Goal: Task Accomplishment & Management: Use online tool/utility

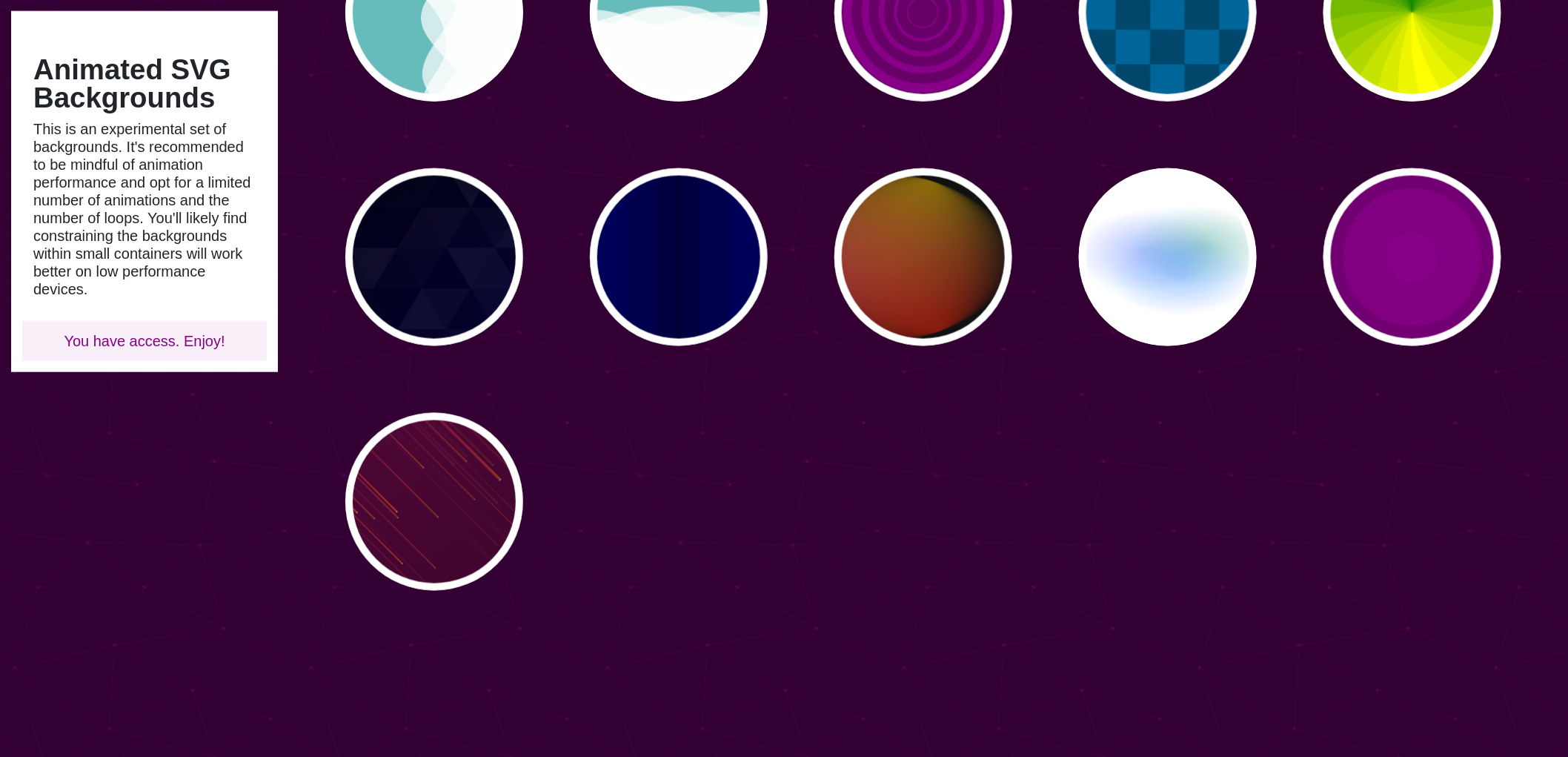
scroll to position [741, 0]
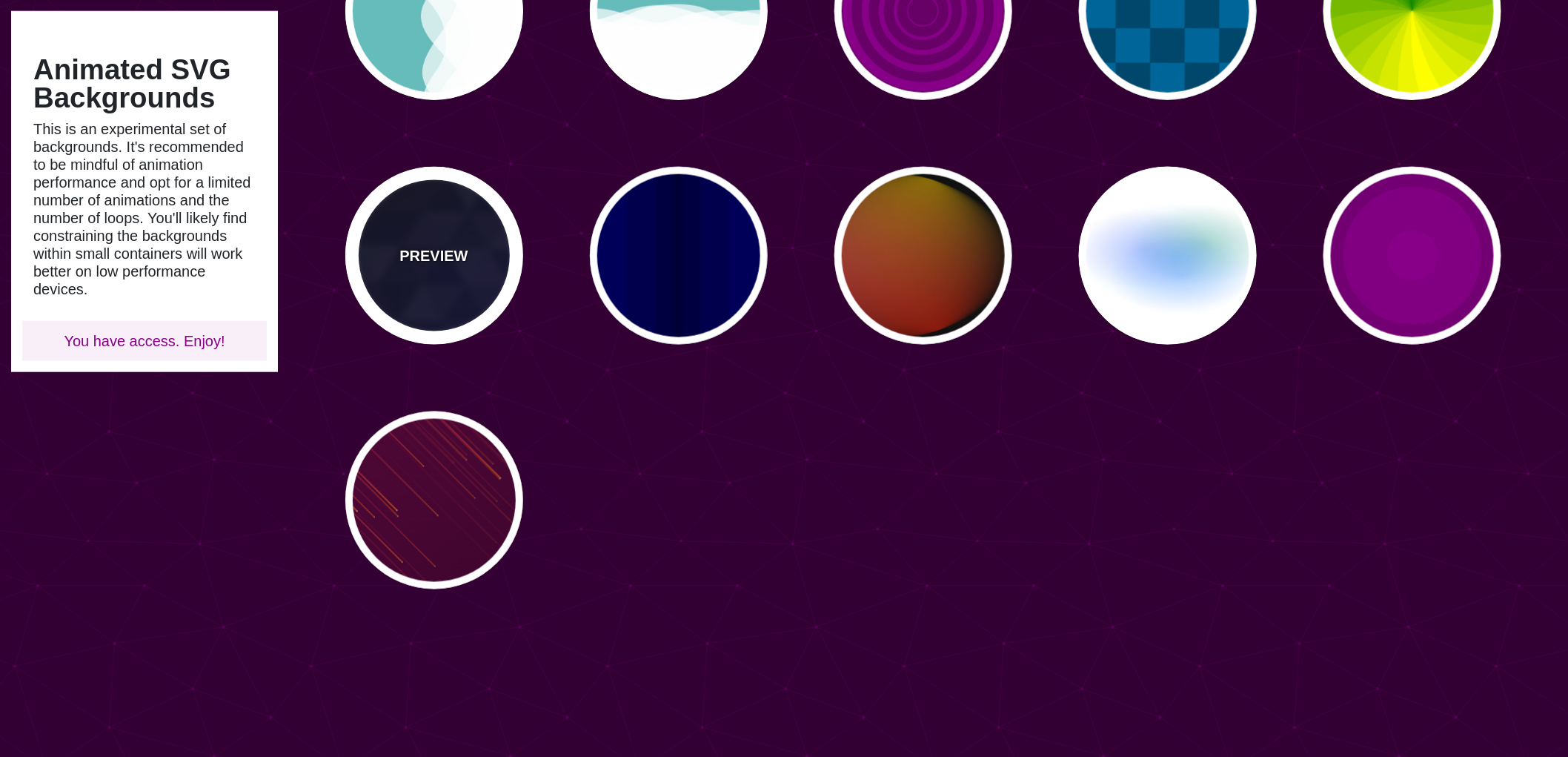
click at [430, 262] on p "PREVIEW" at bounding box center [433, 255] width 69 height 23
type input "#000000"
type input "#880088"
type input "#0000FF"
type input "#006600"
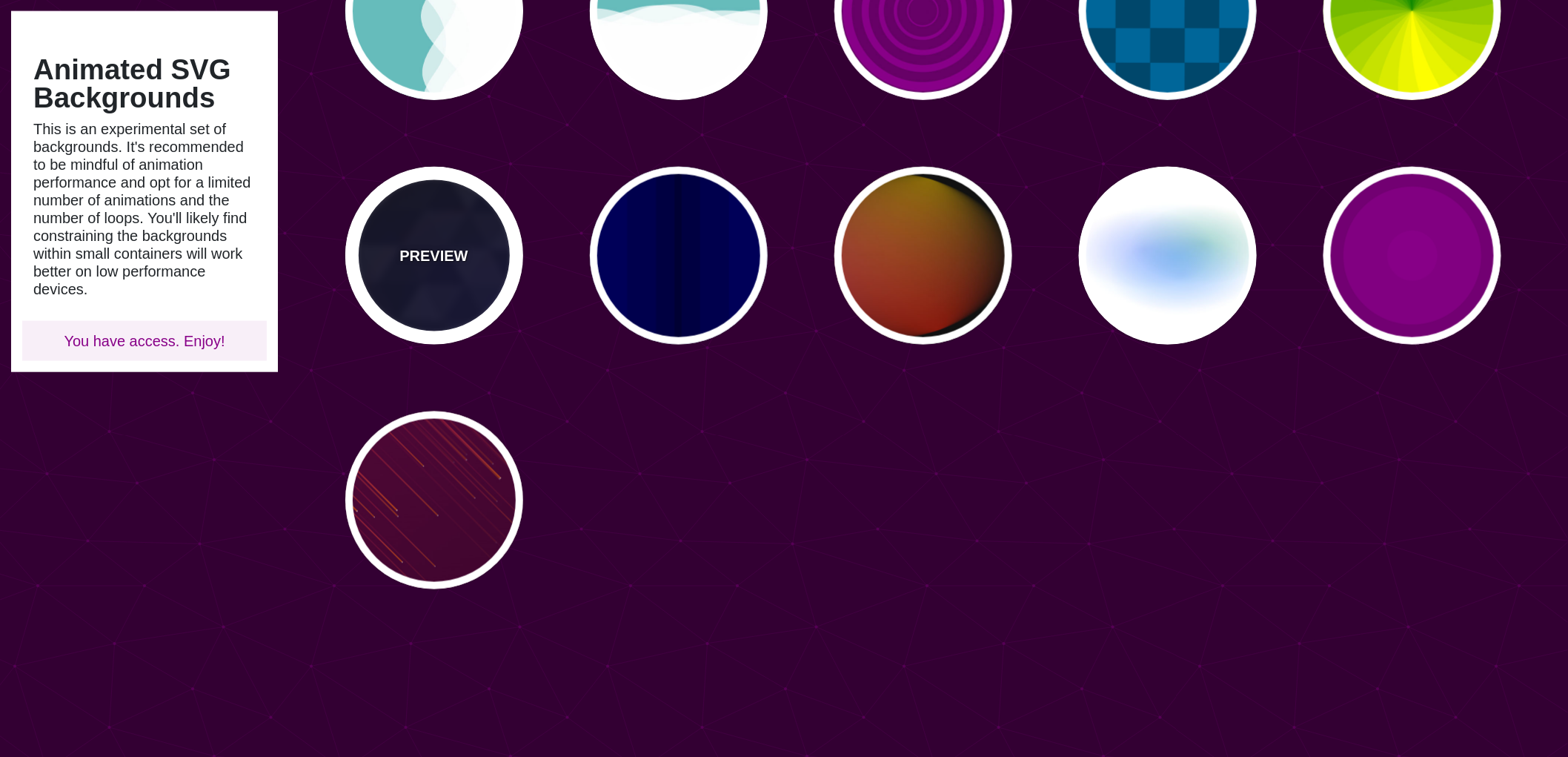
type input "0"
type input "0.4"
type input "5"
type input "15"
type input "0.2"
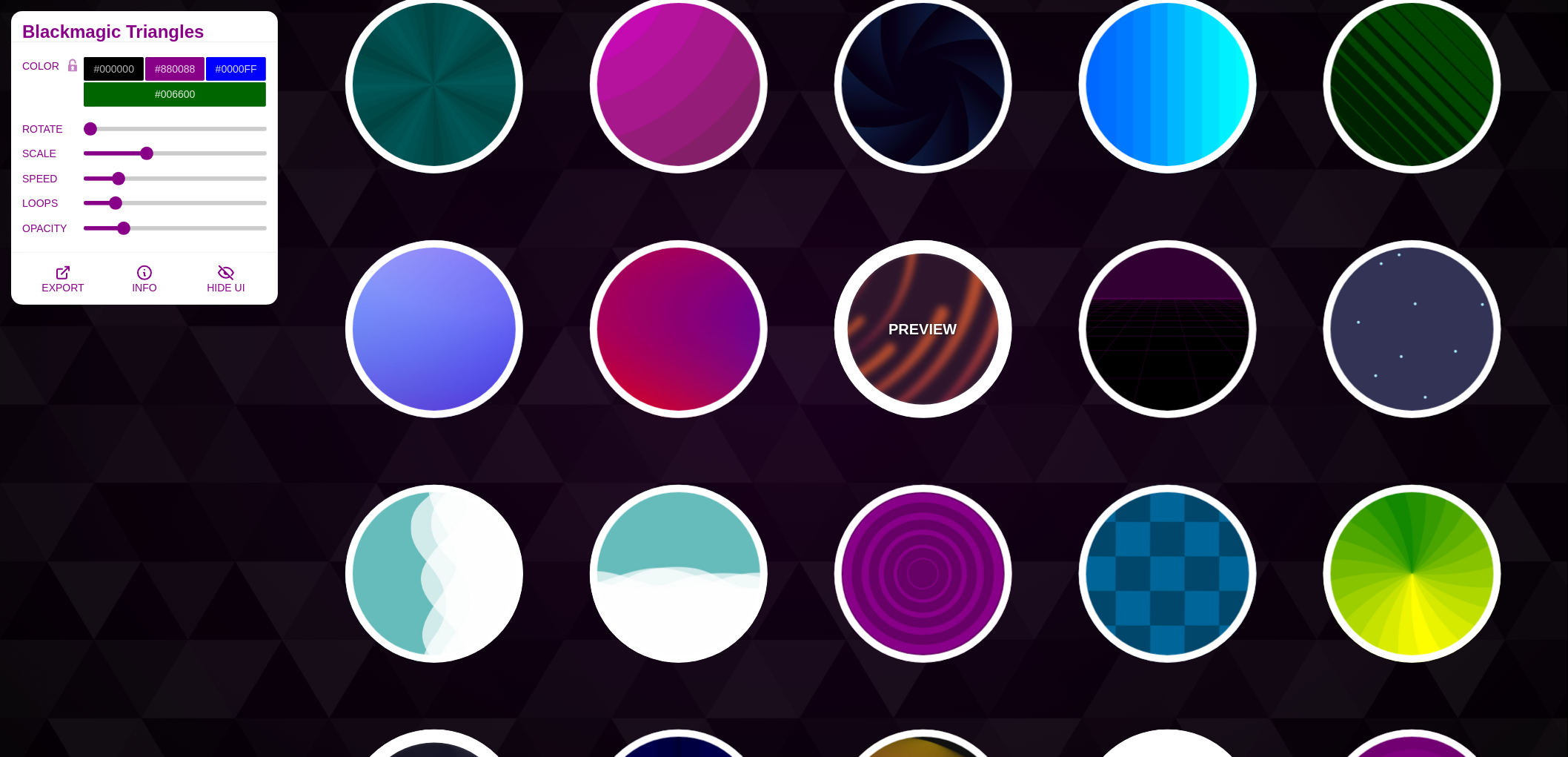
scroll to position [0, 0]
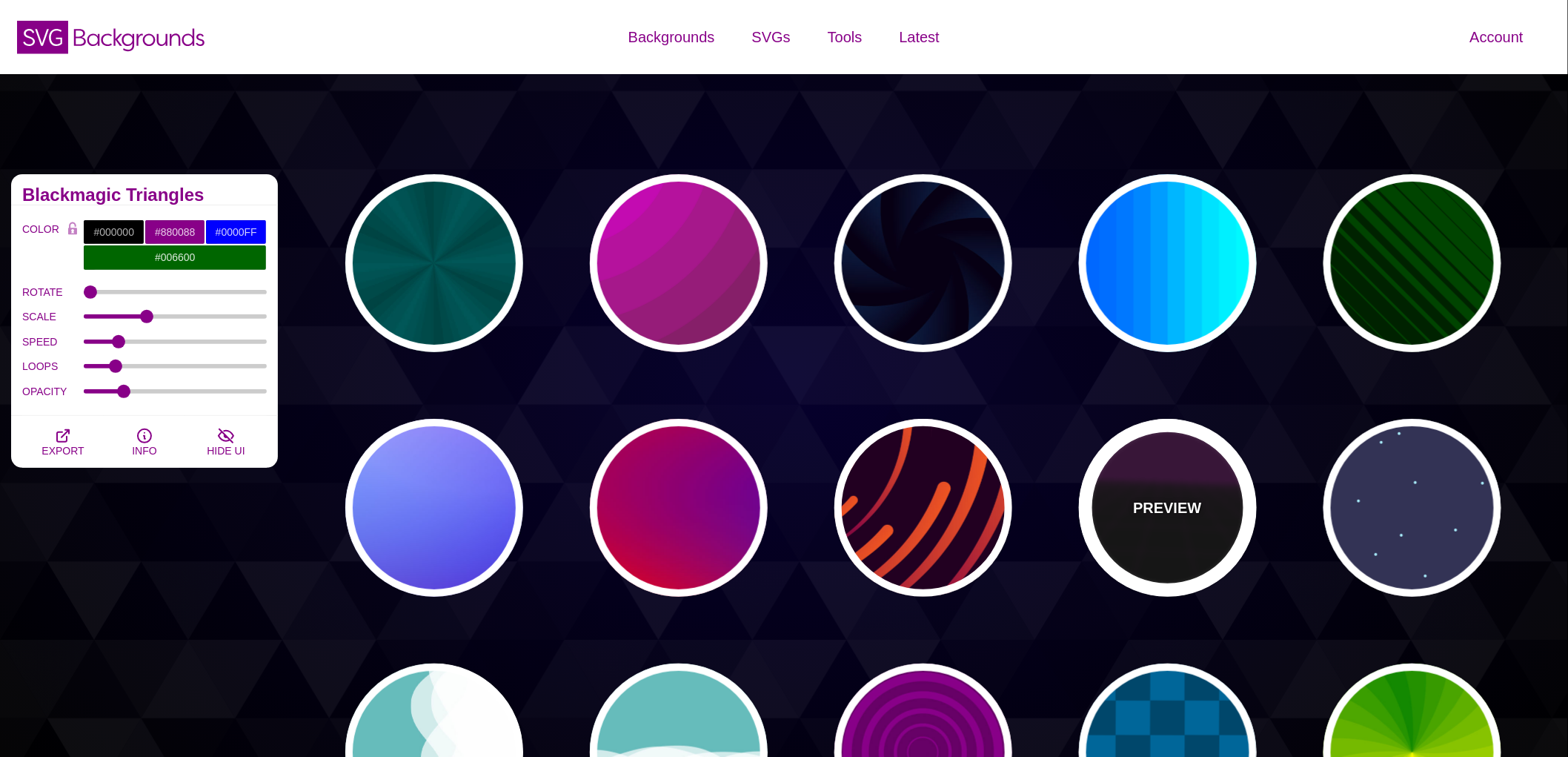
click at [1171, 537] on div "PREVIEW" at bounding box center [1167, 507] width 177 height 178
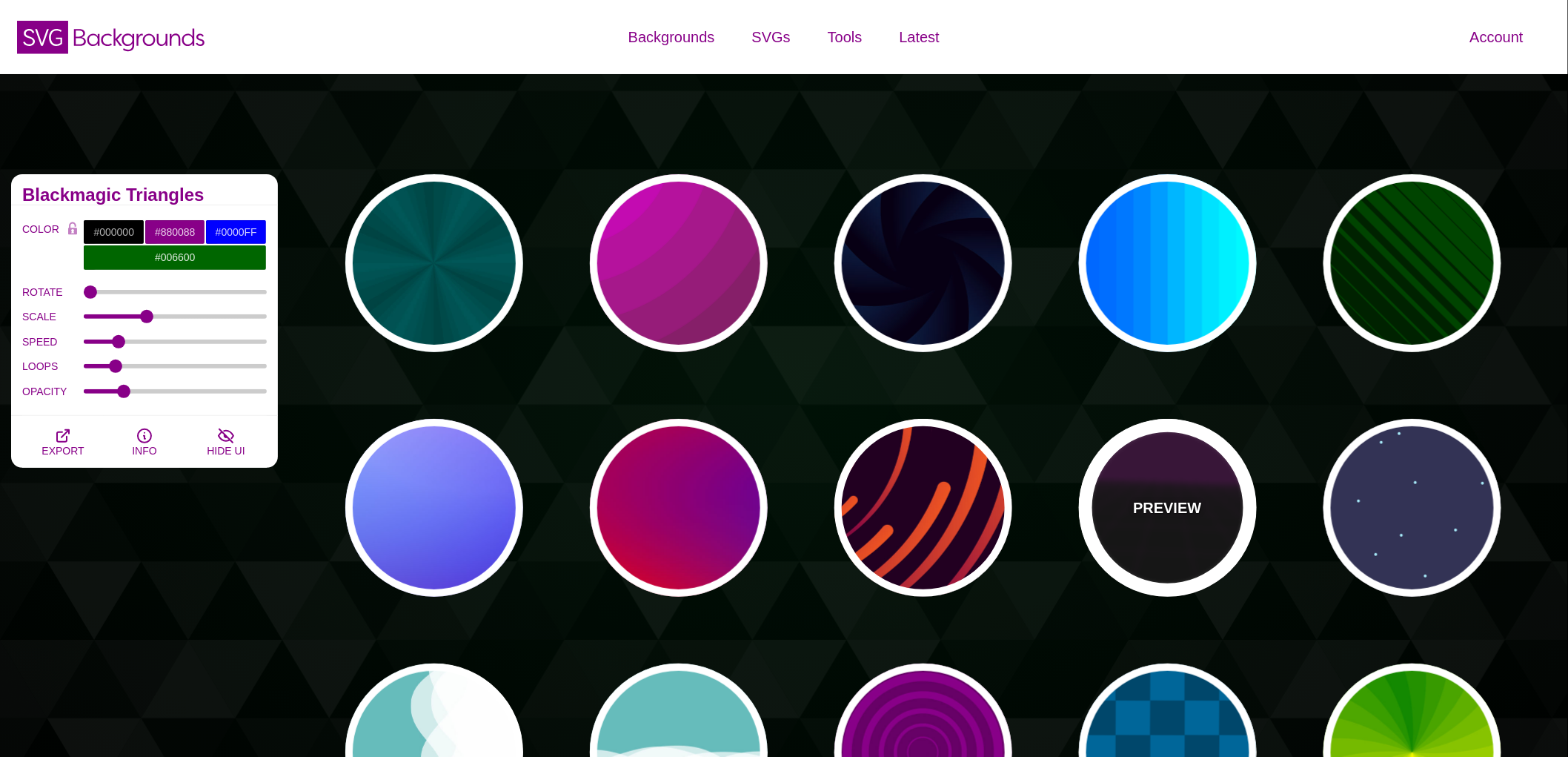
type input "#220022"
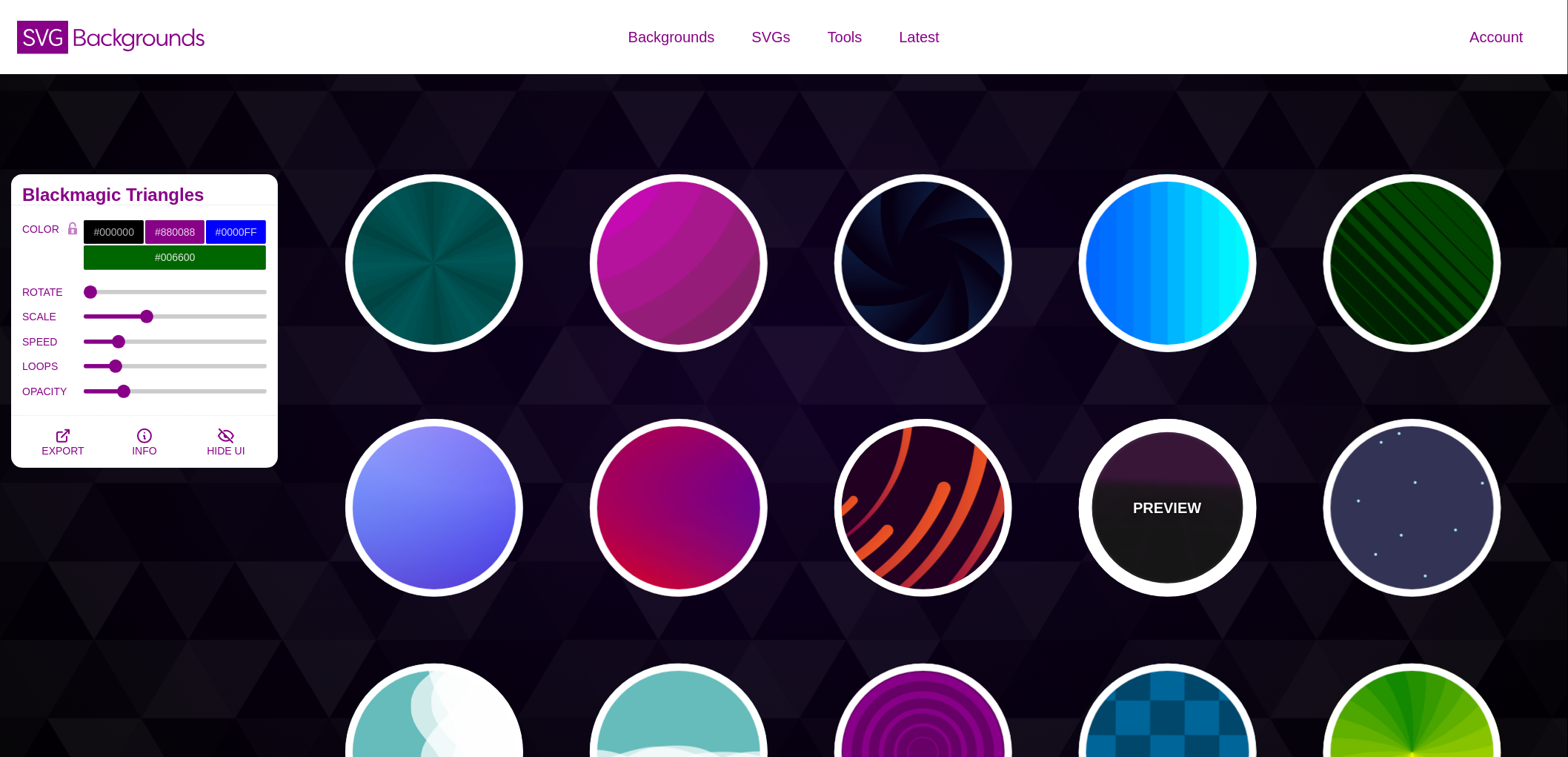
type input "#330033"
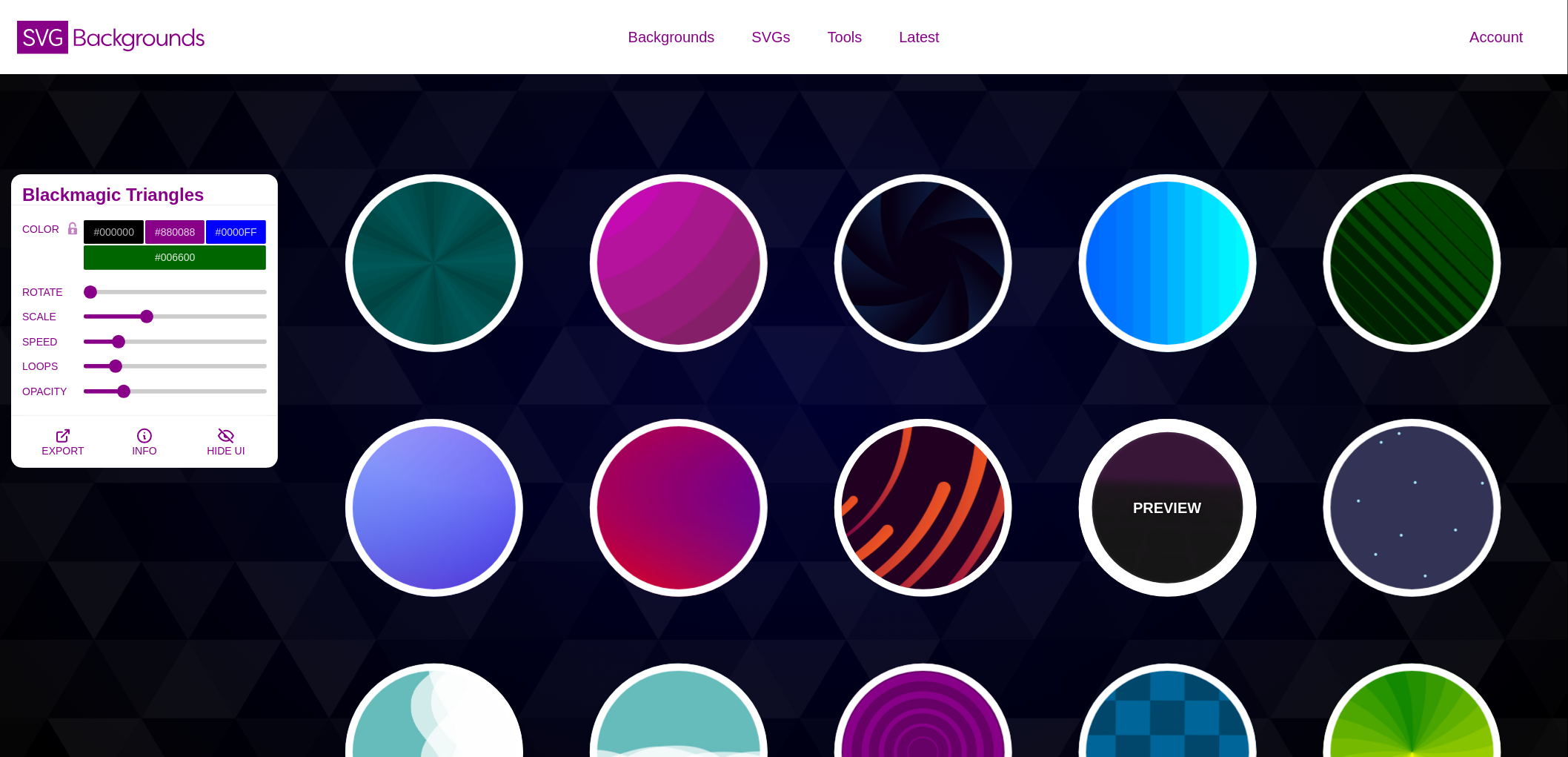
type input "1"
type input "10"
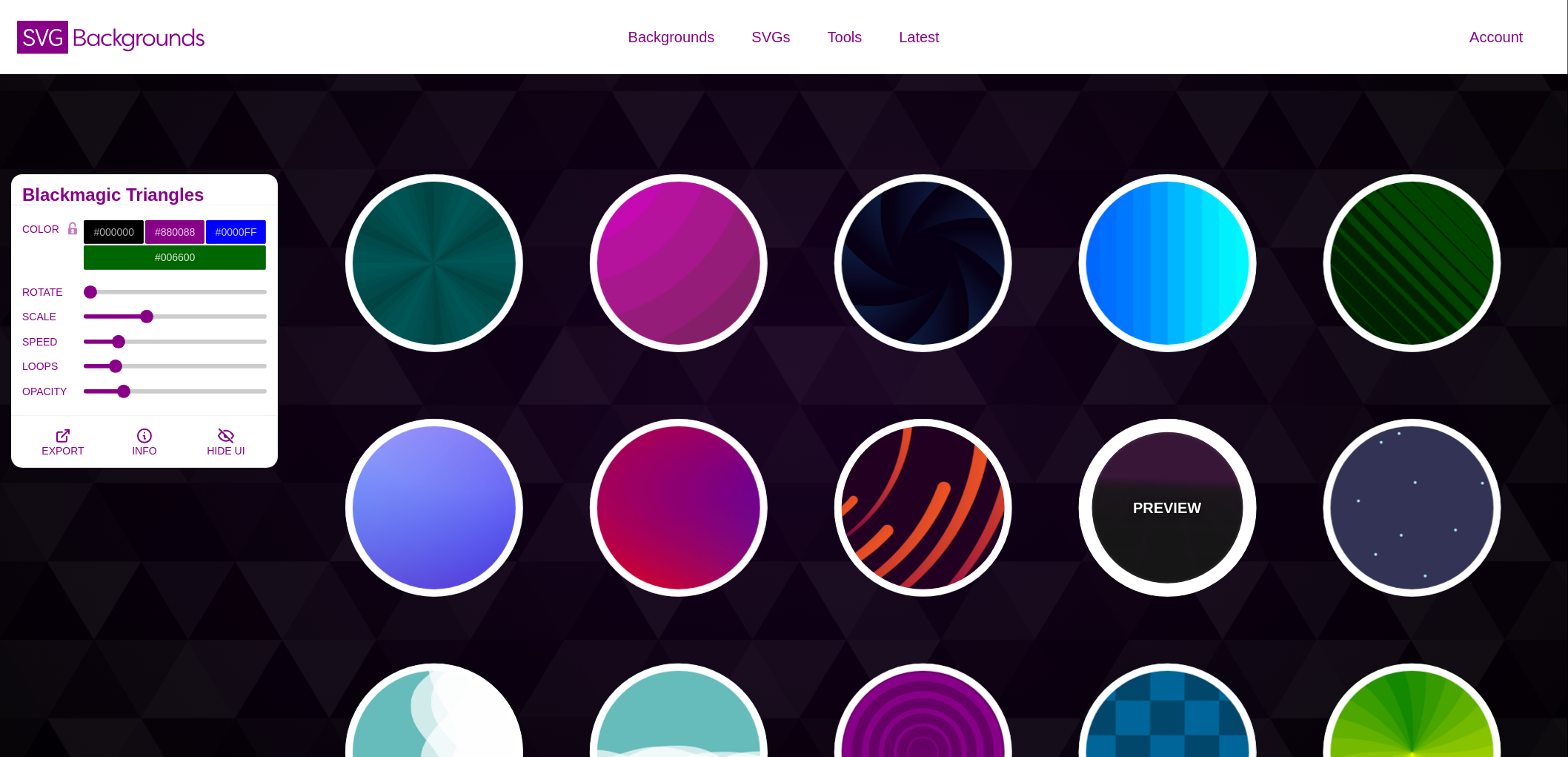
type input "999"
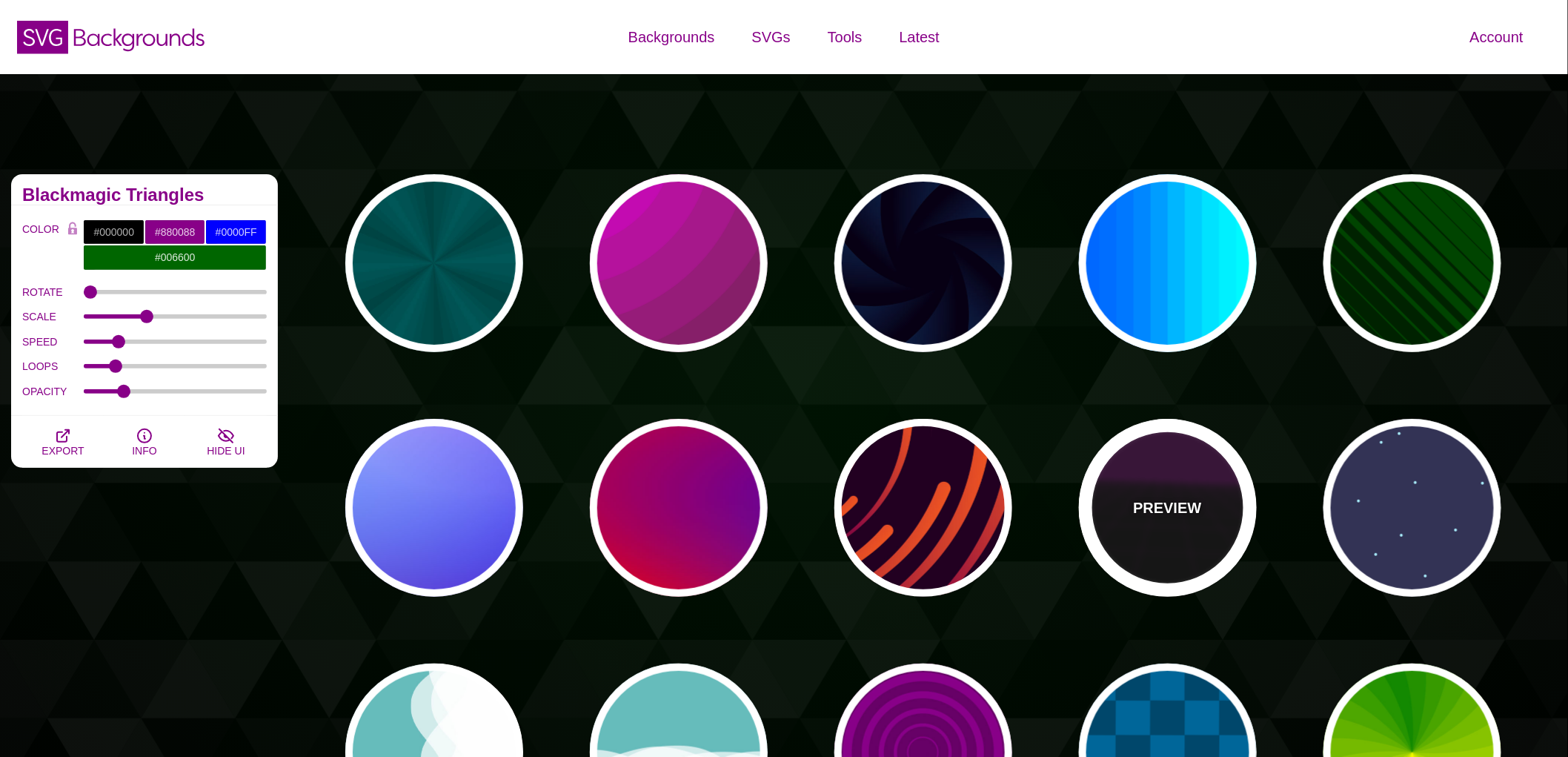
type input "1"
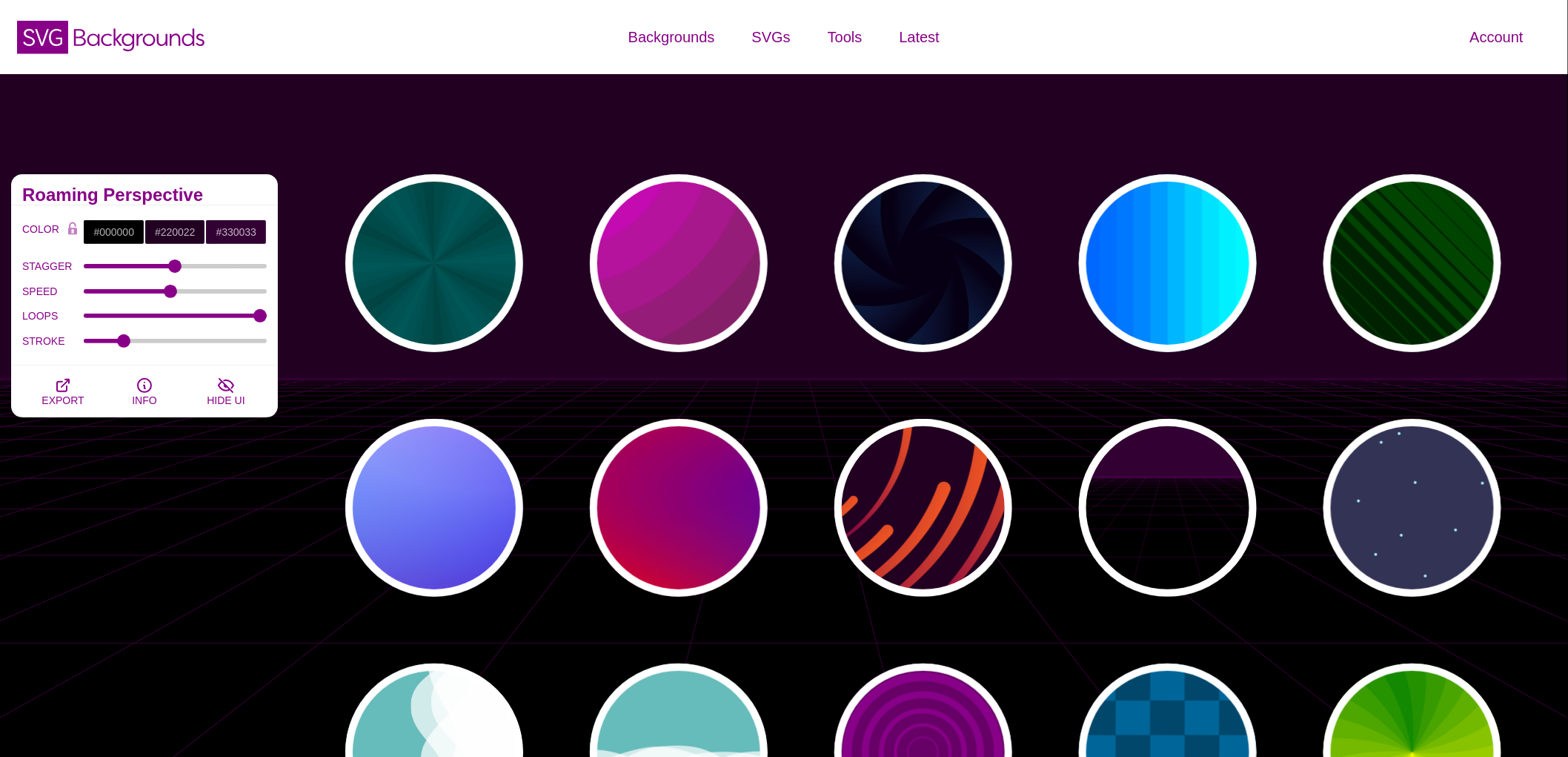
click at [1330, 457] on div "PREVIEW PREVIEW PREVIEW PREVIEW PREVIEW PREVIEW PREVIEW PREVIEW PREVIEW PREVIEW…" at bounding box center [929, 752] width 1245 height 1179
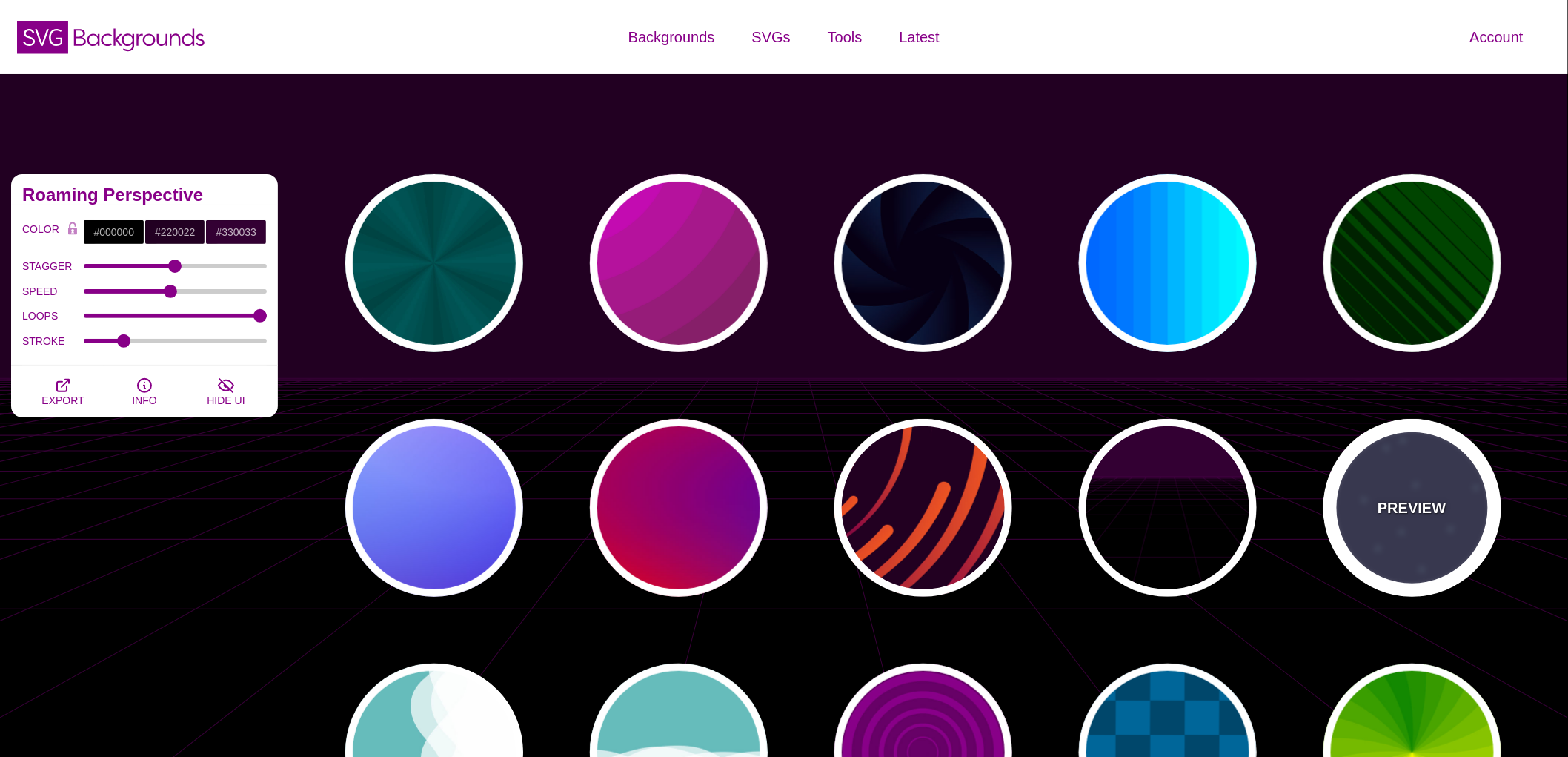
click at [1417, 482] on div "PREVIEW" at bounding box center [1411, 507] width 177 height 178
type input "#333355"
type input "#AAEEFF"
type input "#FFFFFF"
type input "15"
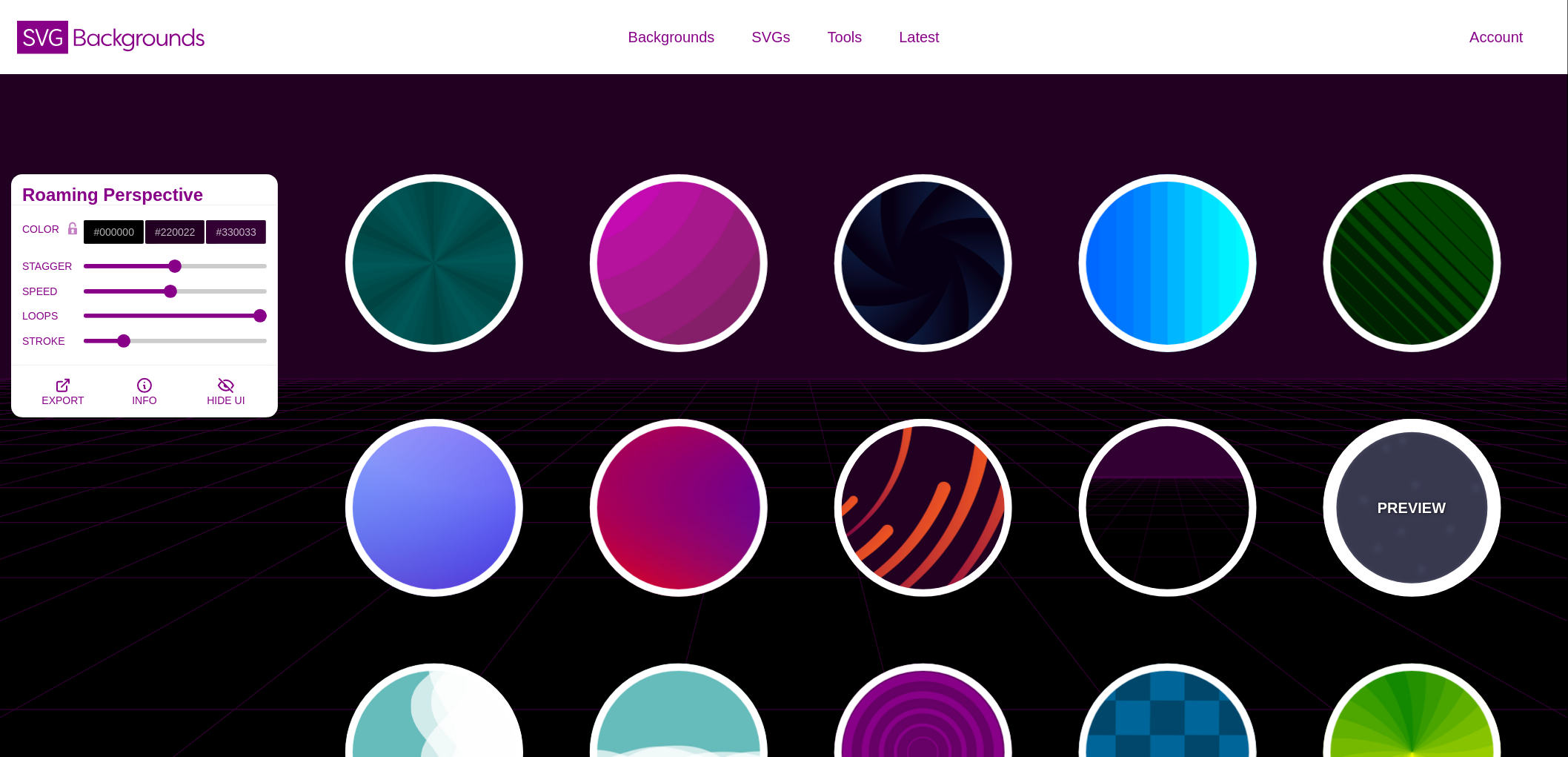
type input "40"
type input "5"
type input "1"
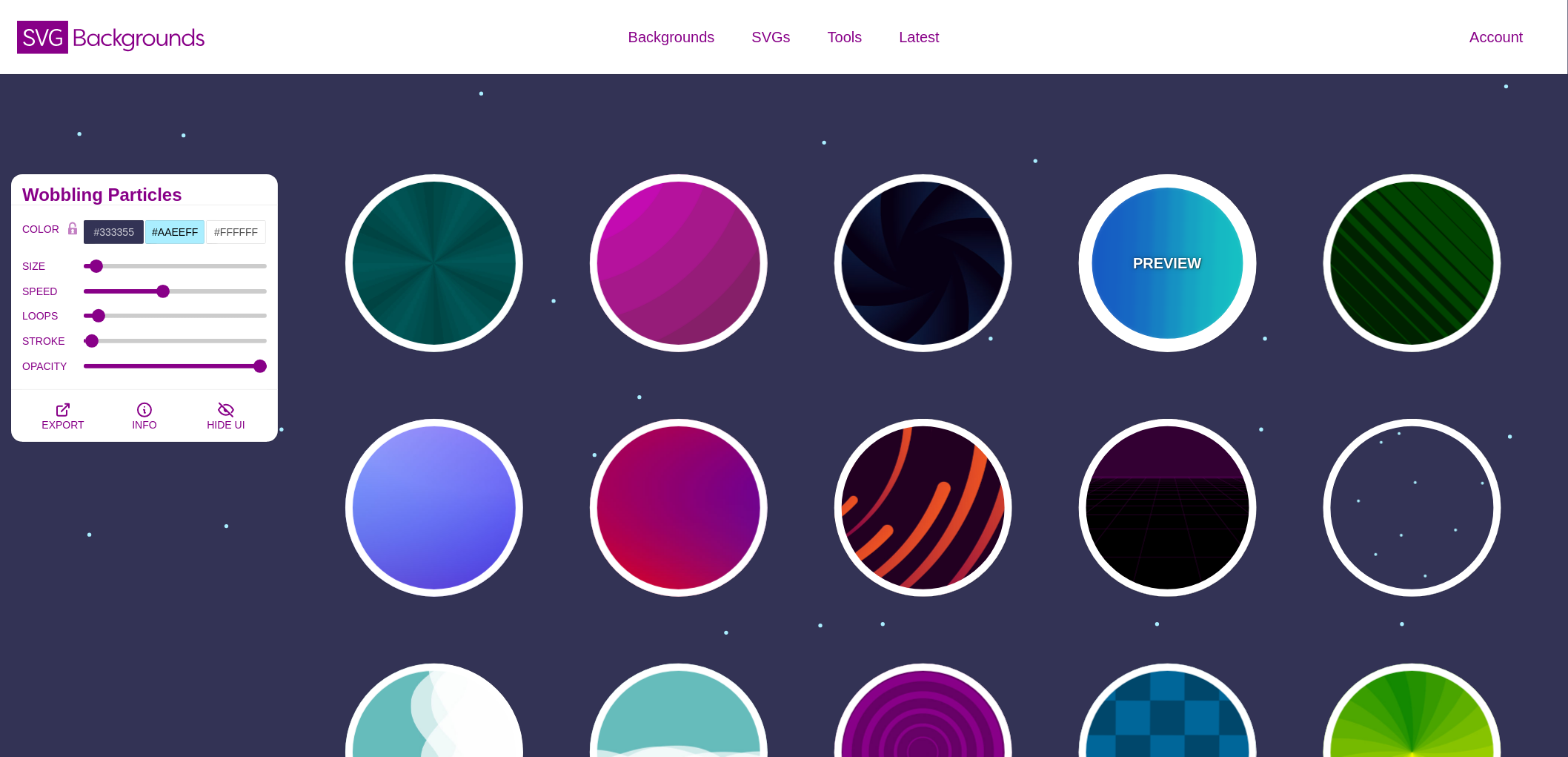
click at [1230, 272] on div "PREVIEW" at bounding box center [1167, 262] width 177 height 178
type input "#00FFFF"
type input "#0066FF"
type input "0.25"
type input "12"
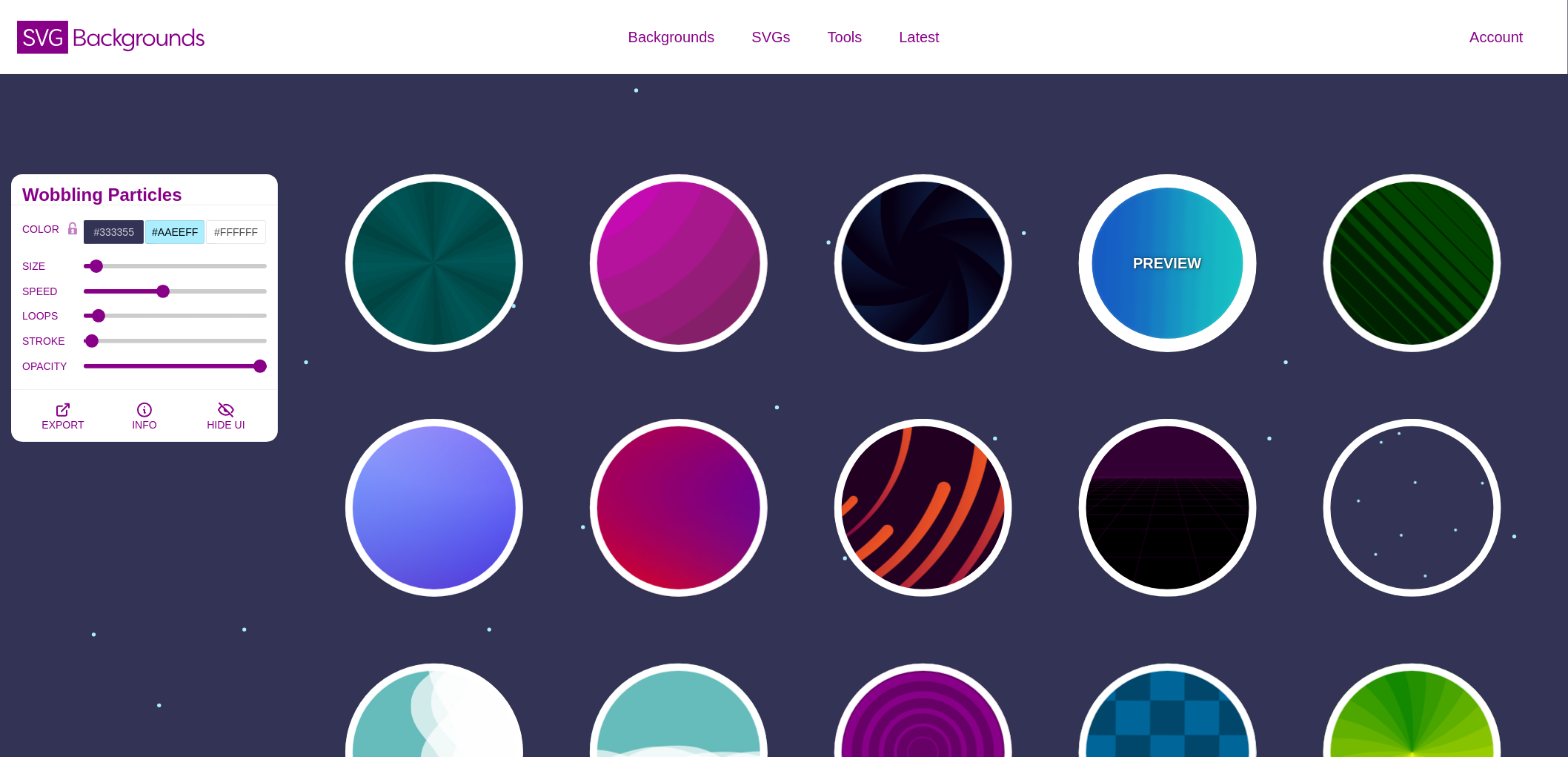
type input "999"
type input "0"
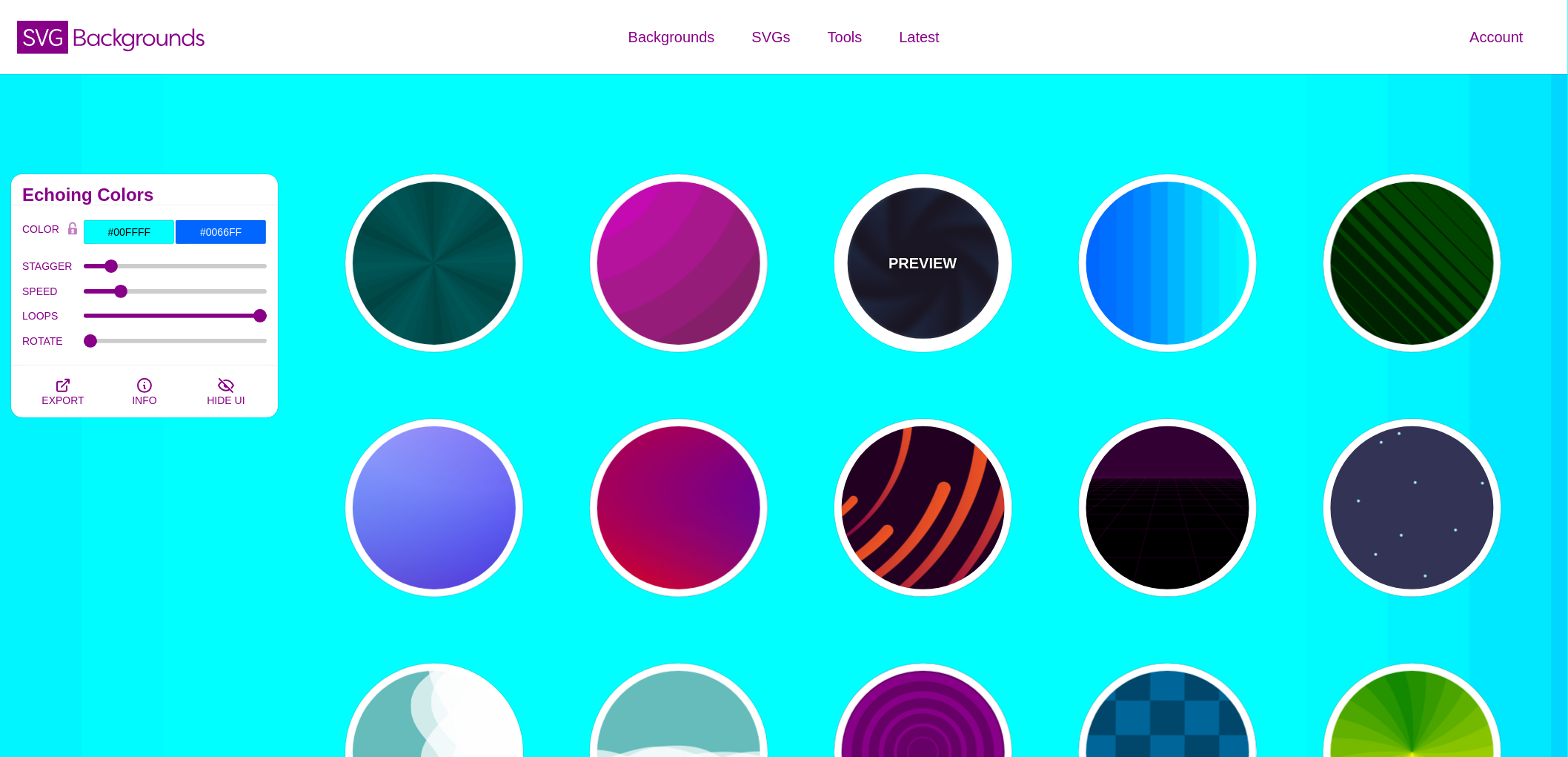
click at [941, 276] on div "PREVIEW" at bounding box center [922, 262] width 177 height 178
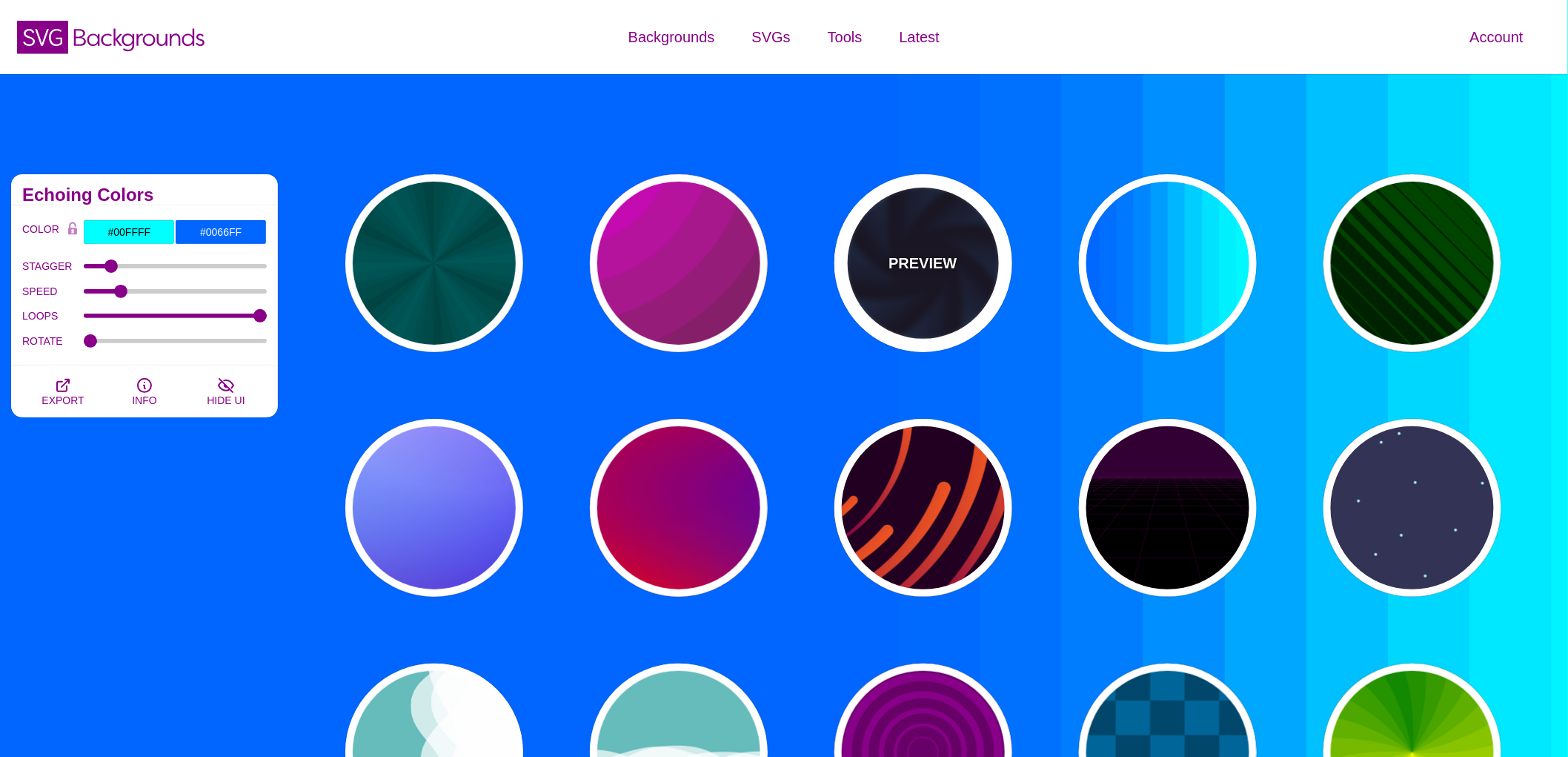
type input "#070014"
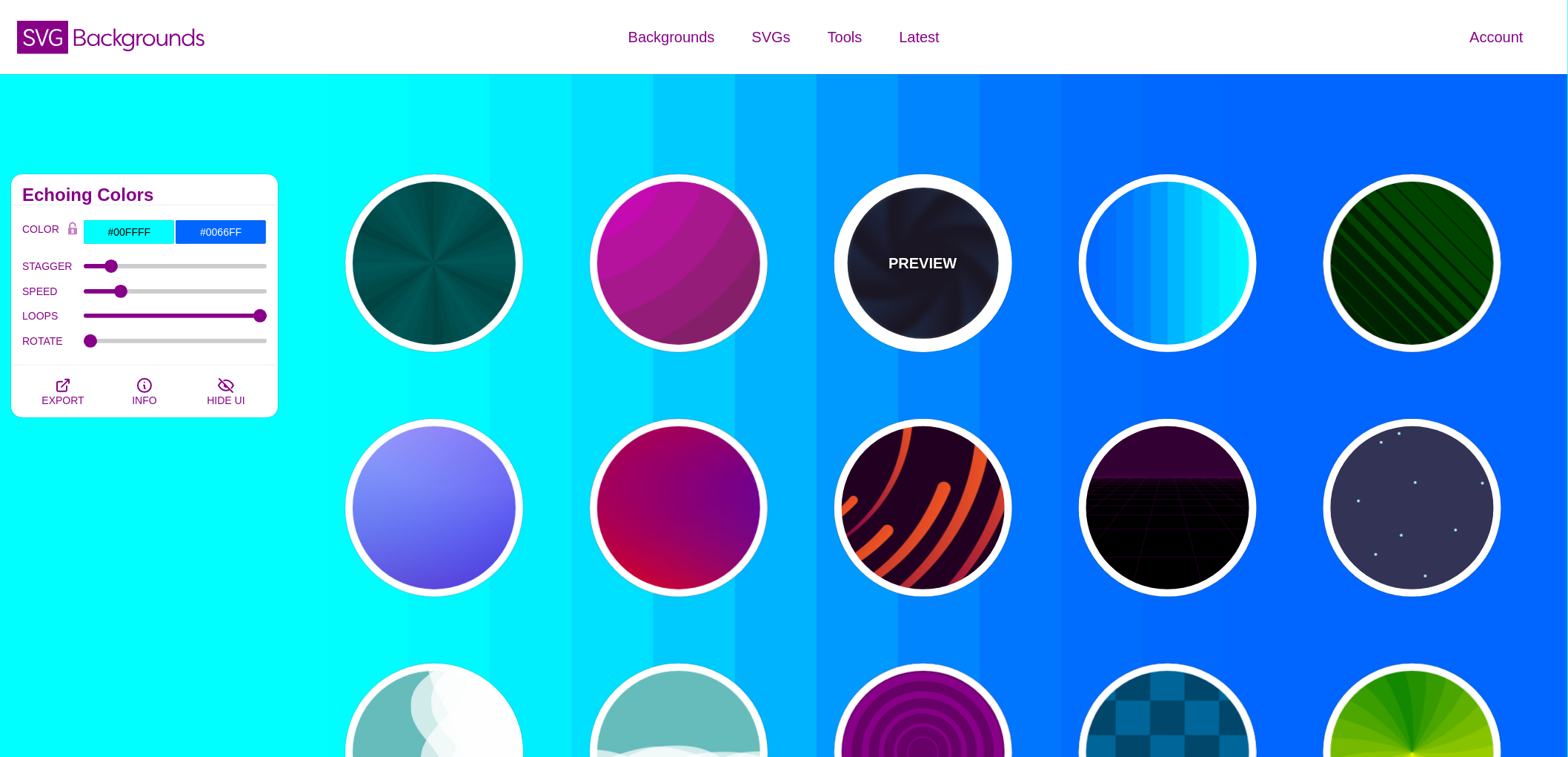
type input "#113366"
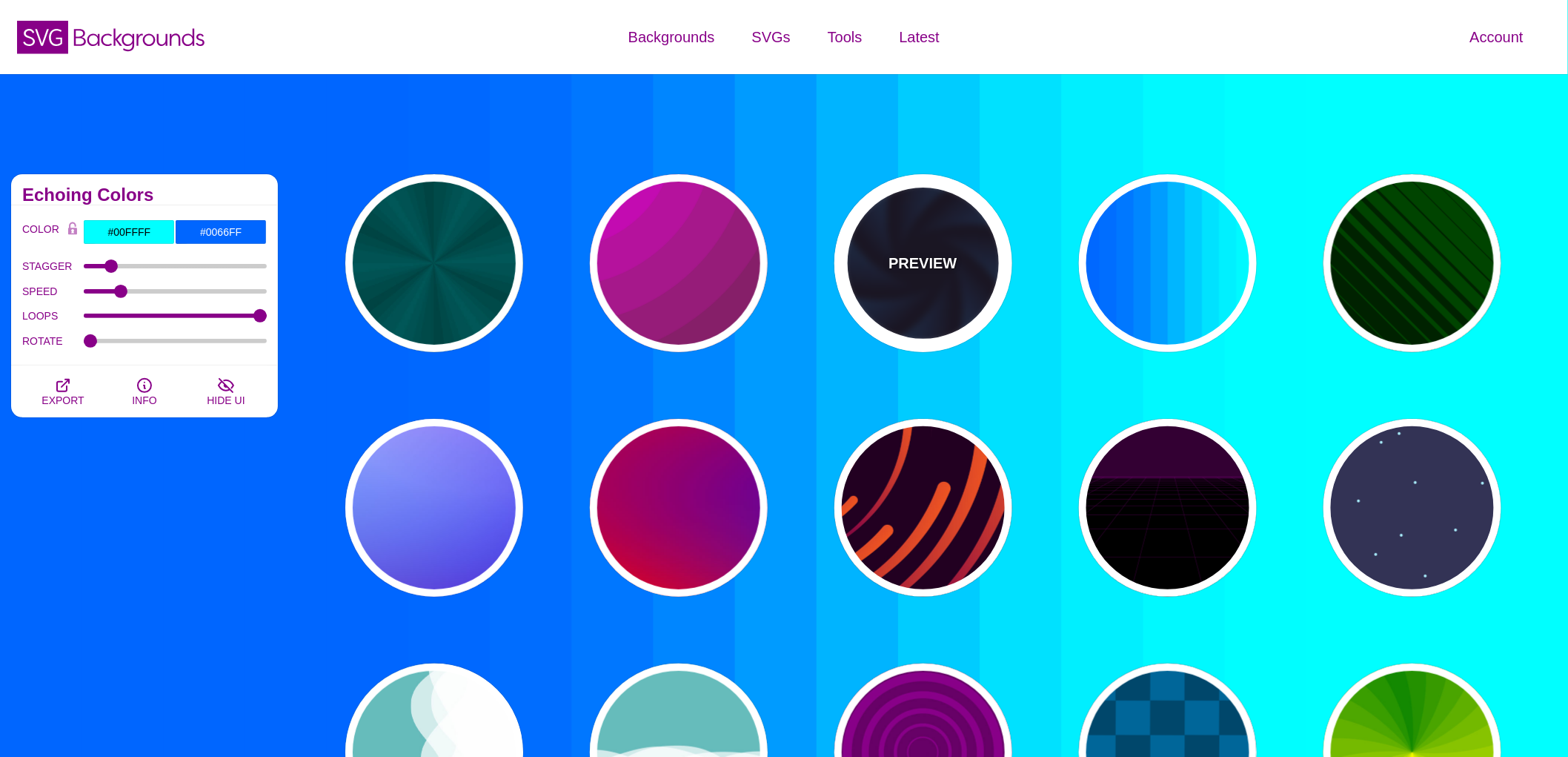
type input "#99FFFF"
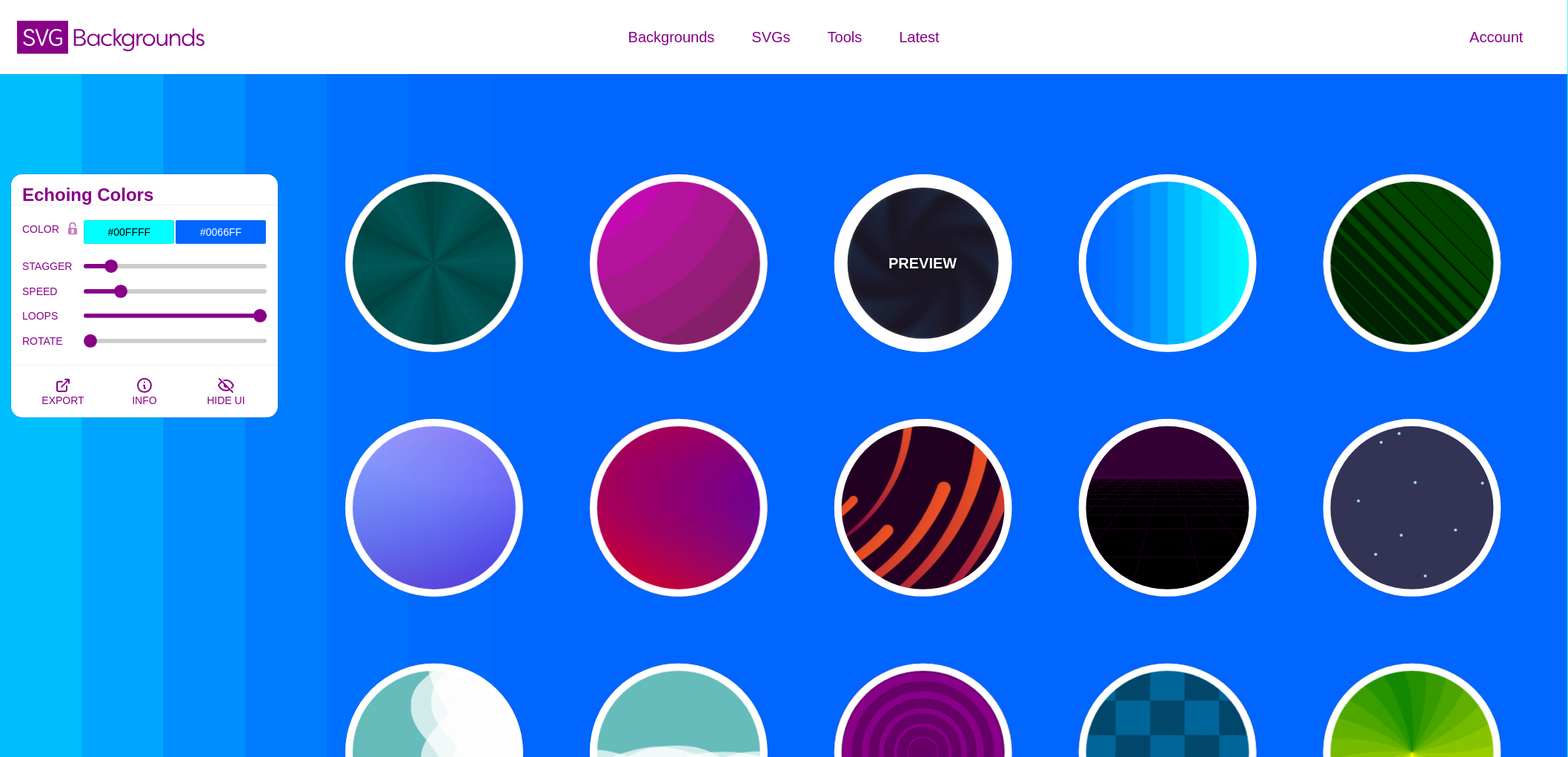
type input "1"
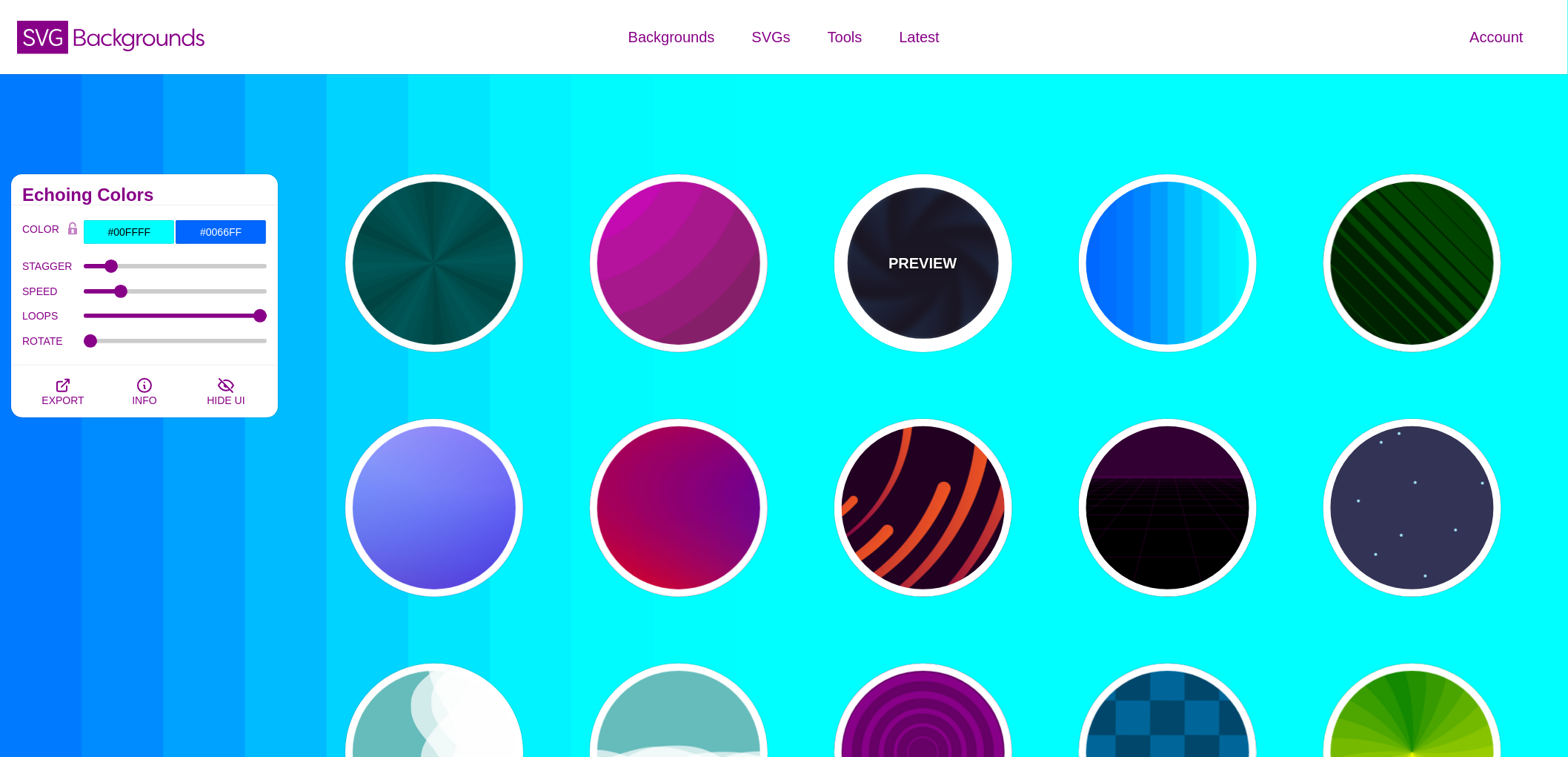
type input "1"
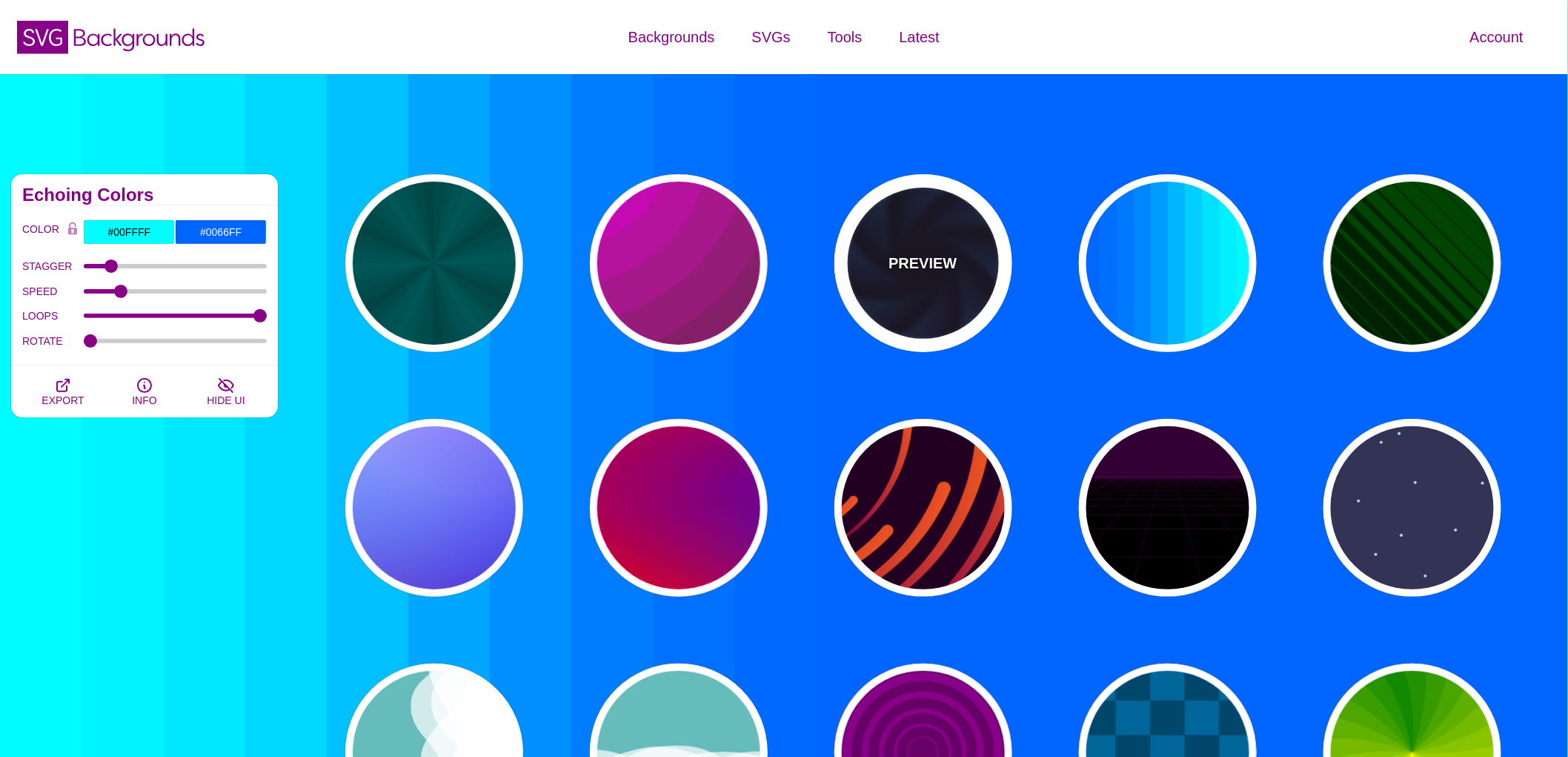
type input "12"
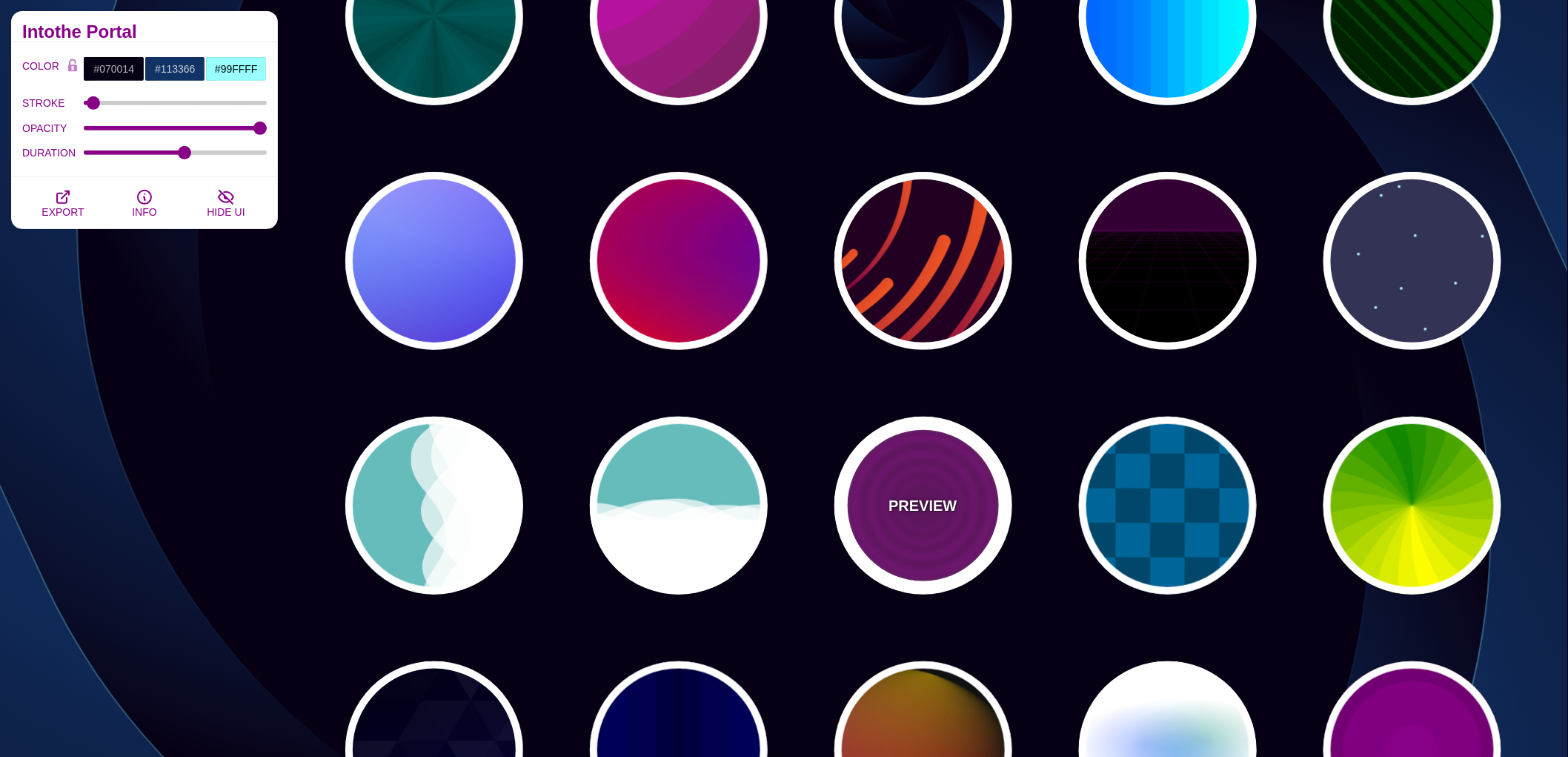
click at [922, 530] on div "PREVIEW" at bounding box center [922, 504] width 177 height 178
type input "#880088"
type input "#660066"
type input "15"
type input "0"
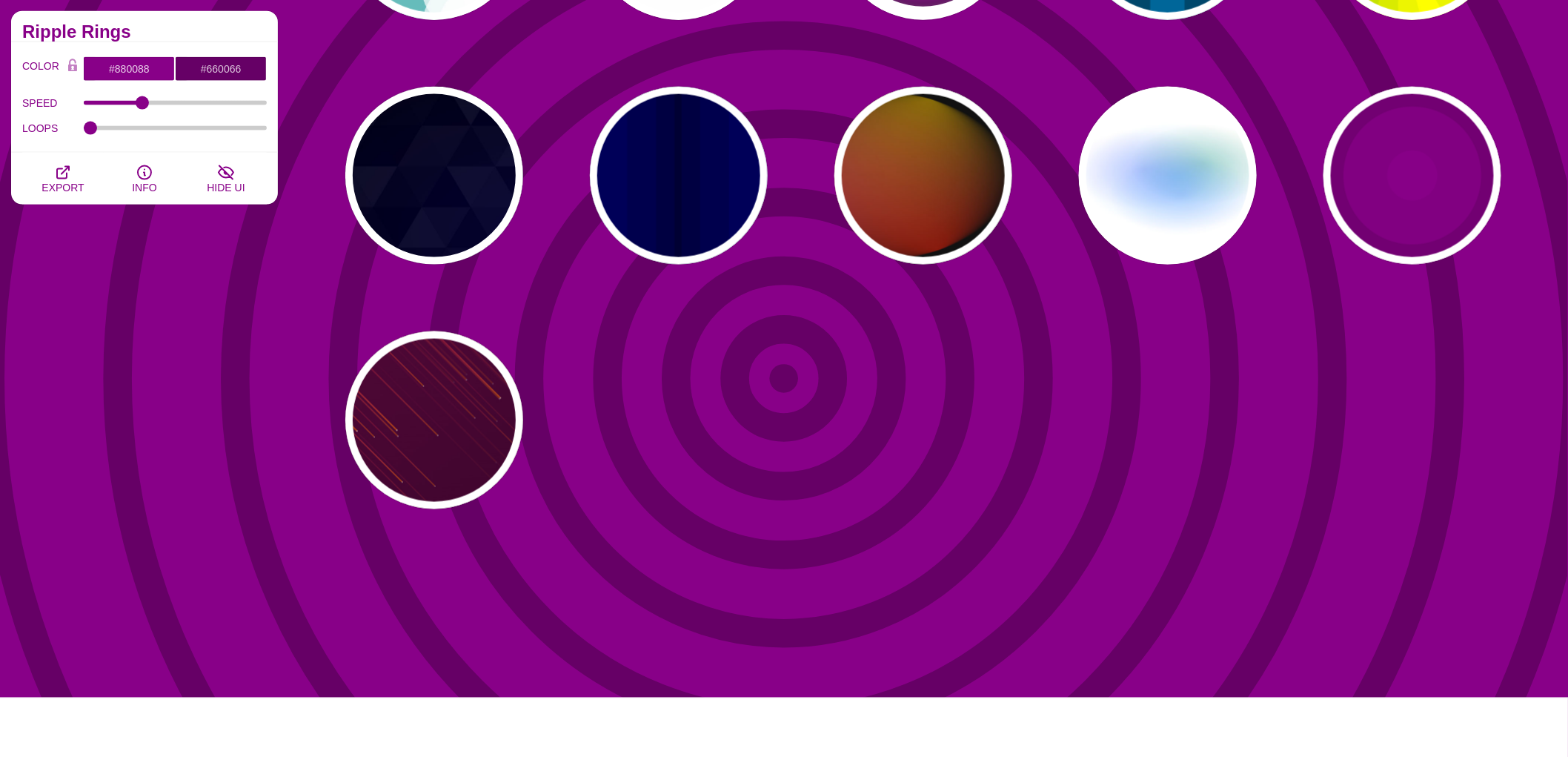
scroll to position [824, 0]
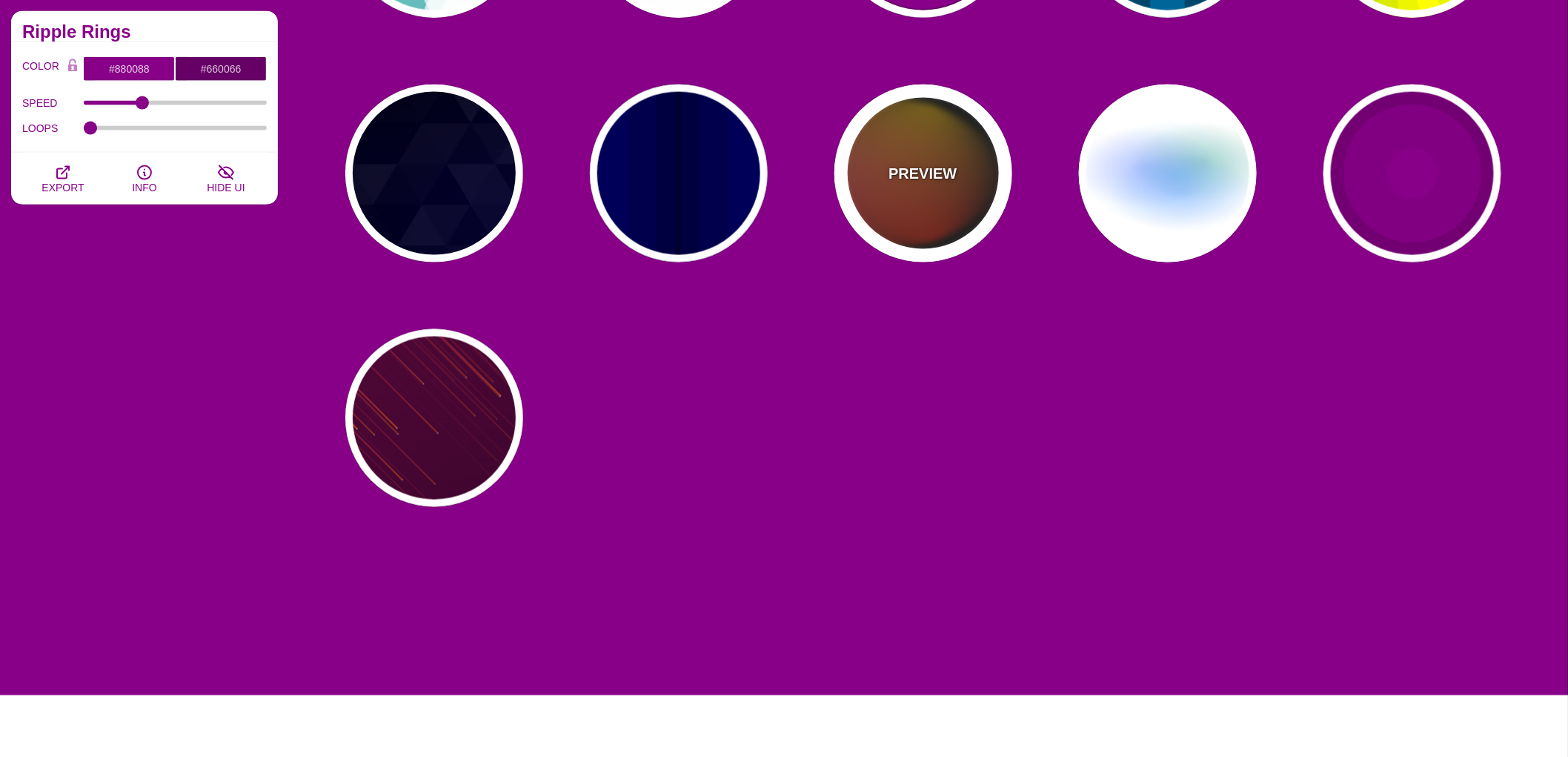
click at [930, 215] on div "PREVIEW" at bounding box center [922, 173] width 177 height 178
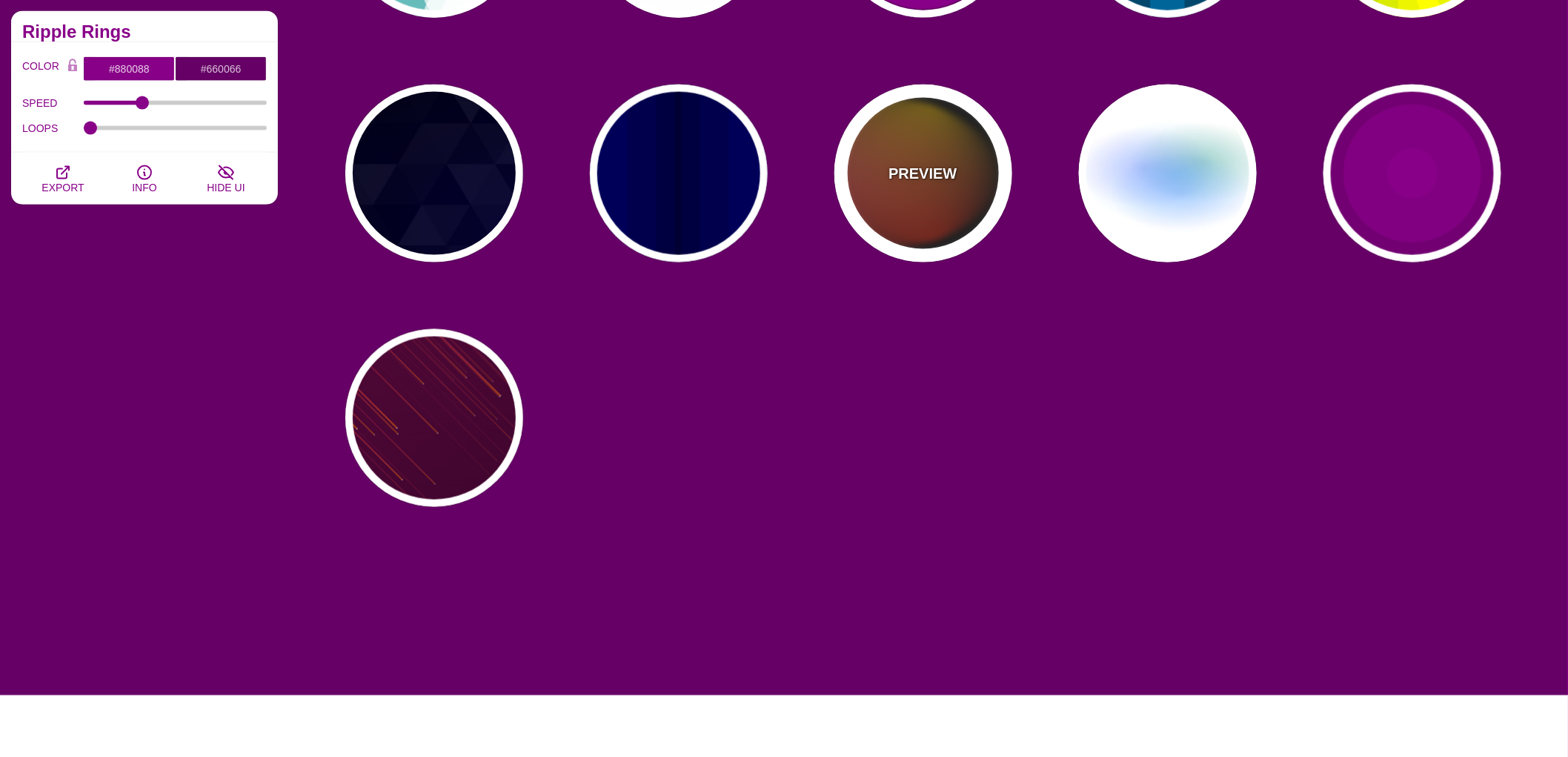
type input "#111111"
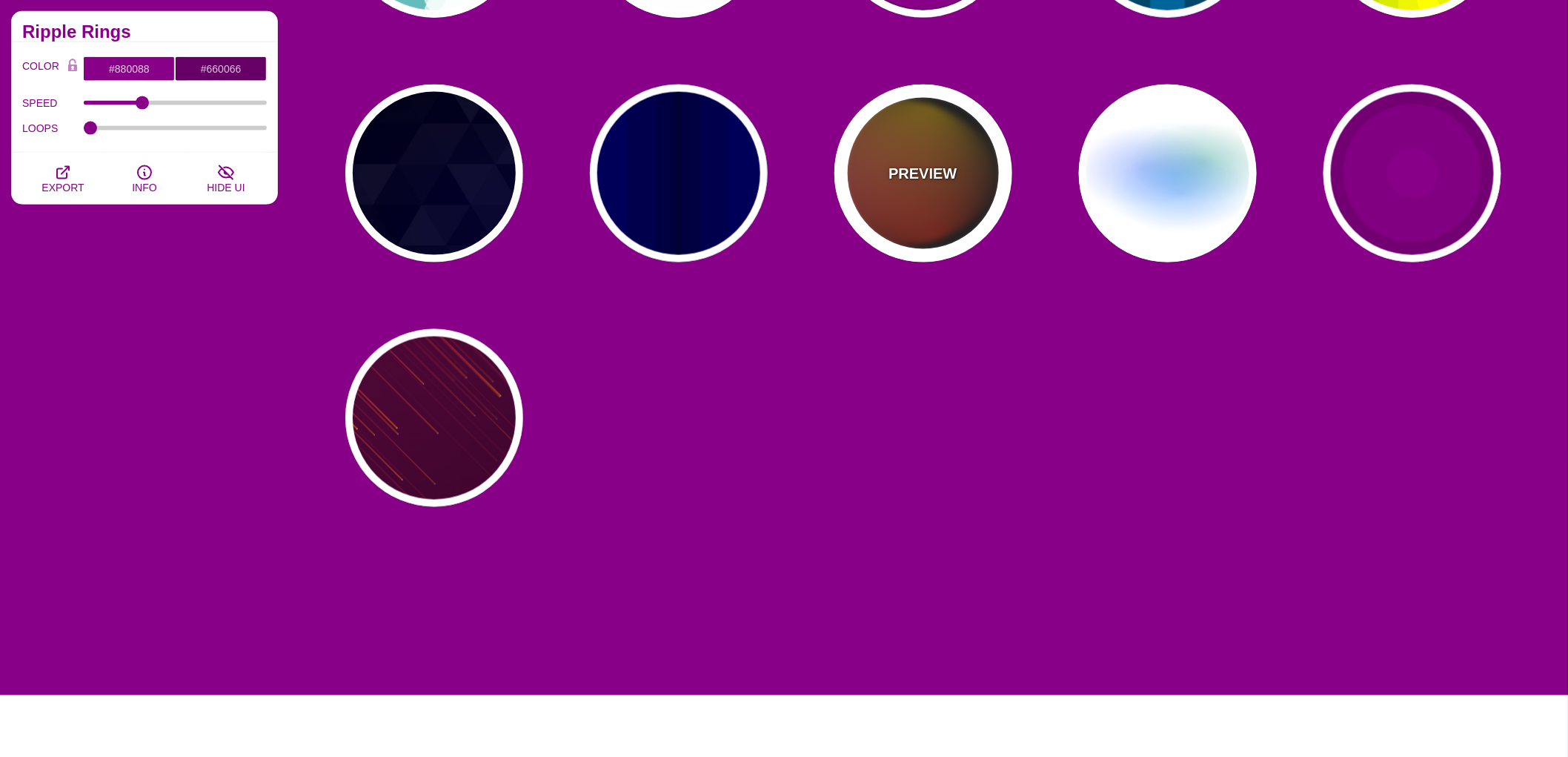
type input "#FF00FF"
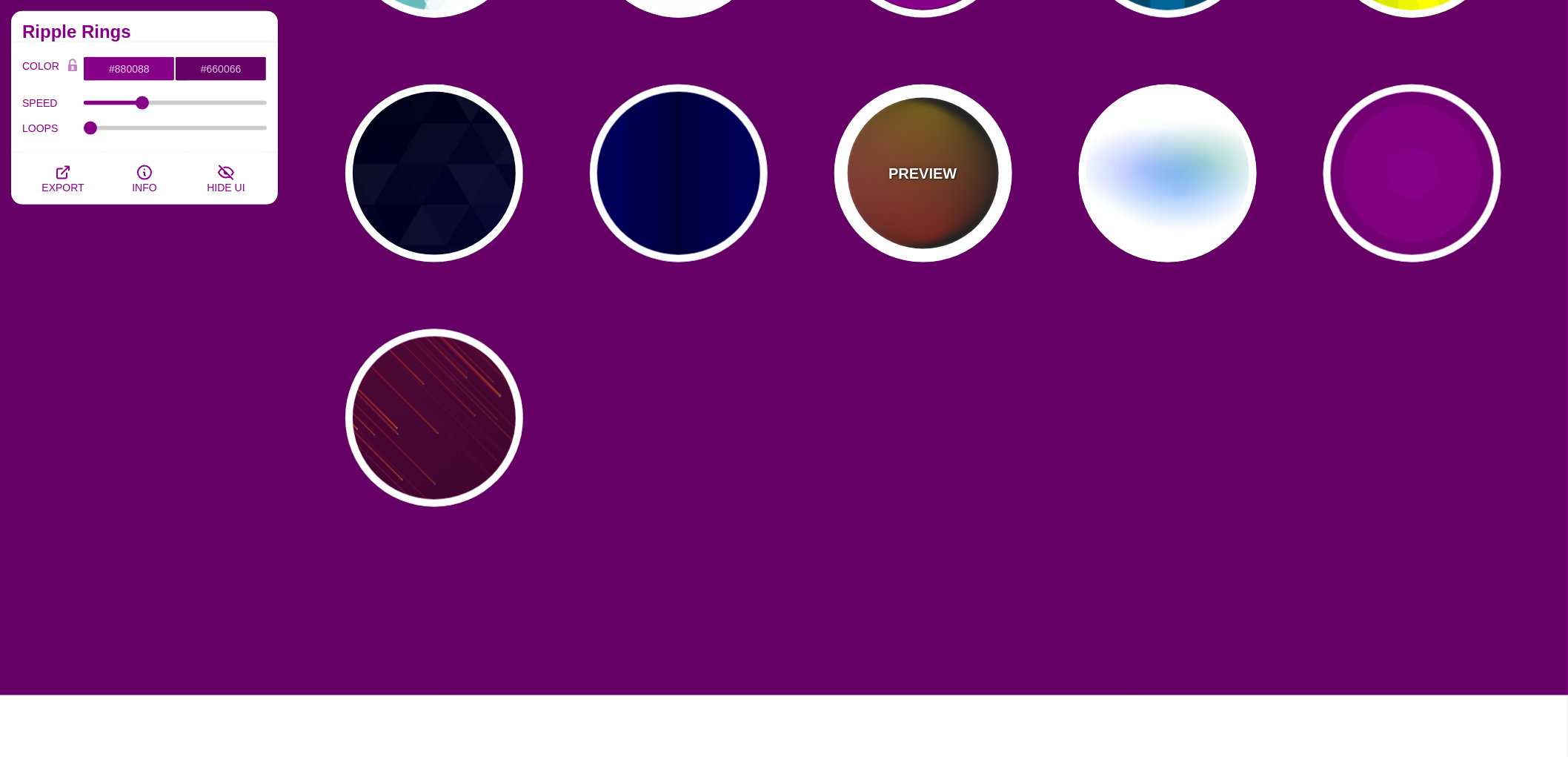
type input "#FFCC00"
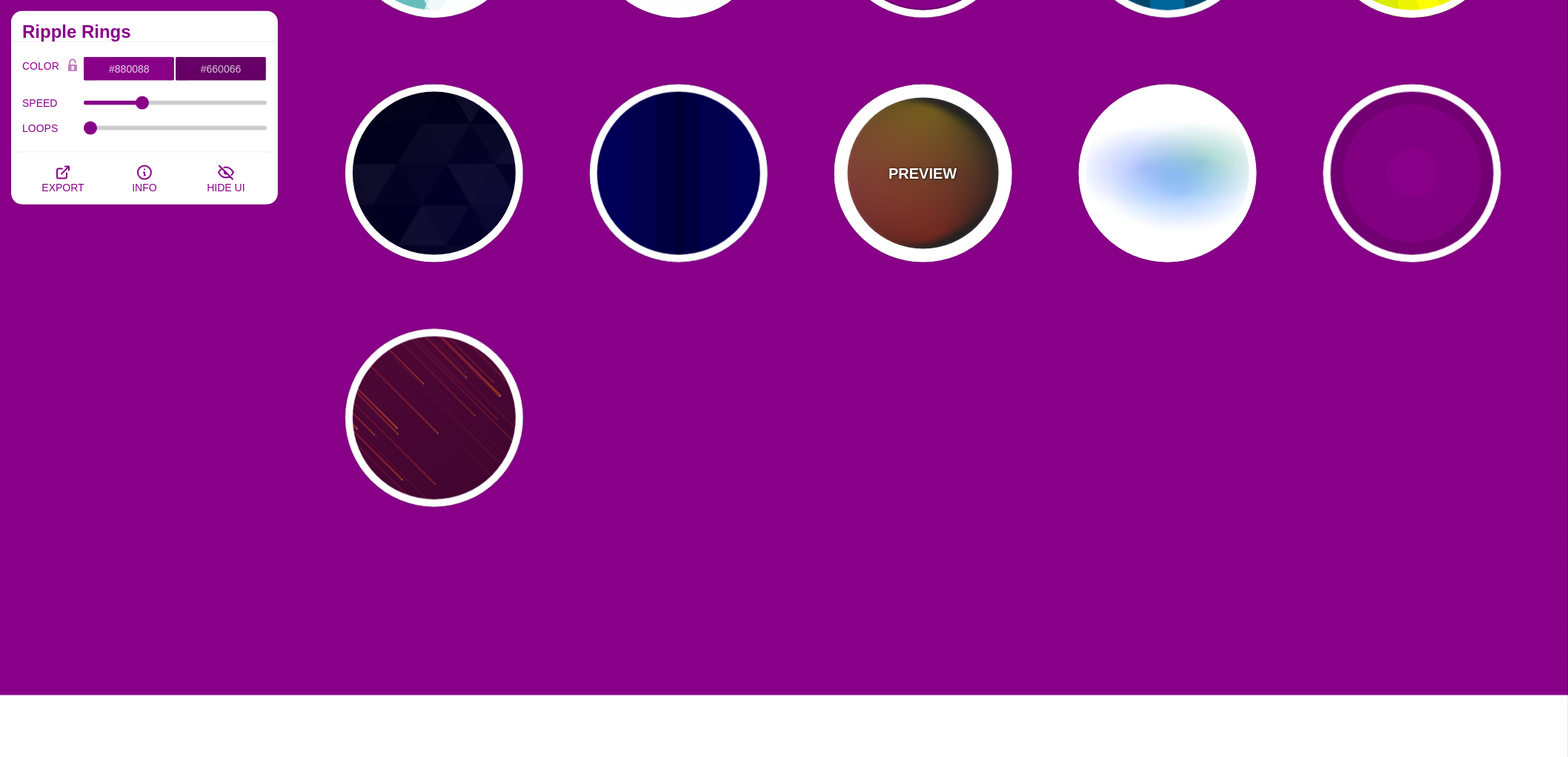
type input "#FF2200"
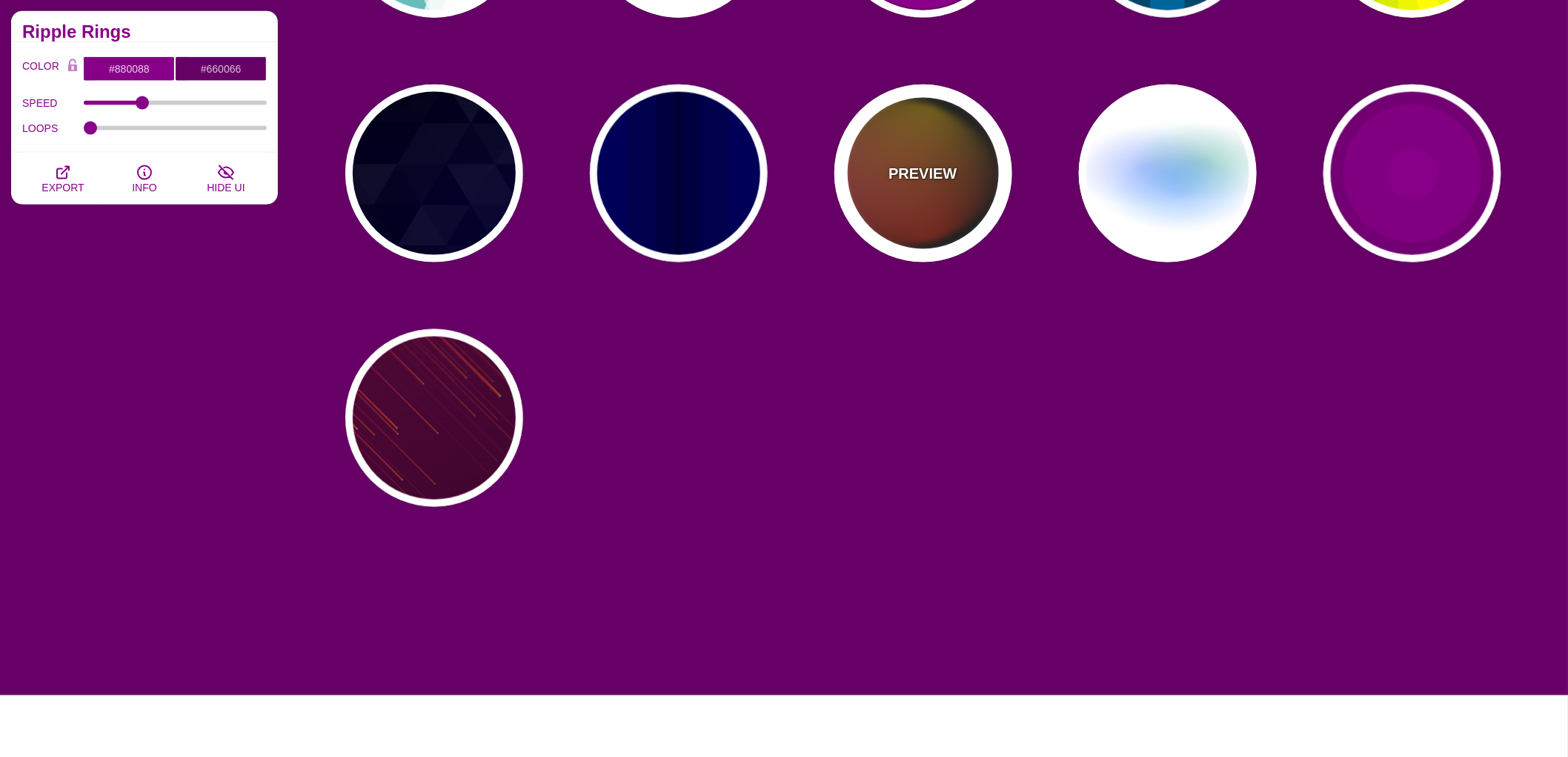
type input "4"
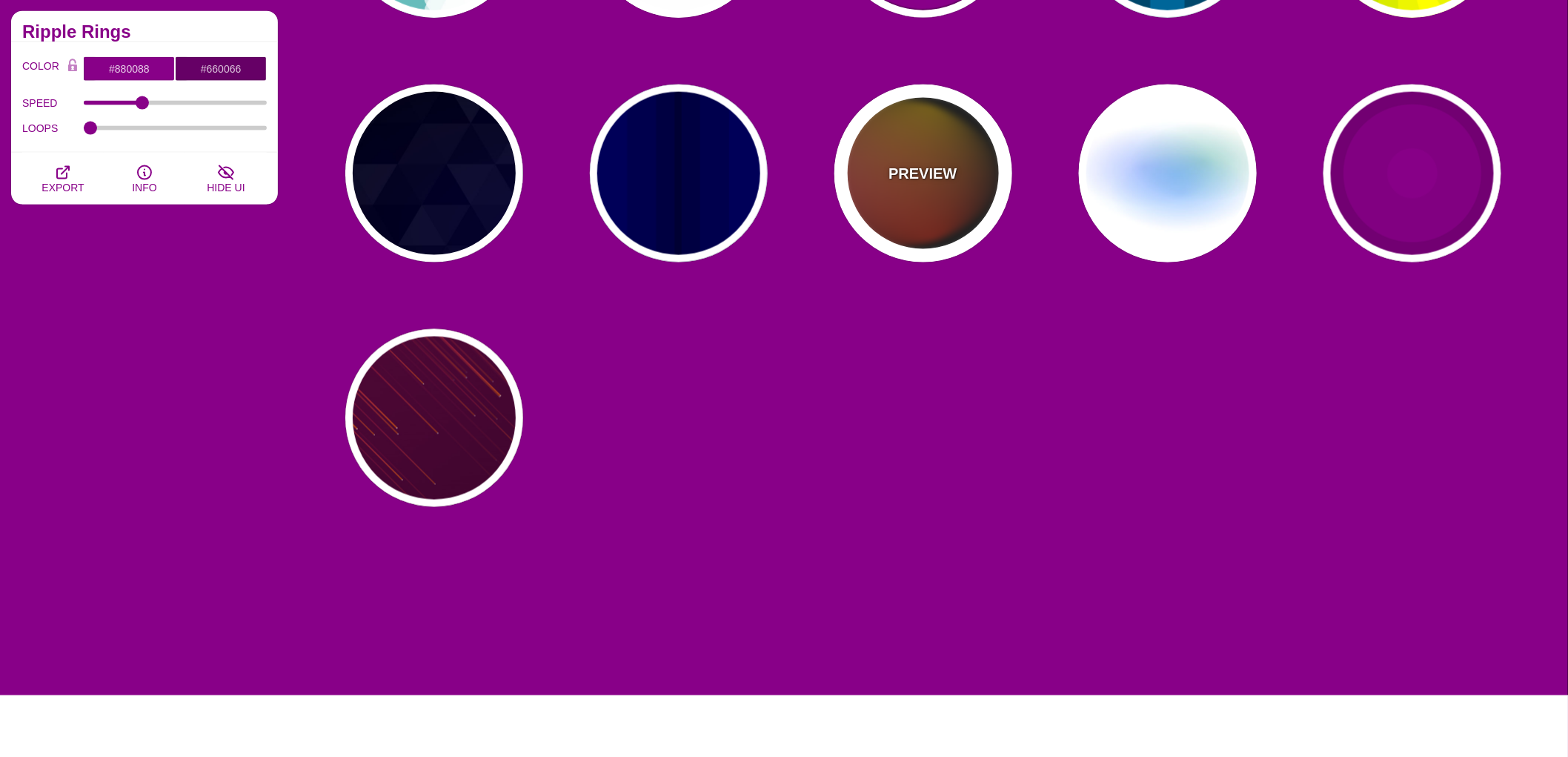
type input "12"
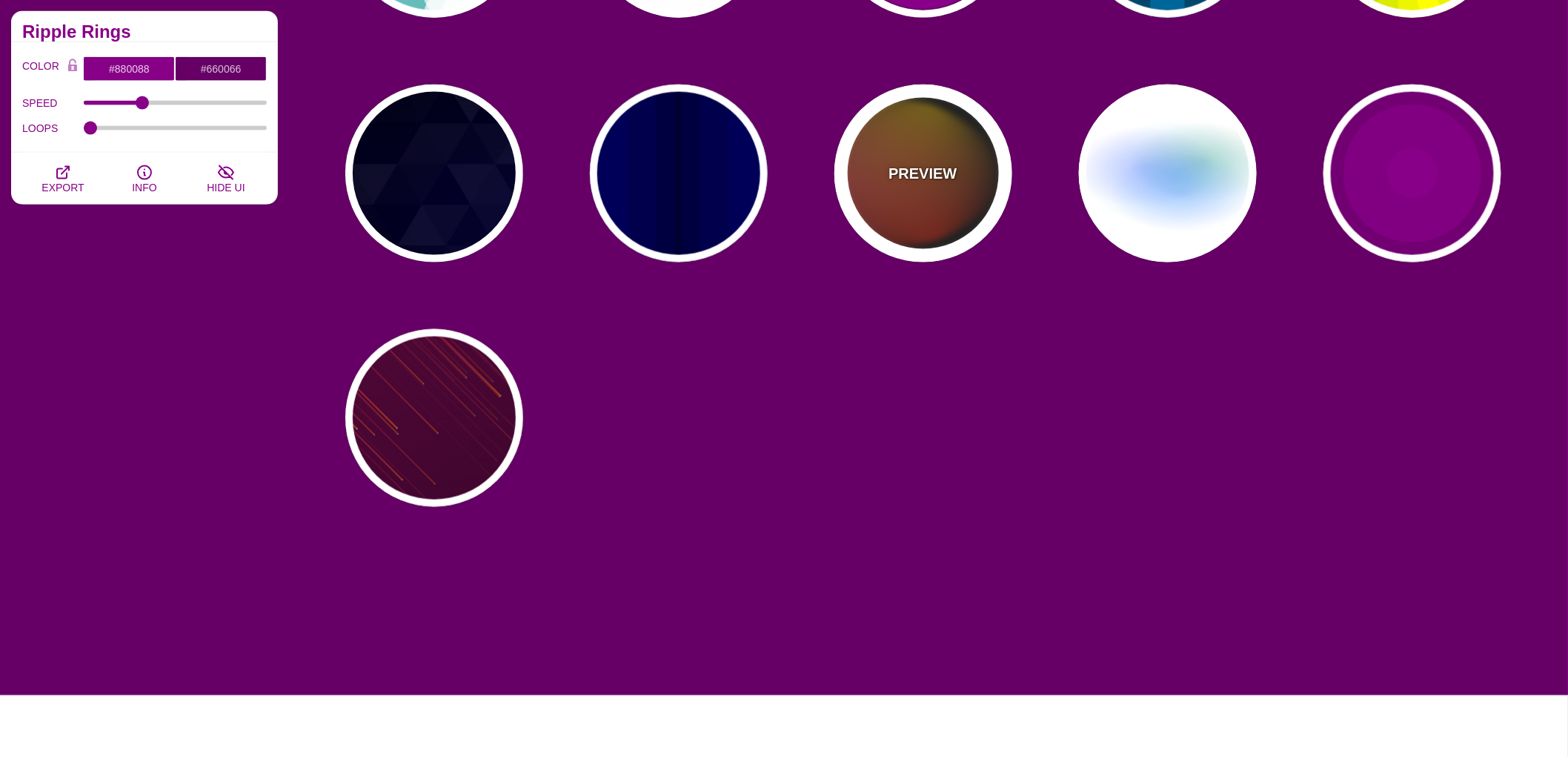
type input "999"
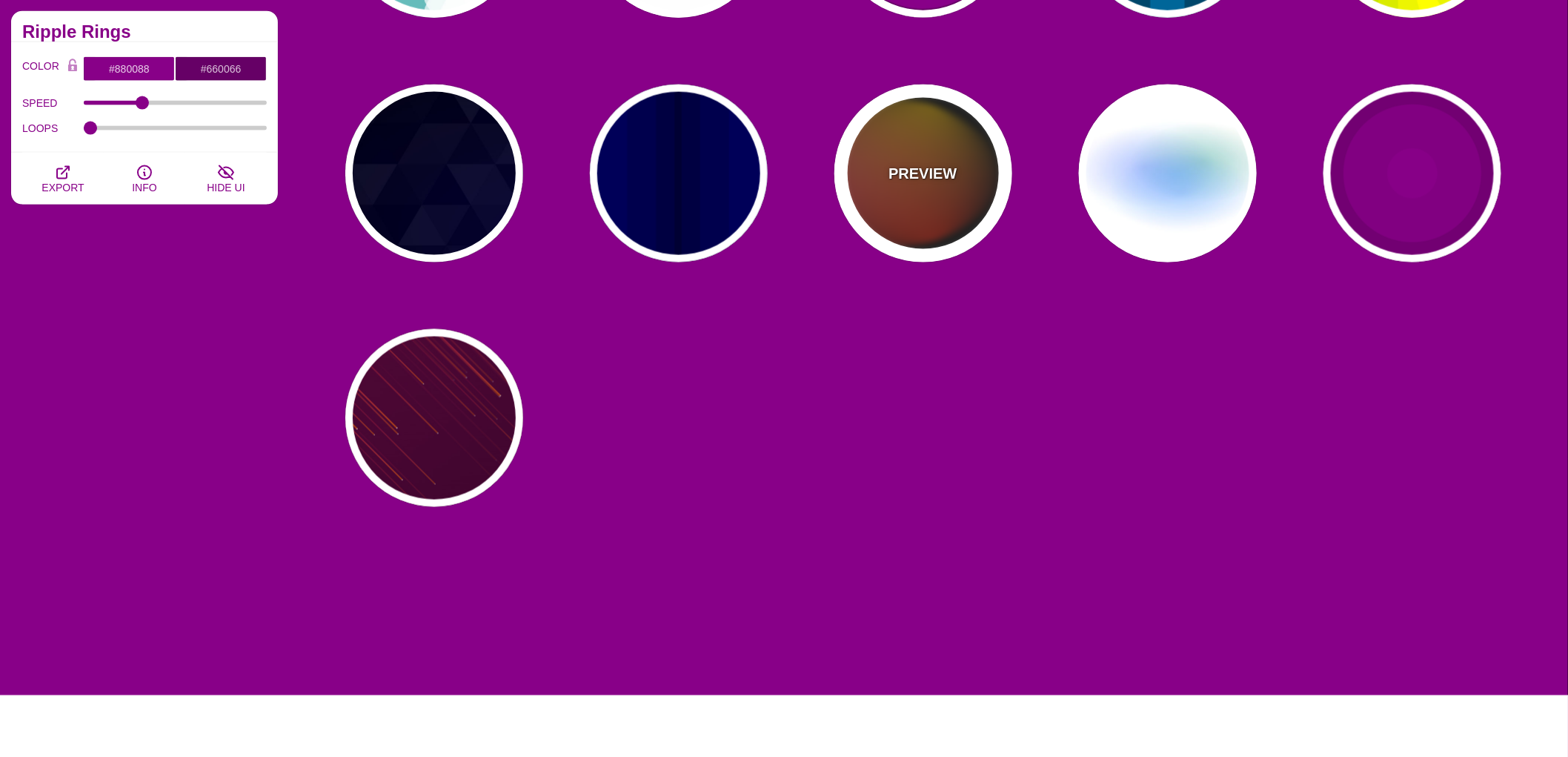
type input "1"
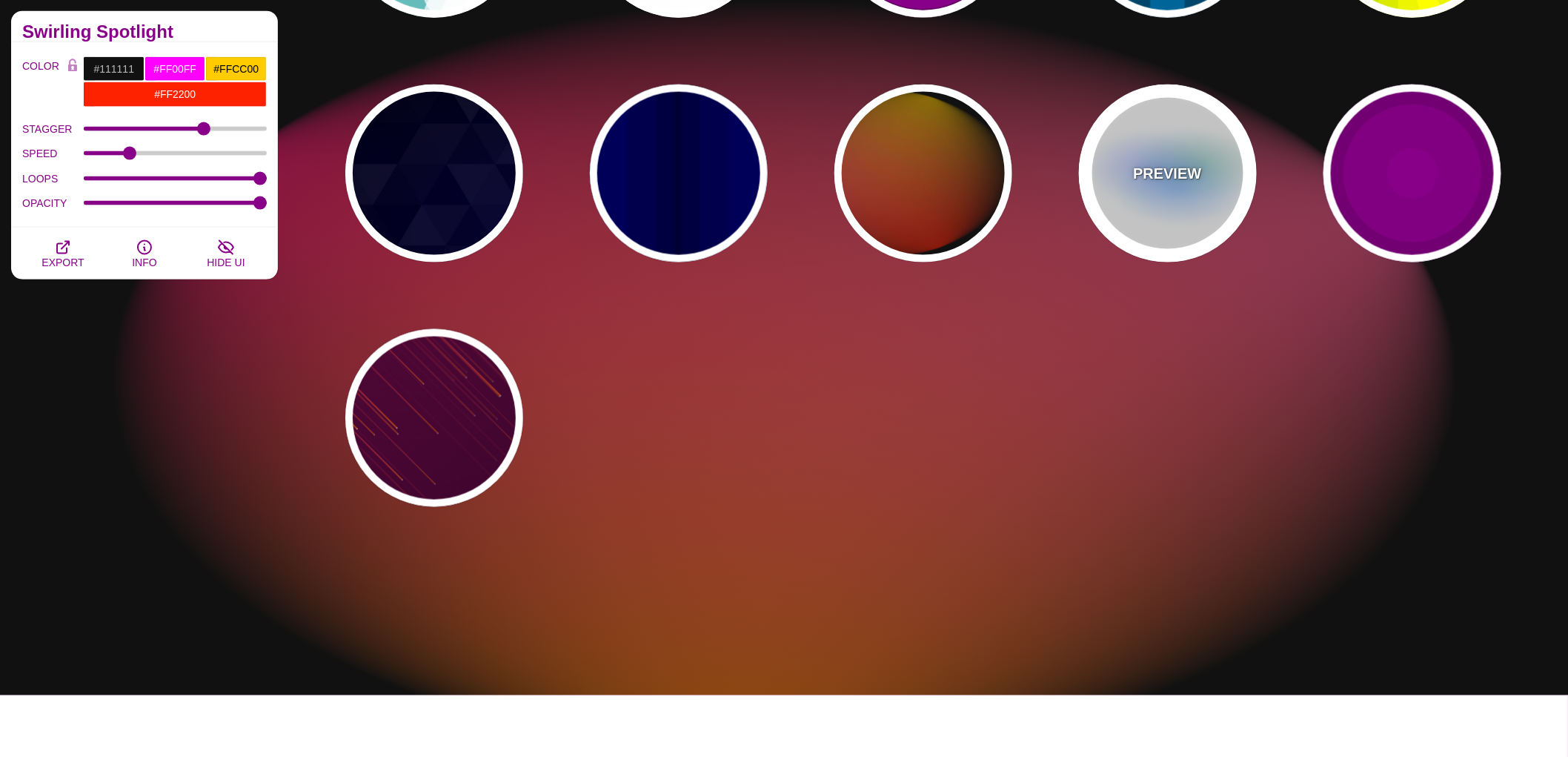
click at [1154, 238] on div "PREVIEW" at bounding box center [1167, 173] width 177 height 178
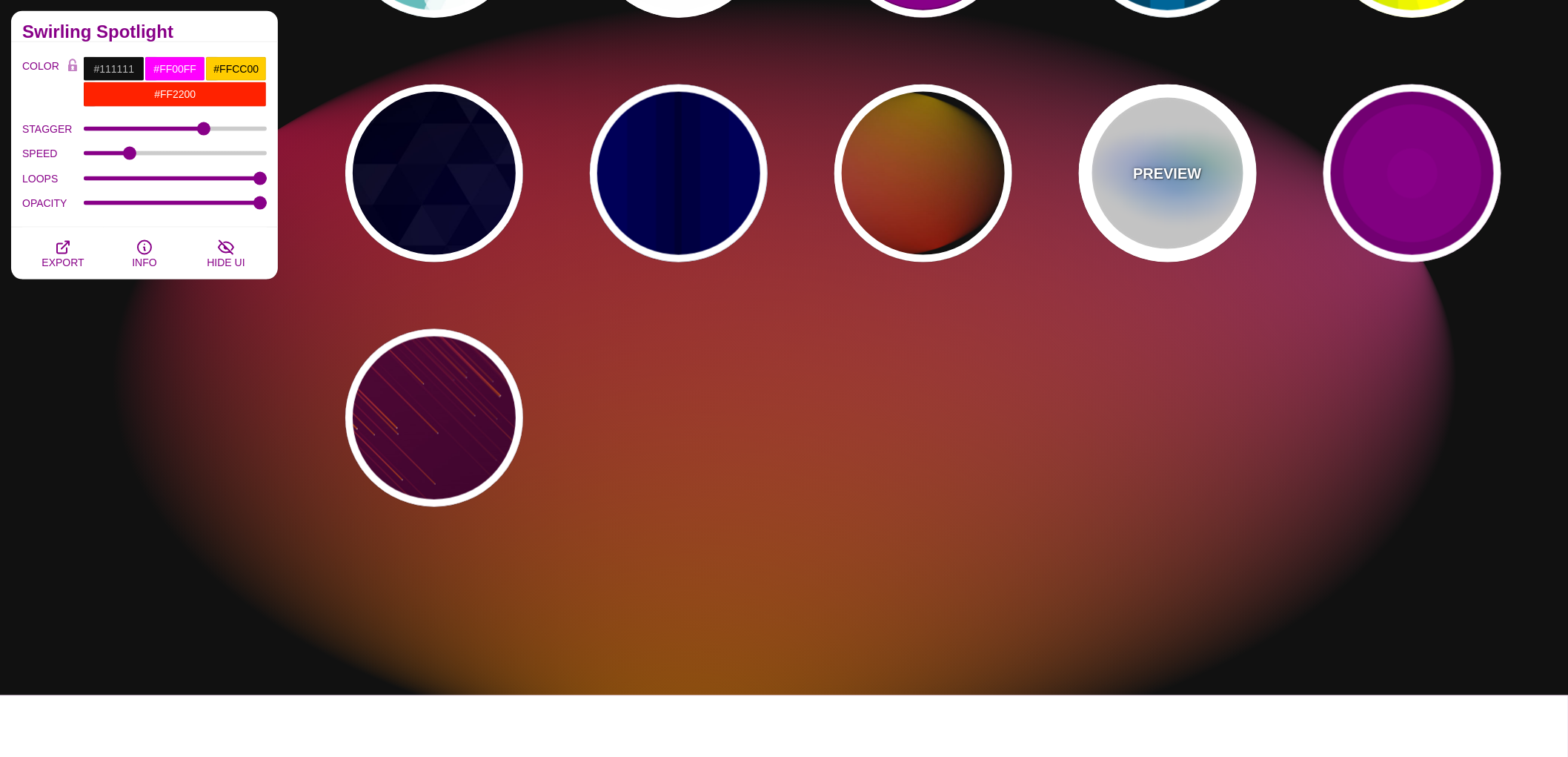
type input "#FFFFFF"
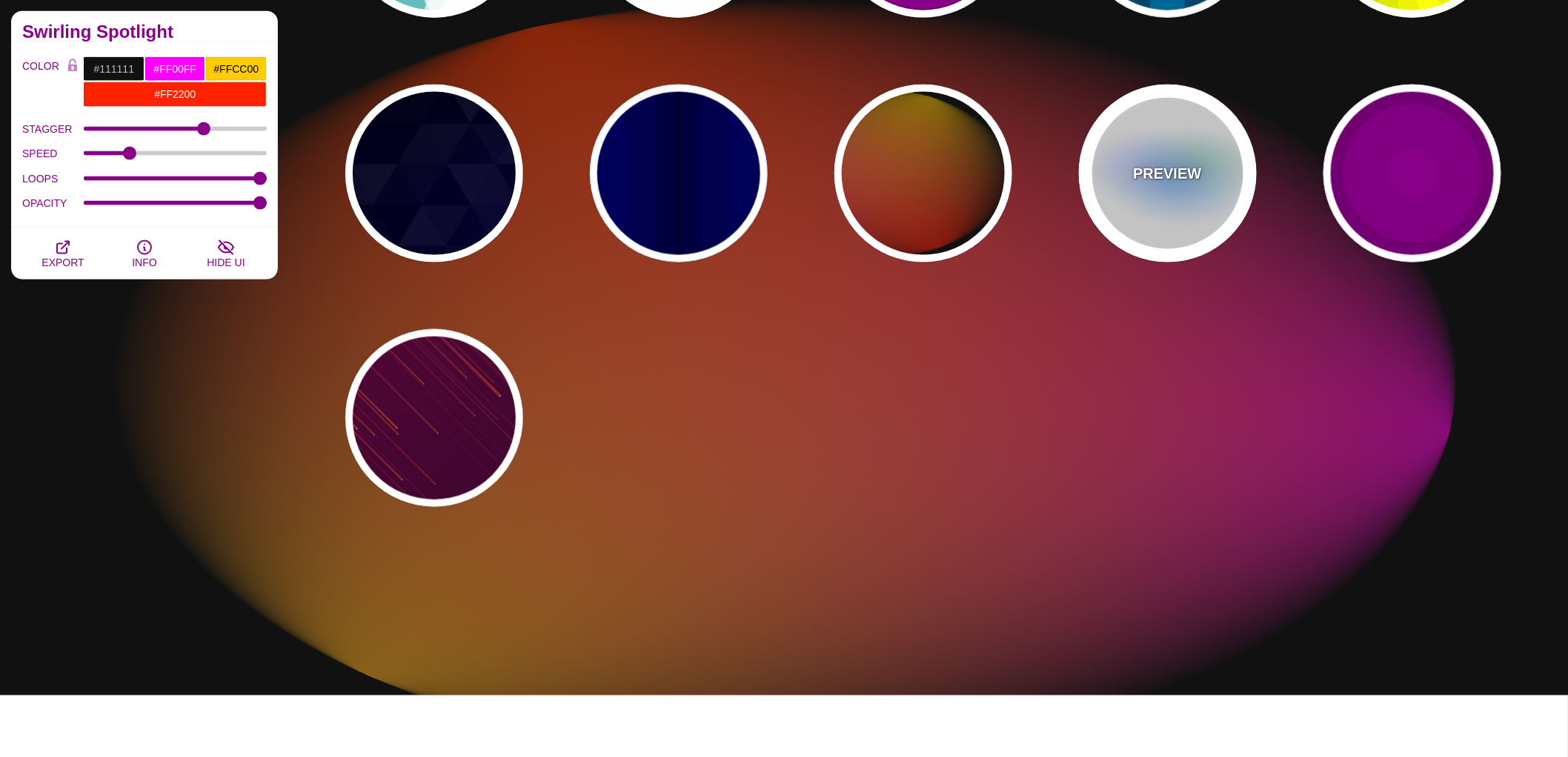
type input "#AA00FF"
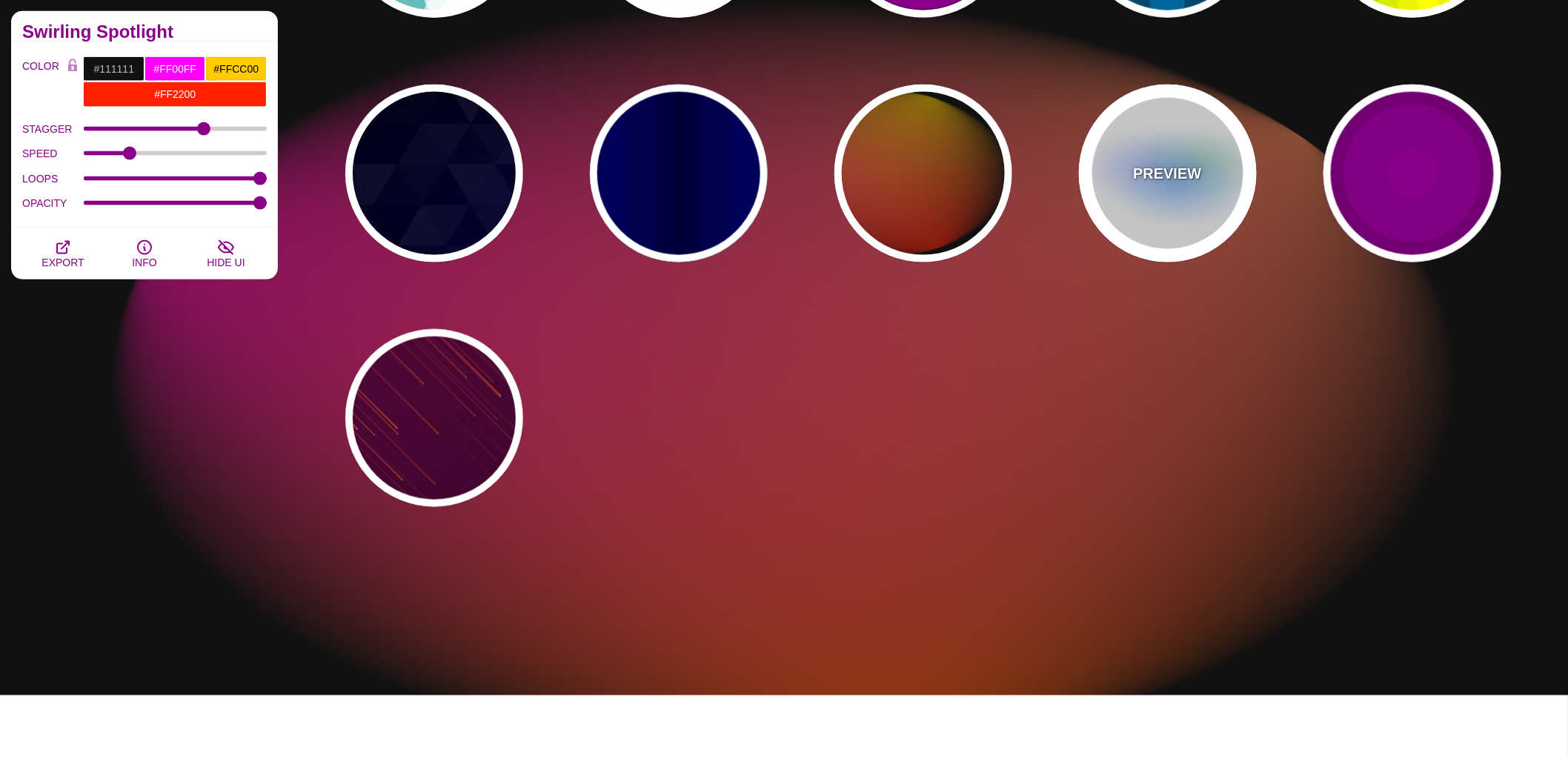
type input "#0088FF"
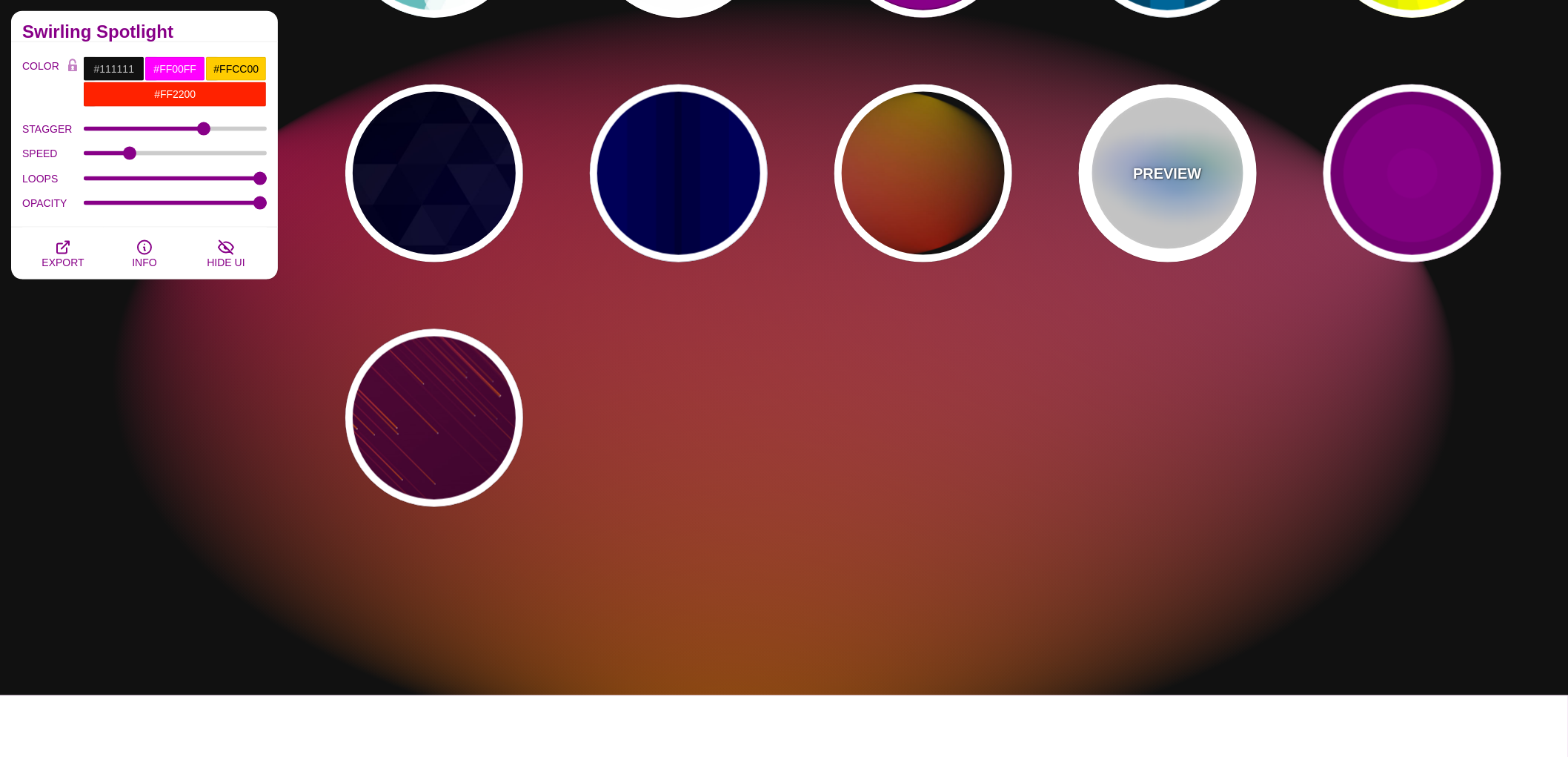
type input "#008800"
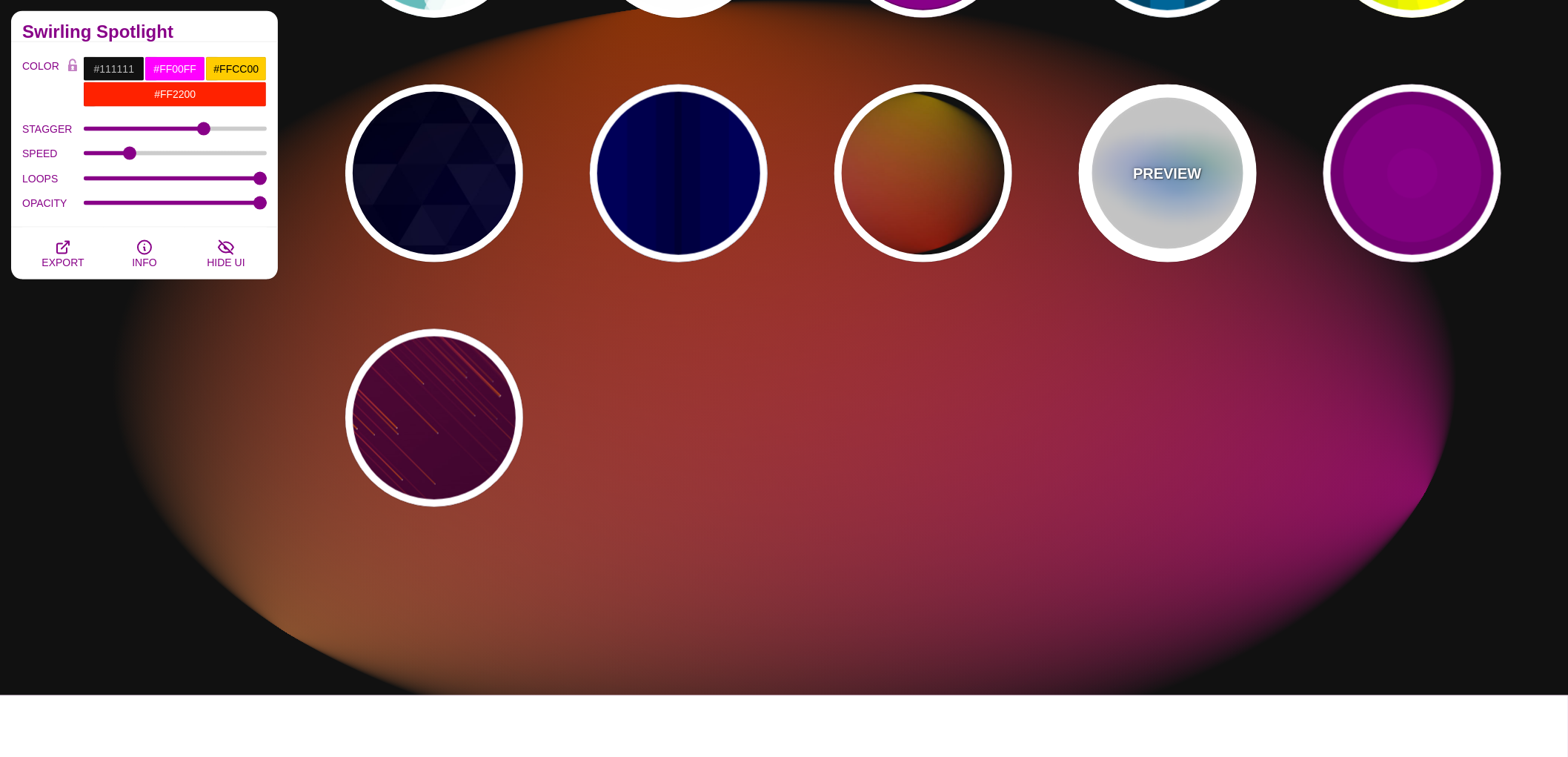
type input "8"
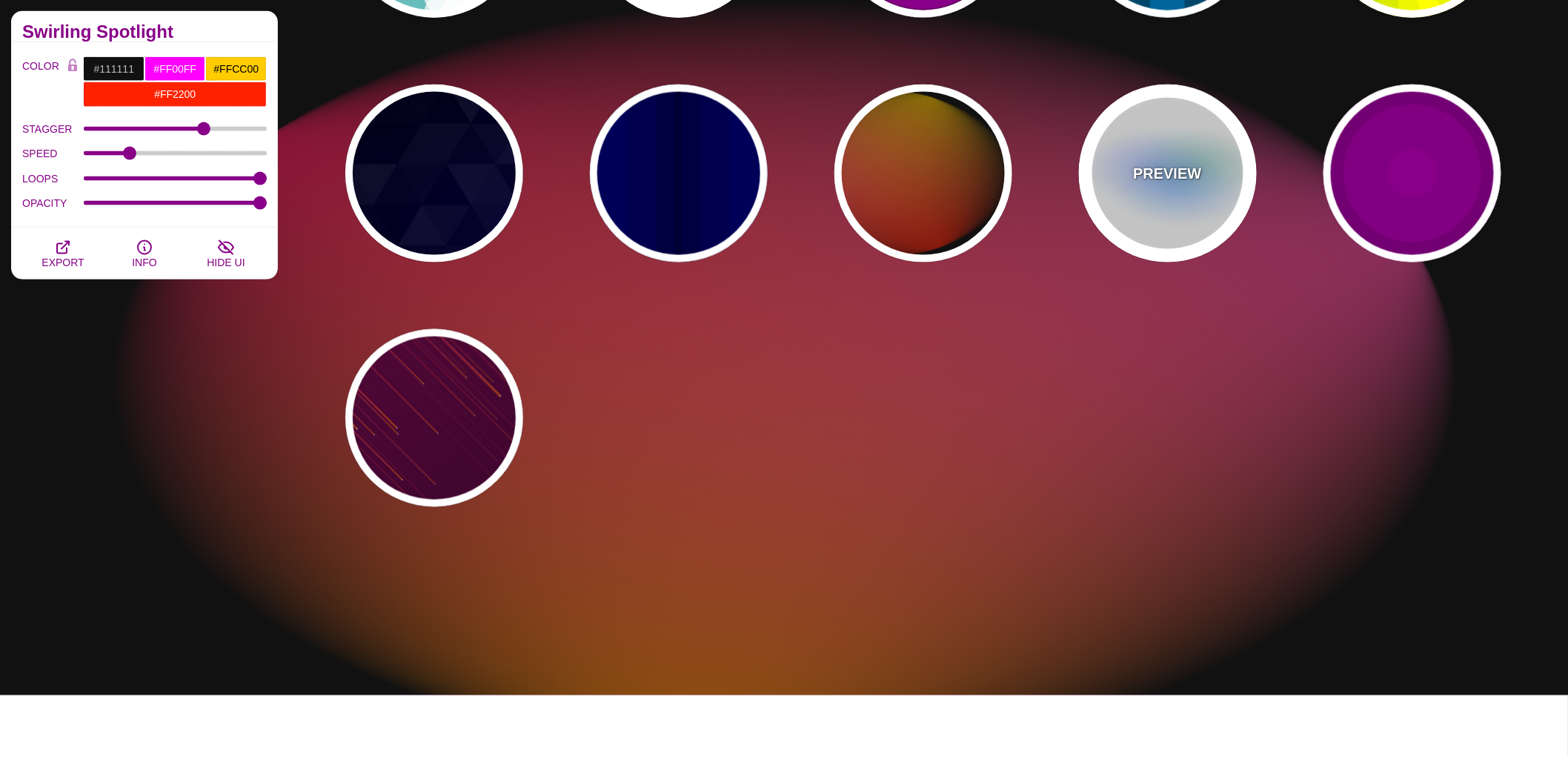
type input "24"
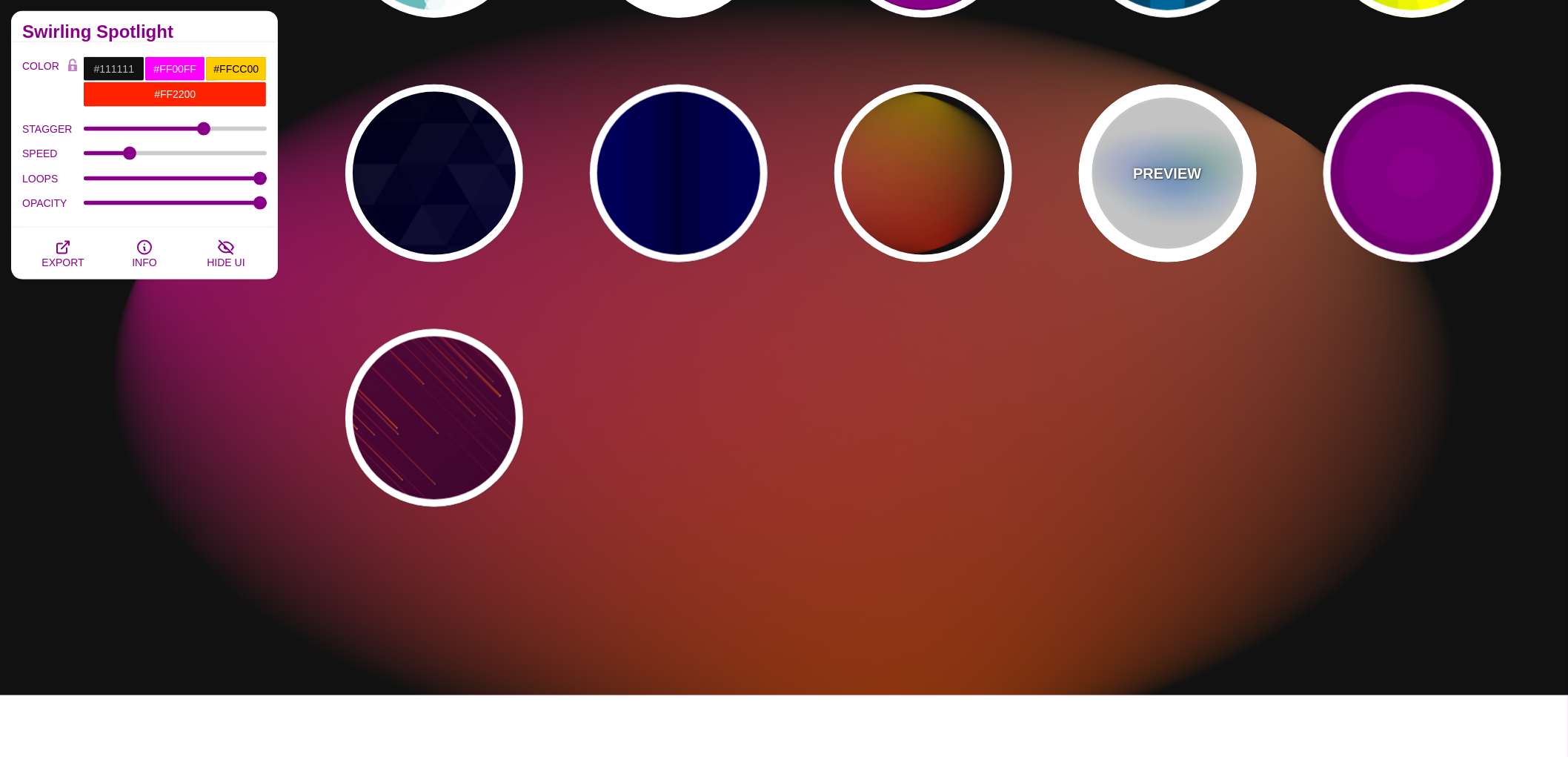
type input "0.5"
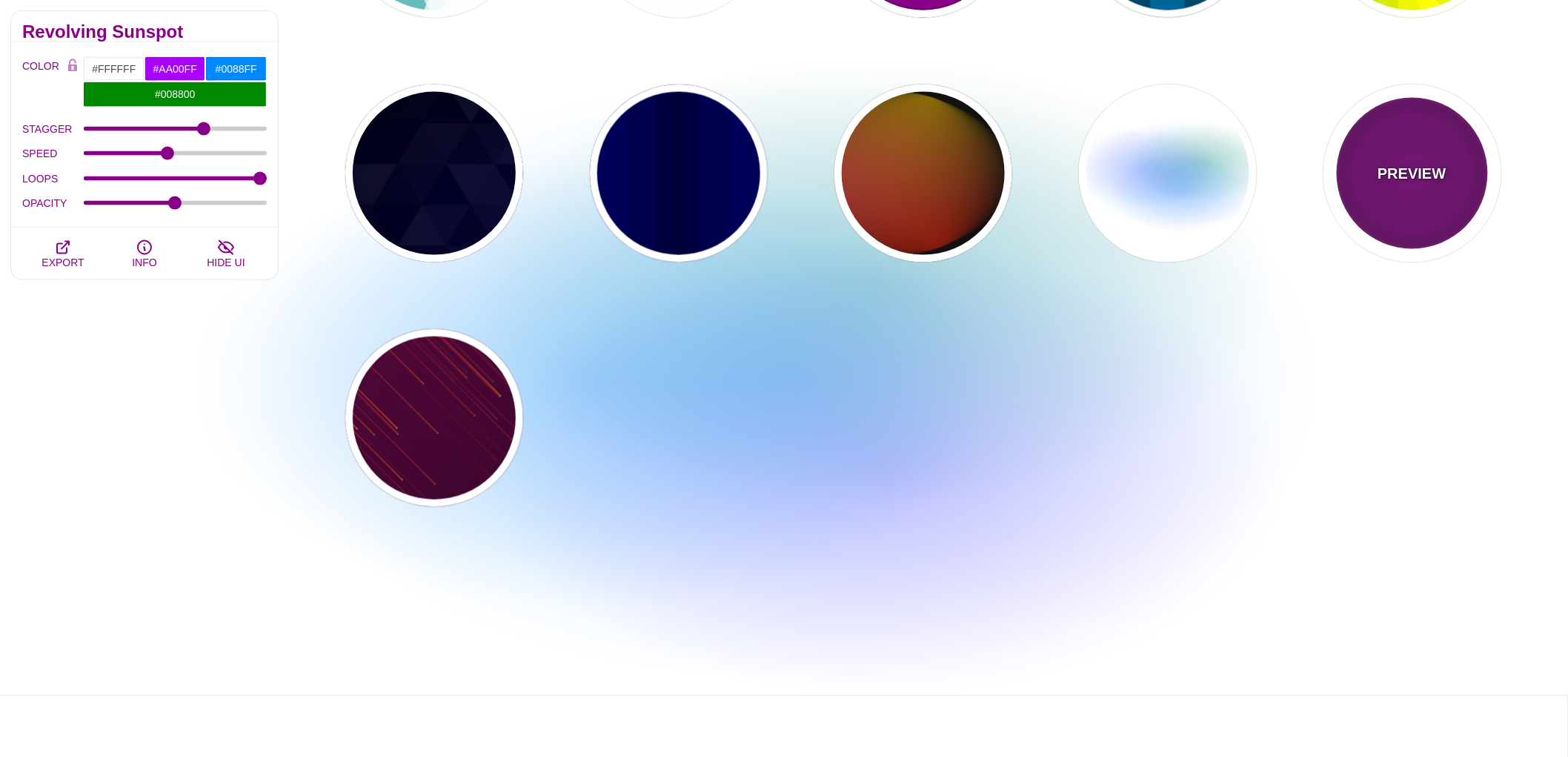
click at [1384, 193] on div "PREVIEW" at bounding box center [1411, 173] width 177 height 178
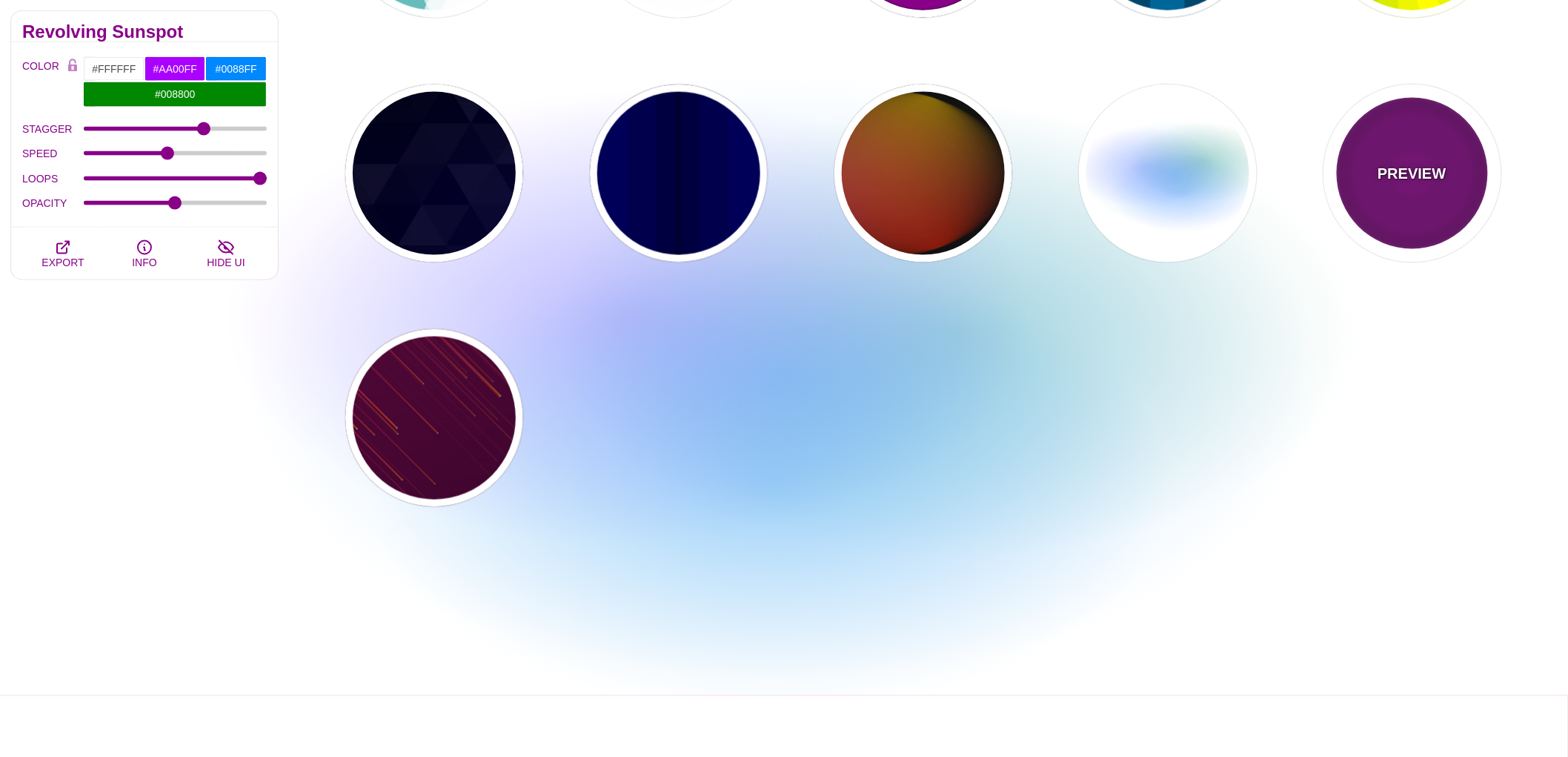
type input "#220022"
type input "#880088"
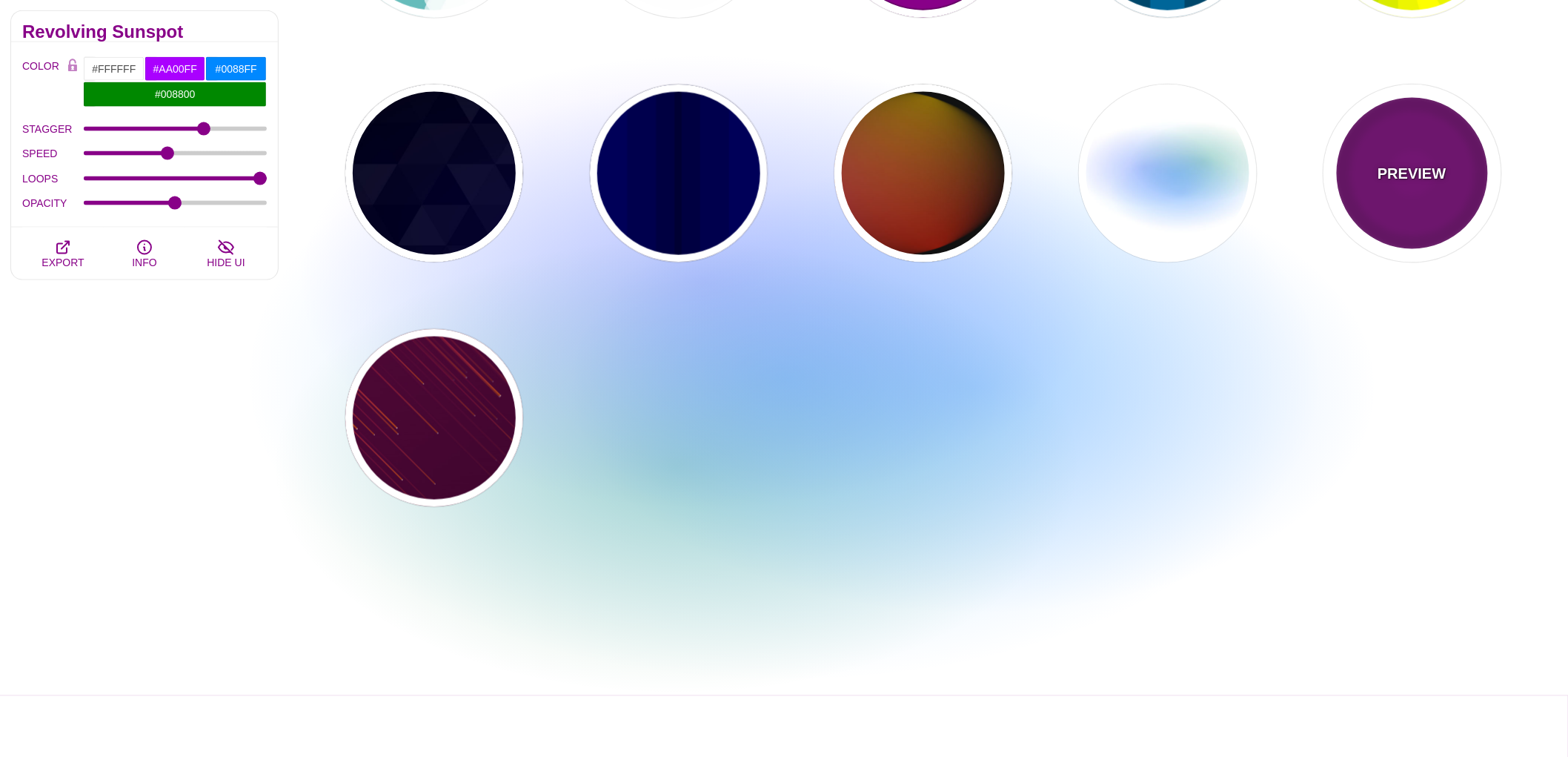
type input "999"
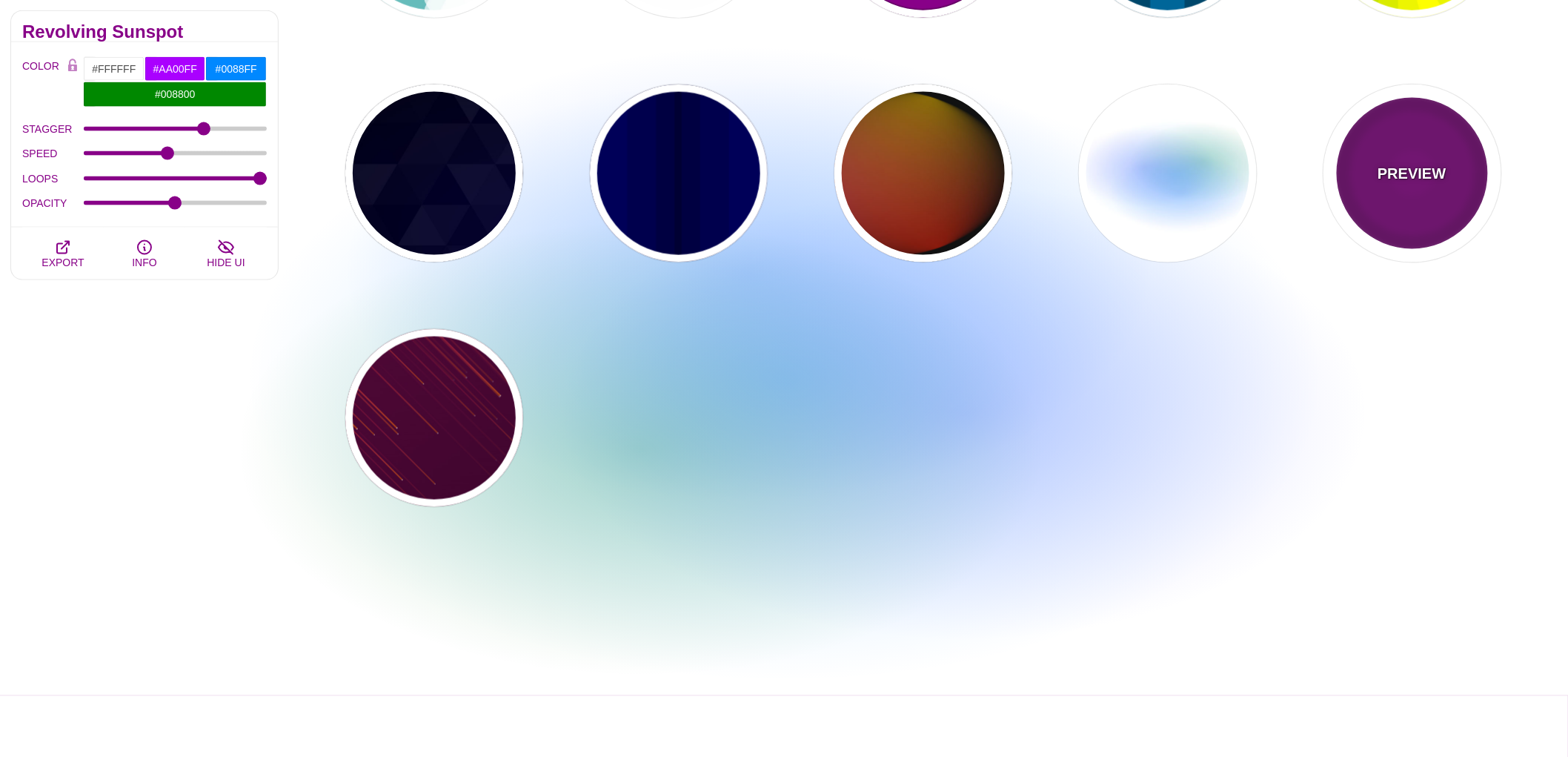
type input "5"
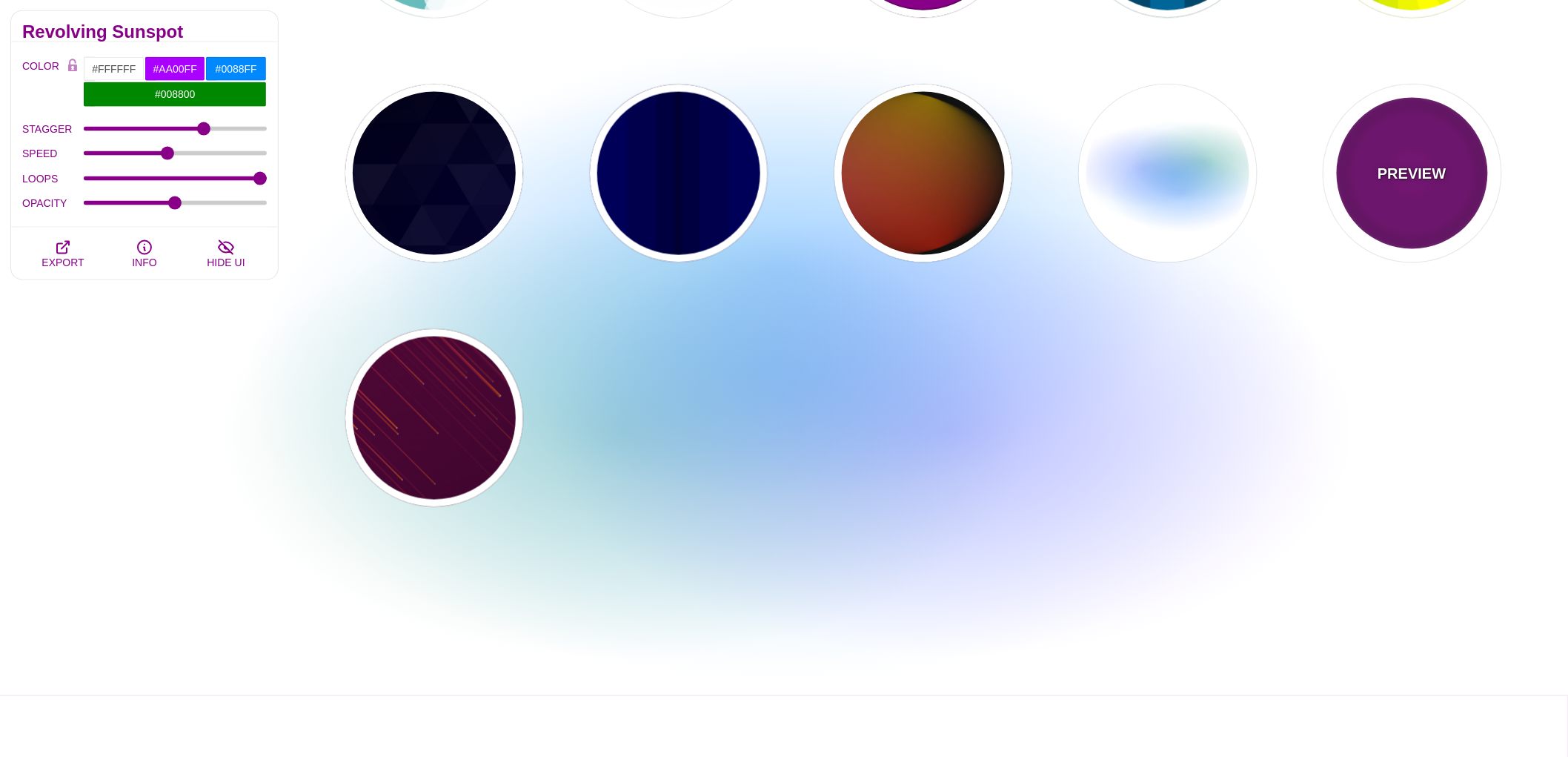
type input "0"
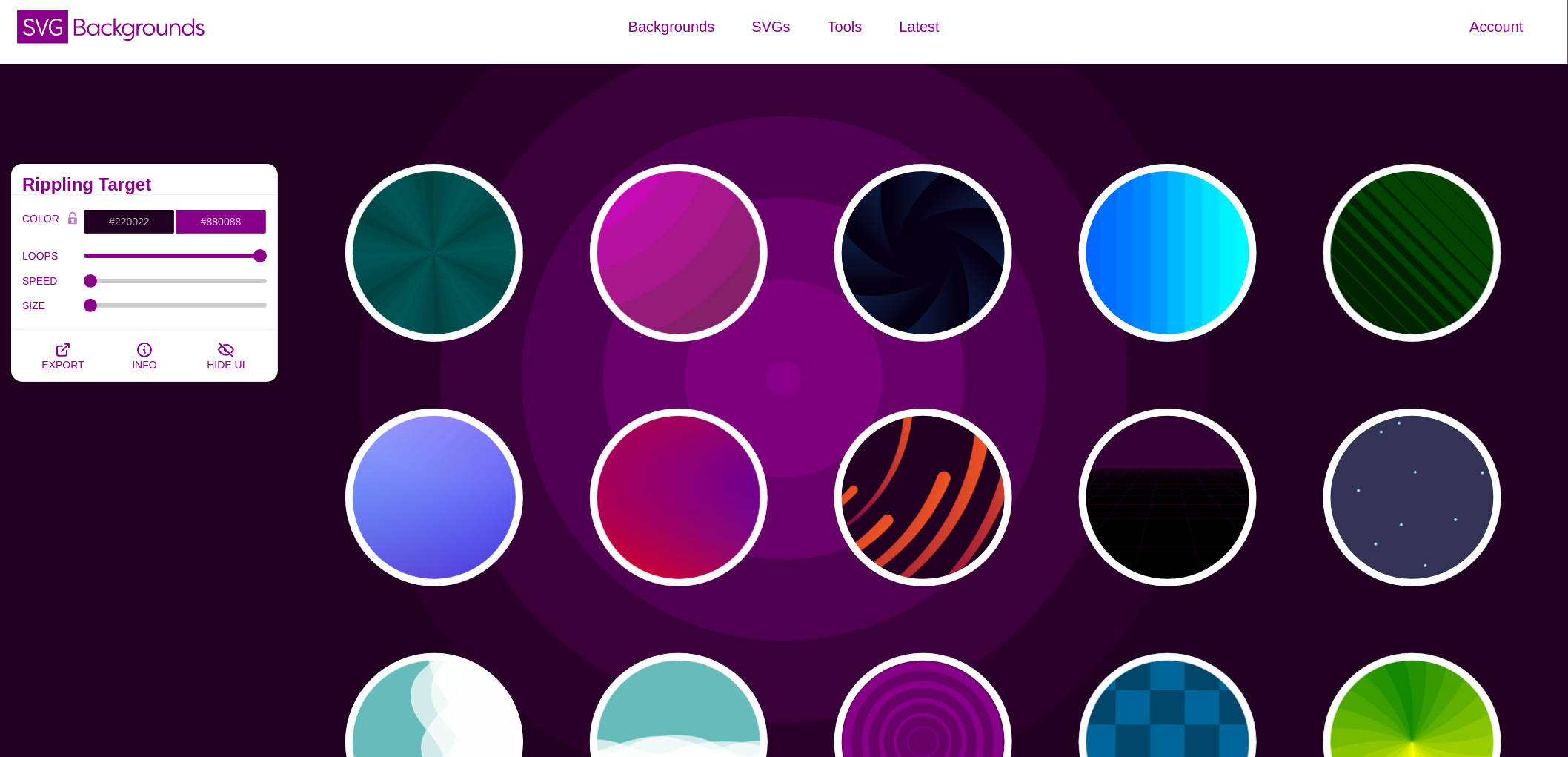
scroll to position [0, 0]
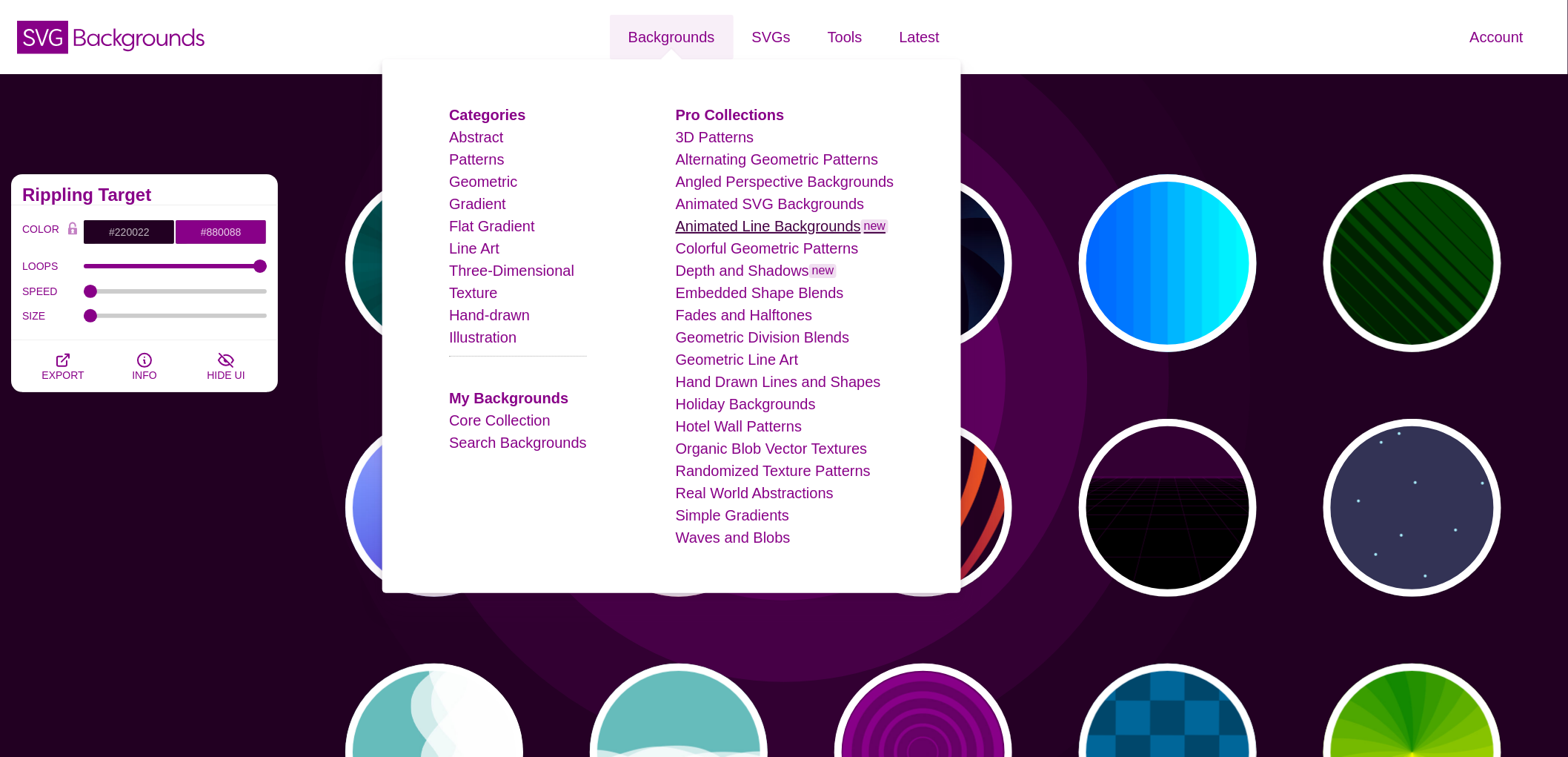
click at [812, 230] on link "Animated Line Backgrounds new" at bounding box center [782, 225] width 213 height 16
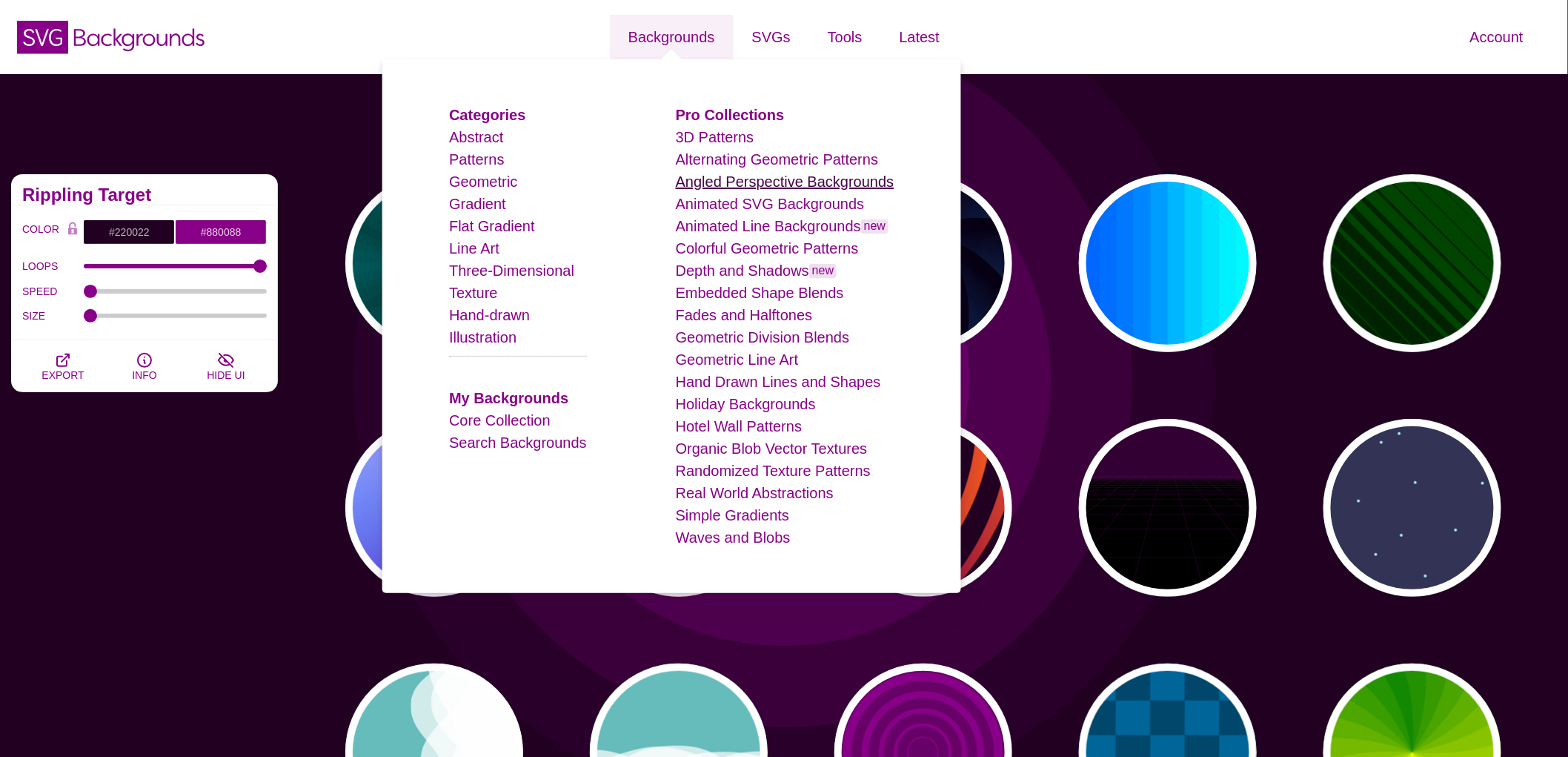
click at [831, 182] on link "Angled Perspective Backgrounds" at bounding box center [785, 181] width 219 height 16
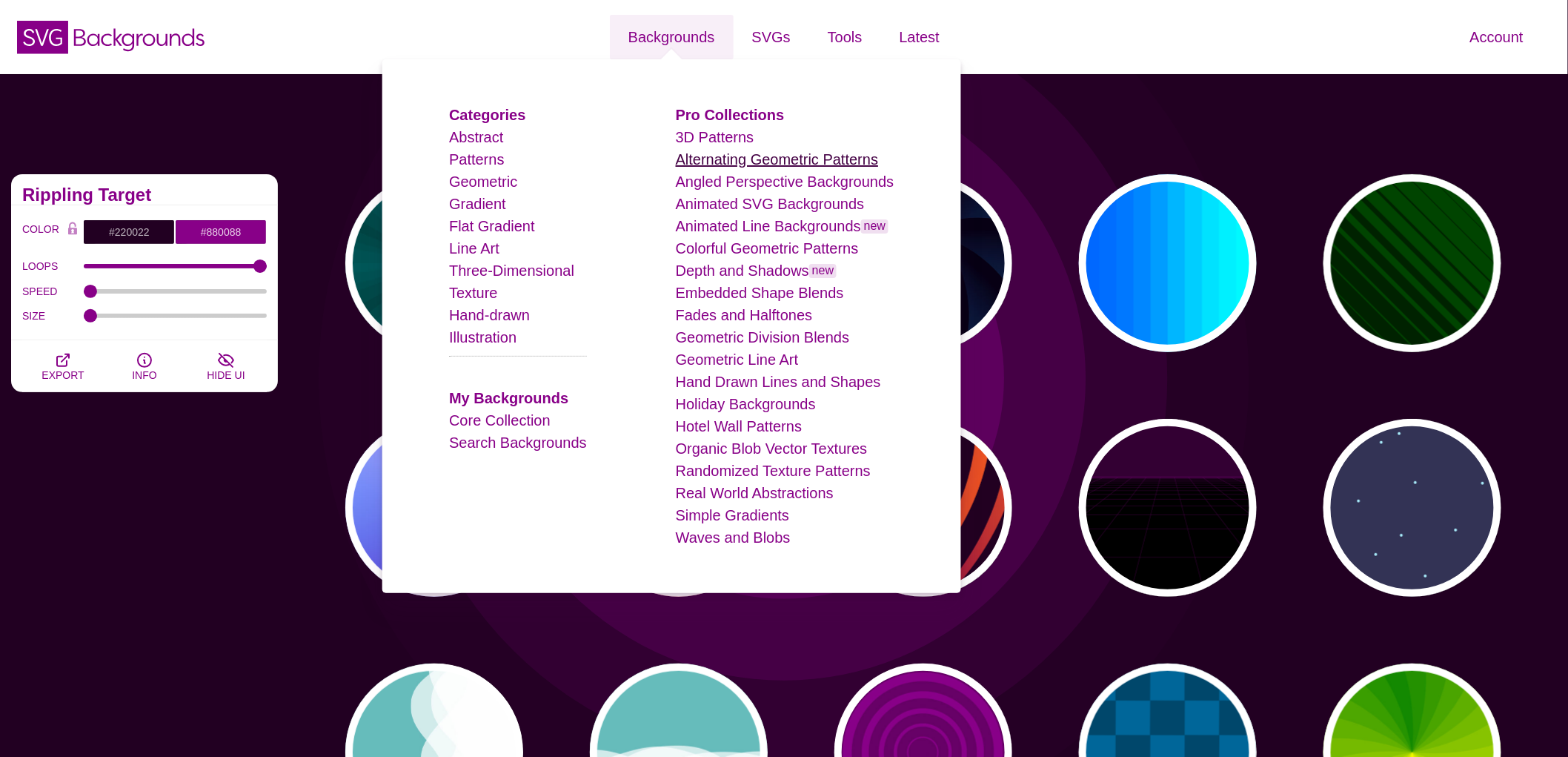
click at [715, 151] on link "Alternating Geometric Patterns" at bounding box center [776, 159] width 202 height 16
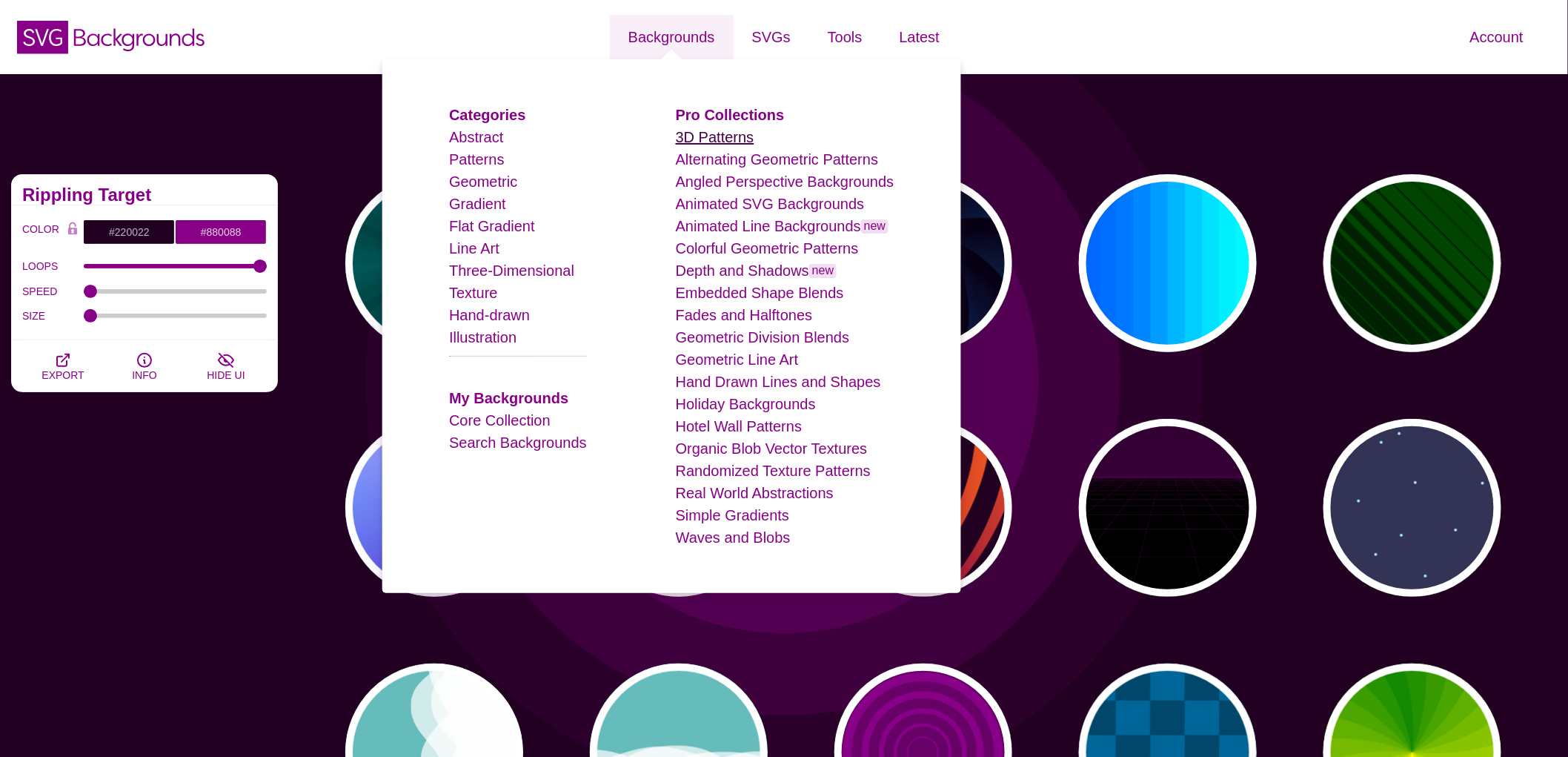
click at [725, 131] on link "3D Patterns" at bounding box center [715, 136] width 79 height 16
click at [743, 497] on link "Real World Abstractions" at bounding box center [755, 492] width 158 height 16
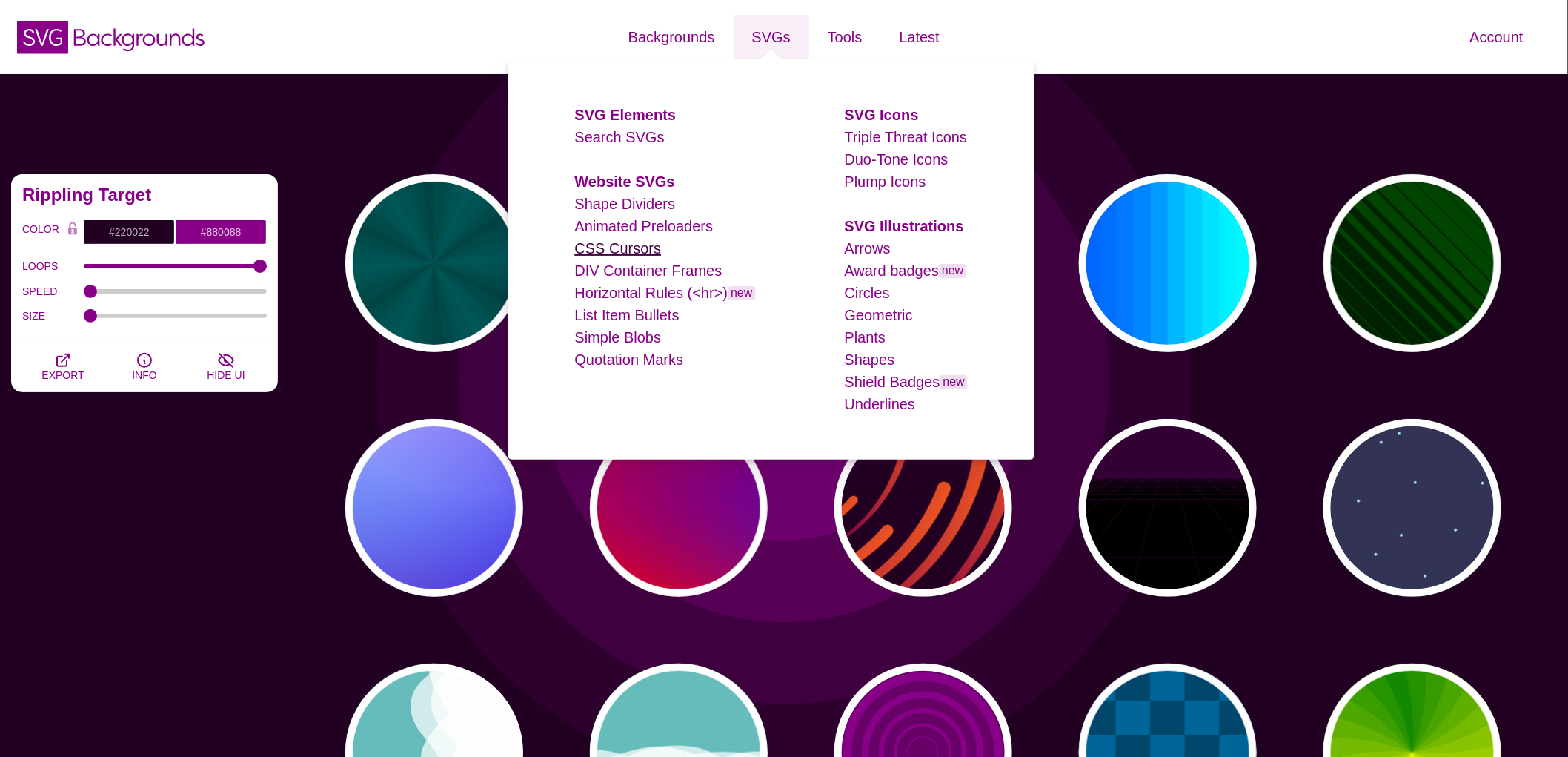
click at [630, 251] on link "CSS Cursors" at bounding box center [618, 248] width 86 height 16
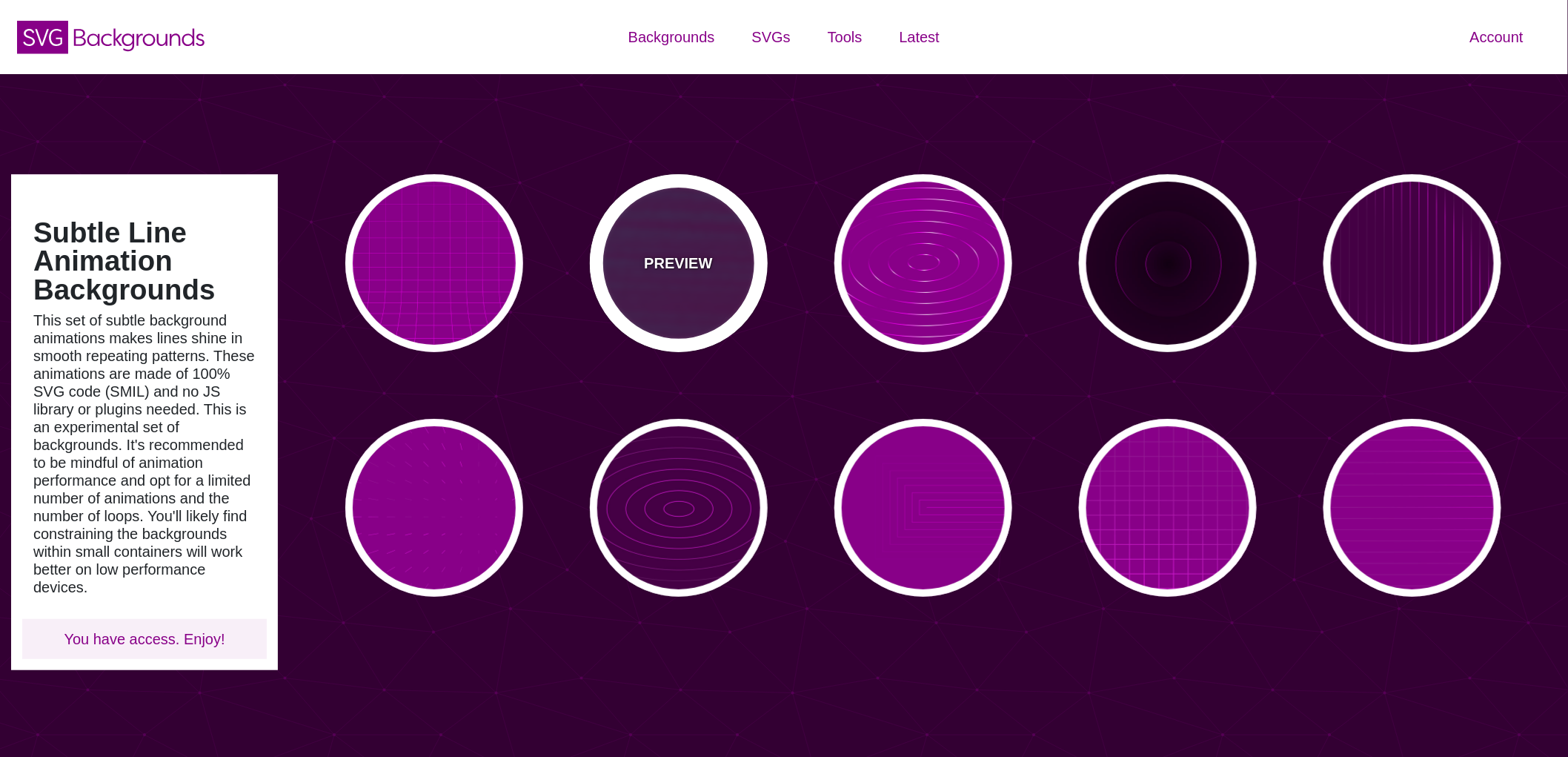
click at [653, 265] on p "PREVIEW" at bounding box center [678, 263] width 69 height 23
type input "#440044"
type input "#00FFFF"
type input "#FF0000"
type input "#880088"
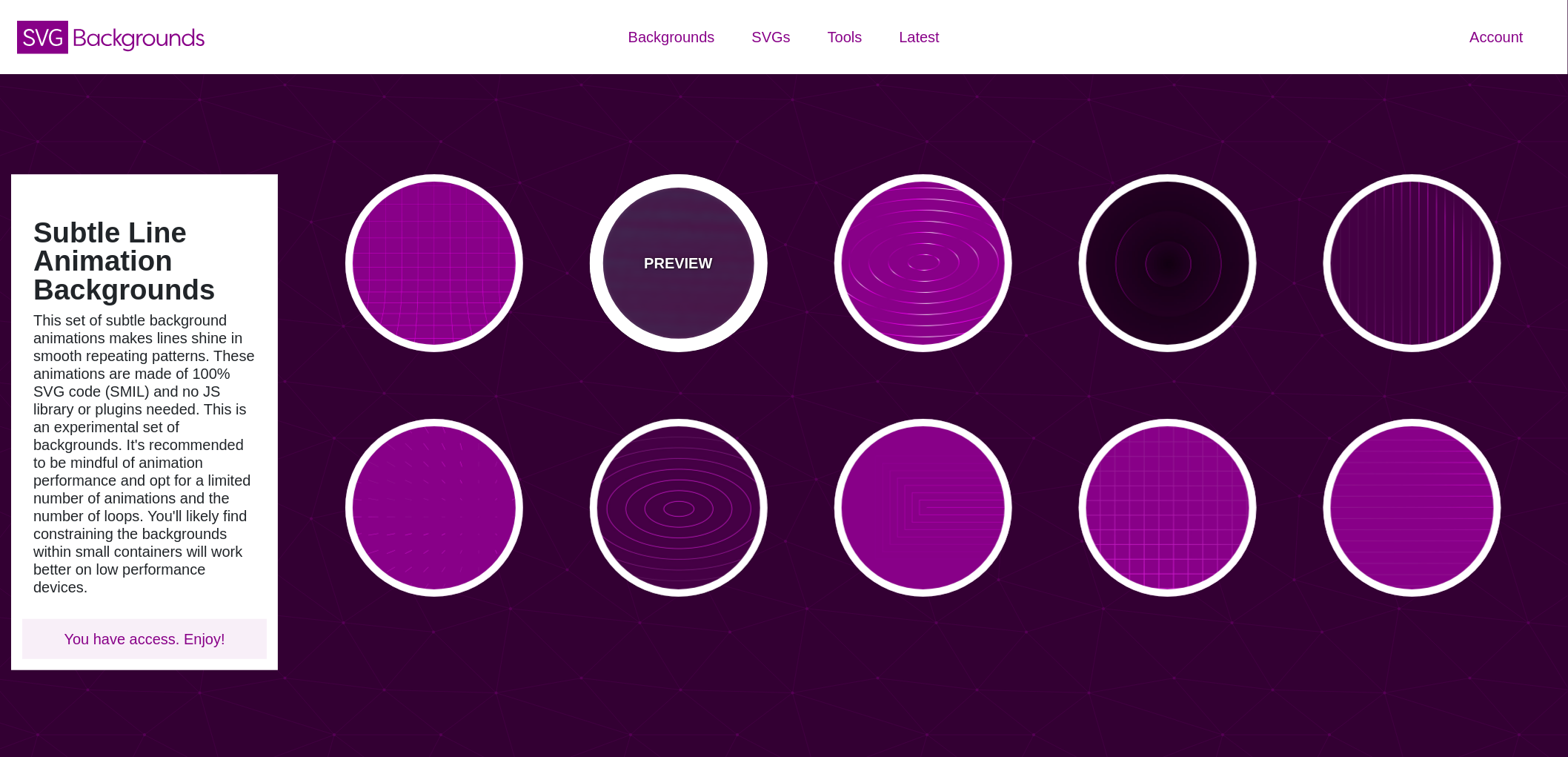
type input "15"
type input "999"
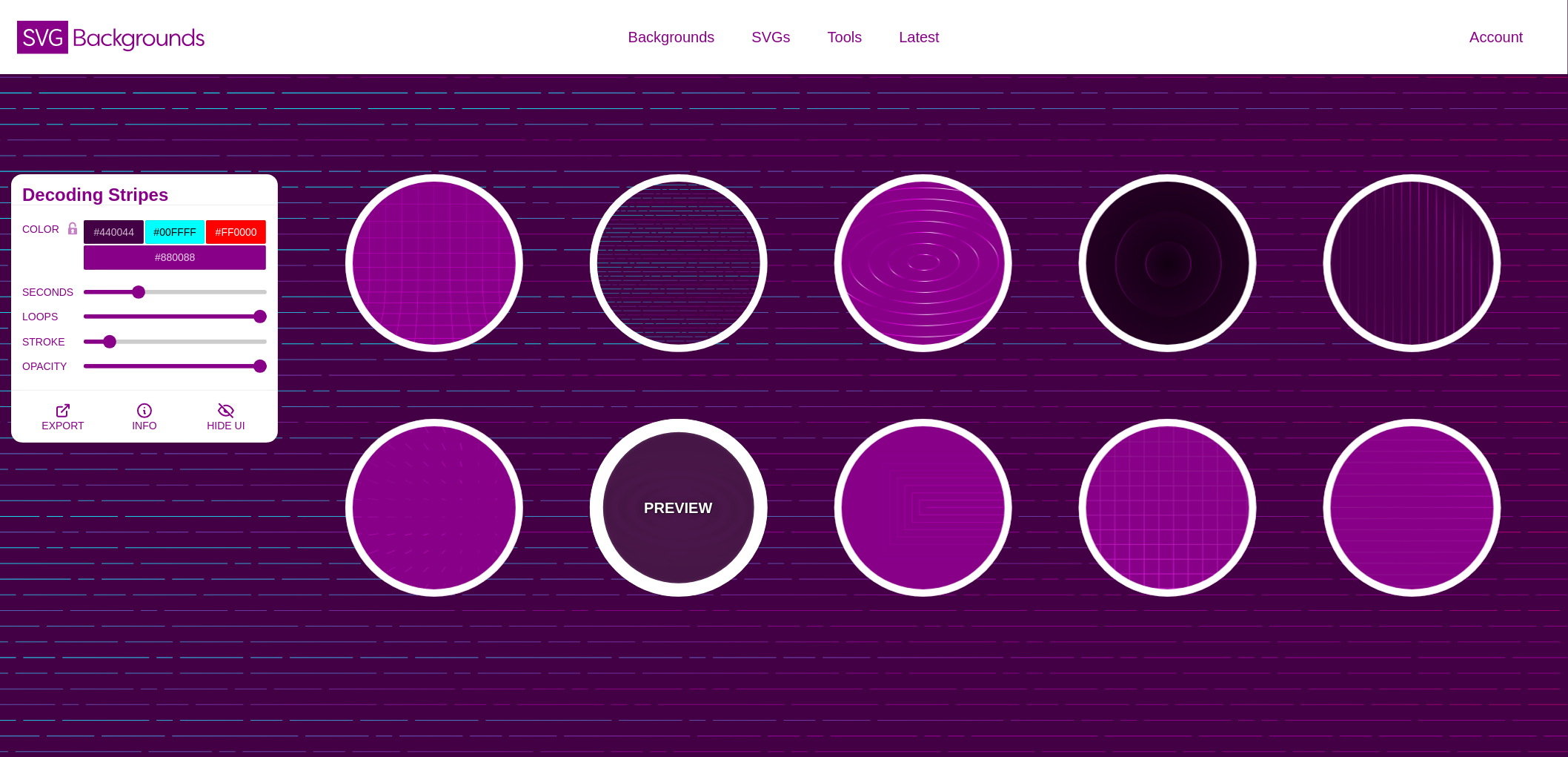
click at [736, 544] on div "PREVIEW" at bounding box center [678, 507] width 177 height 178
type input "#FF00FF"
type input "#FFFFFF"
type input "5"
type input "0"
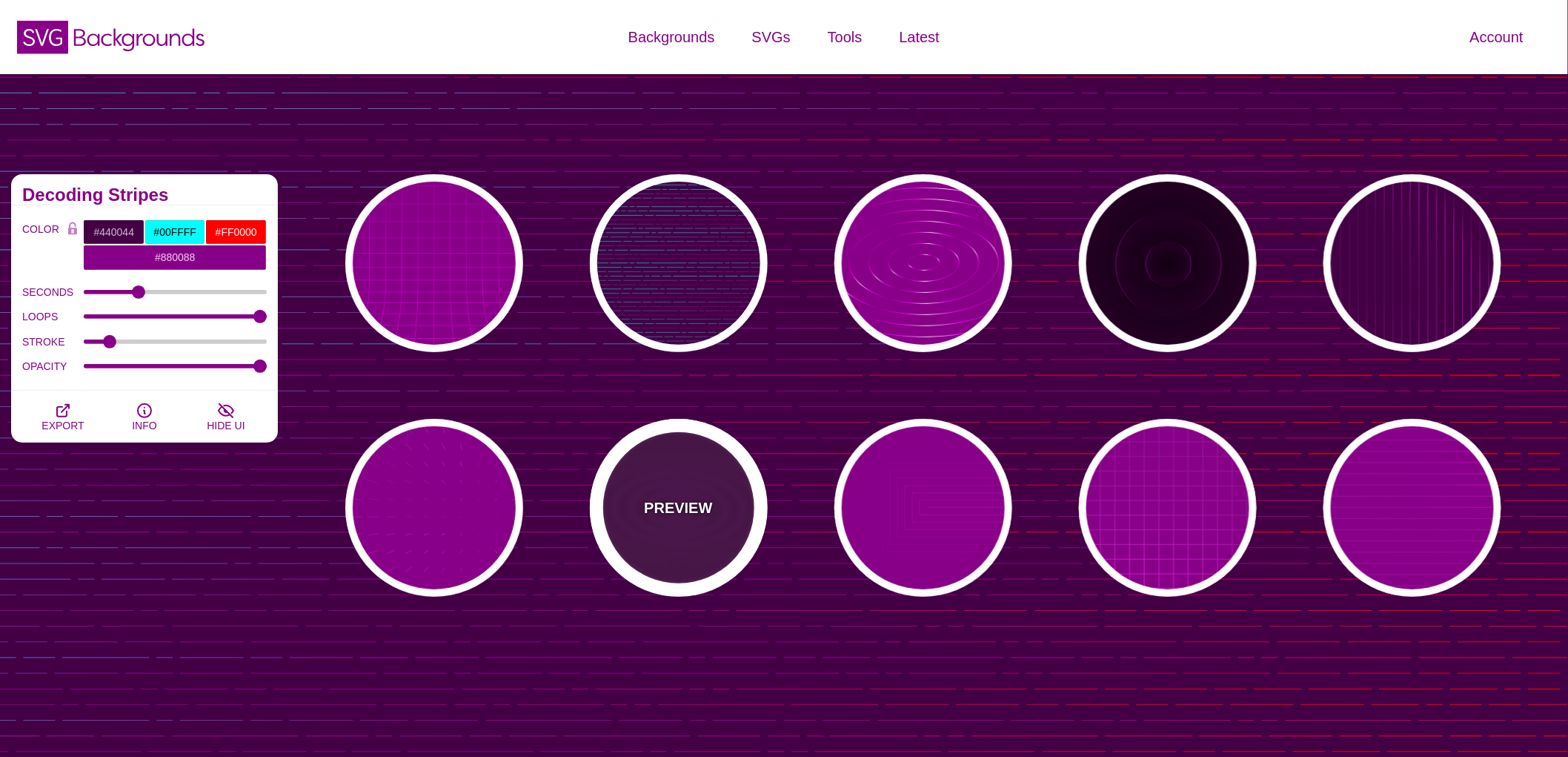
type input "0.1"
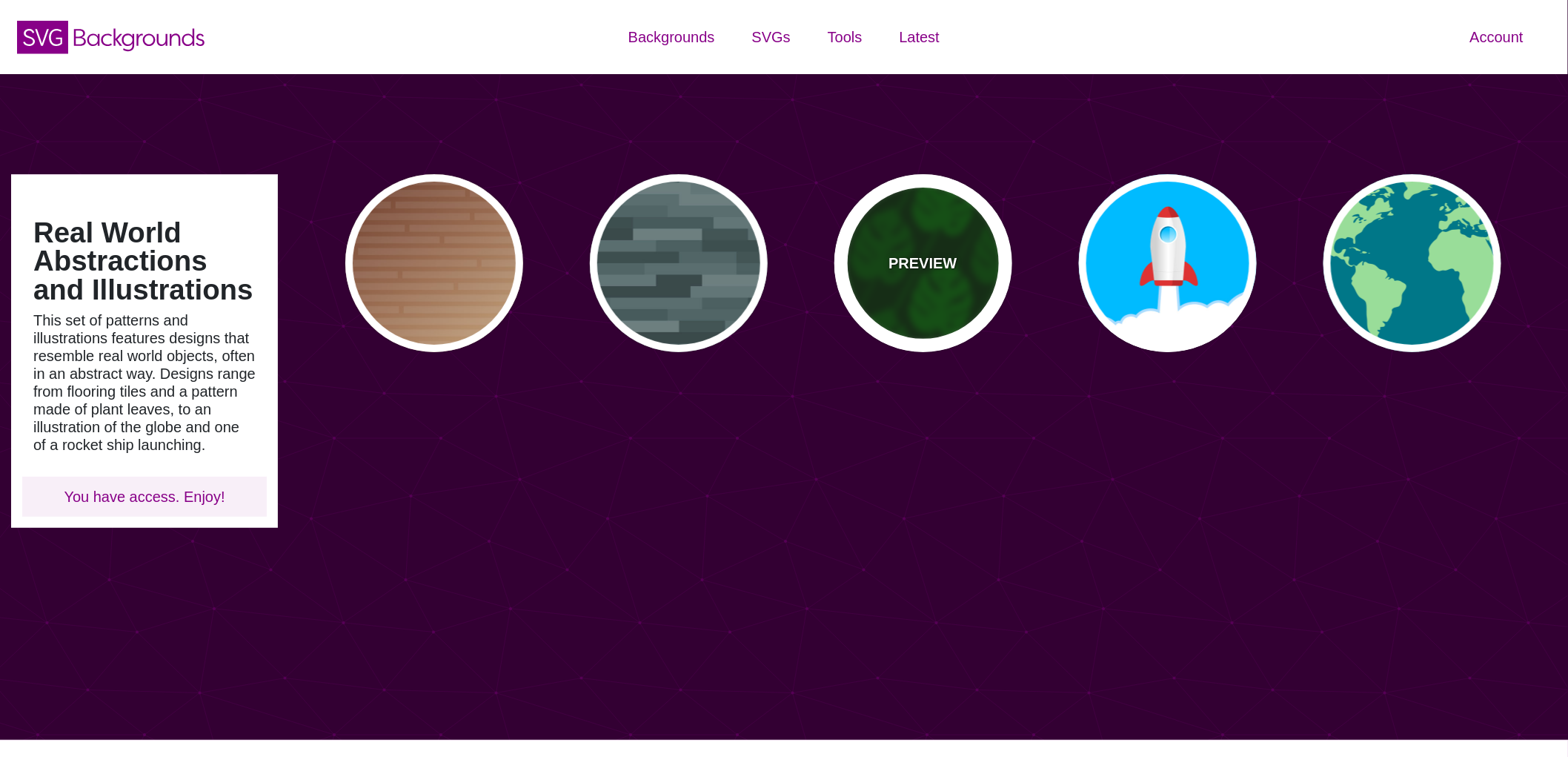
click at [950, 313] on div "PREVIEW" at bounding box center [922, 262] width 177 height 178
type input "#002200"
type input "#004400"
type input "#005500"
type input "200"
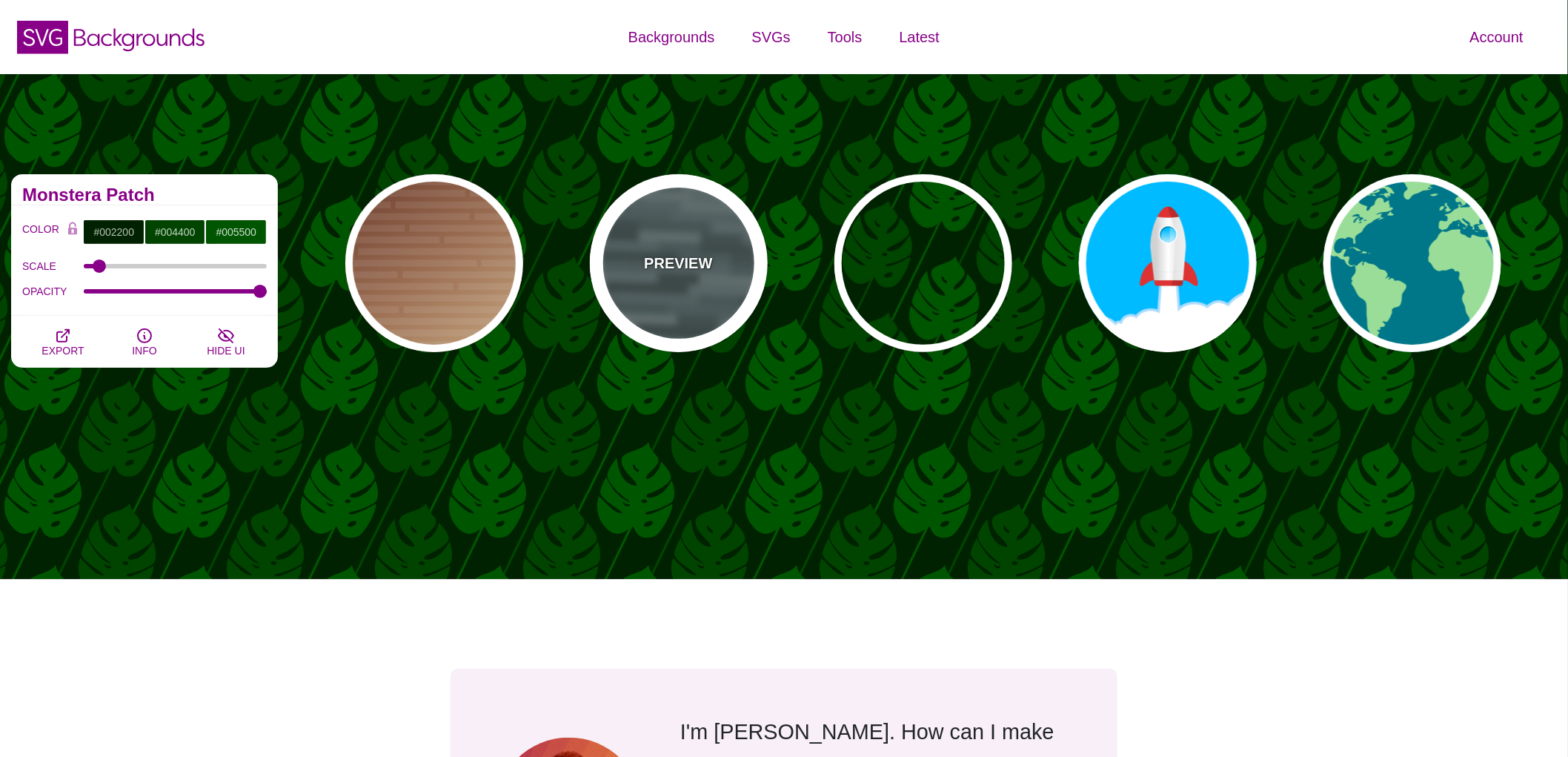
click at [628, 297] on div "PREVIEW" at bounding box center [678, 262] width 177 height 178
type input "#506566"
type input "0"
type input "0.5"
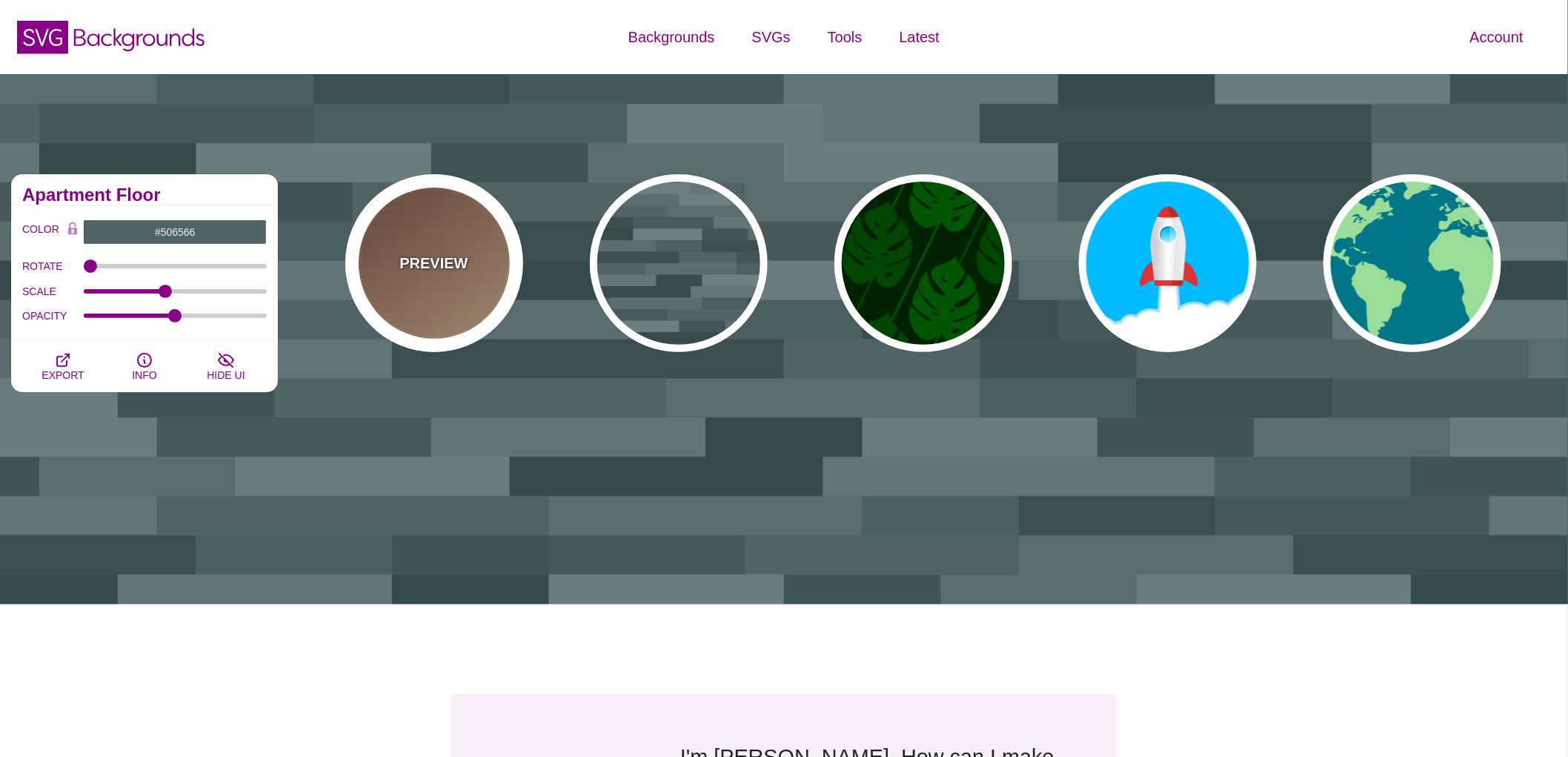
click at [424, 277] on div "PREVIEW" at bounding box center [434, 262] width 177 height 178
type input "#FFEEBB"
type input "#330000"
type input "#DDDDDD"
type input "1"
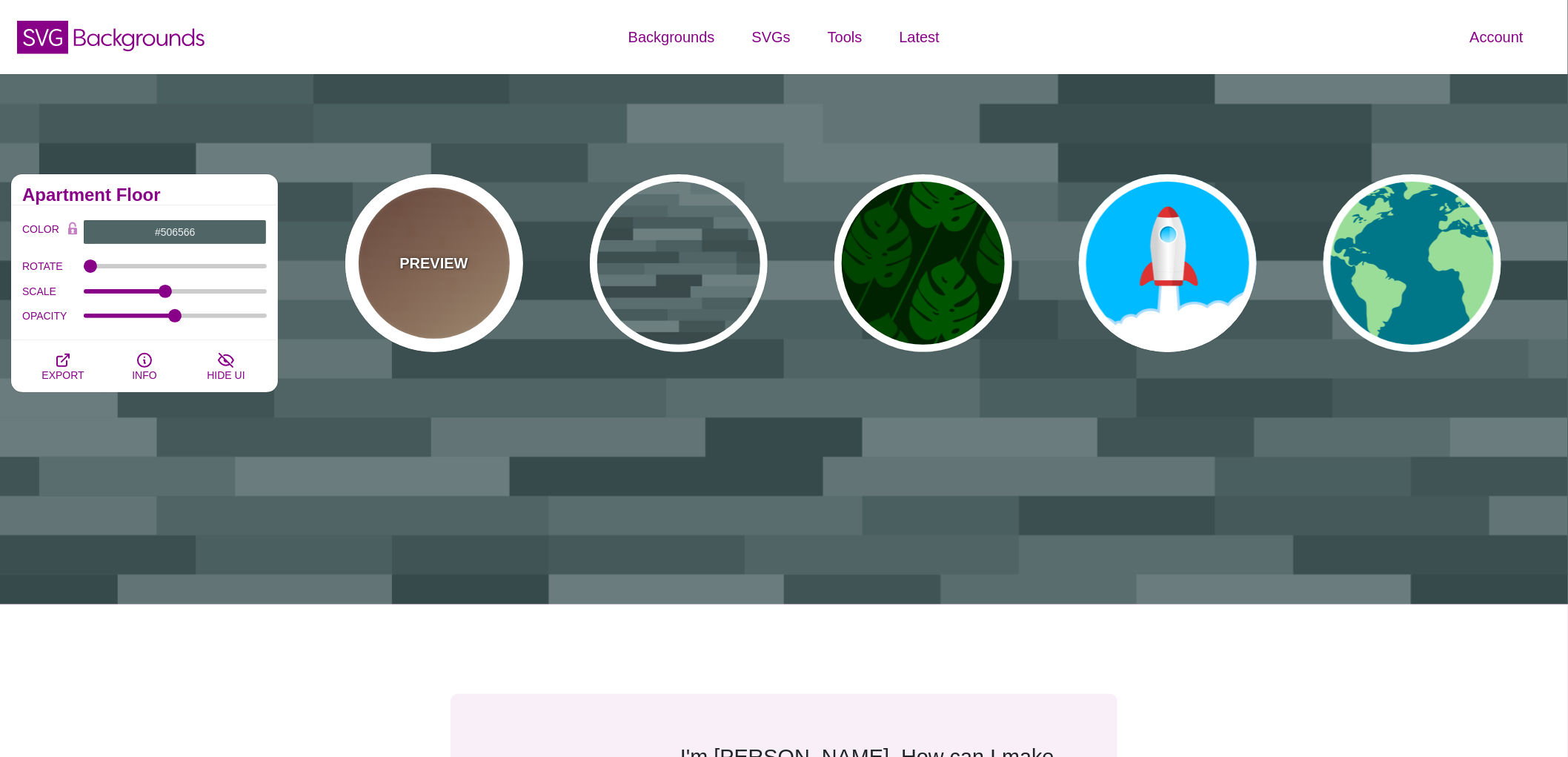
type input "30"
type input "0.1"
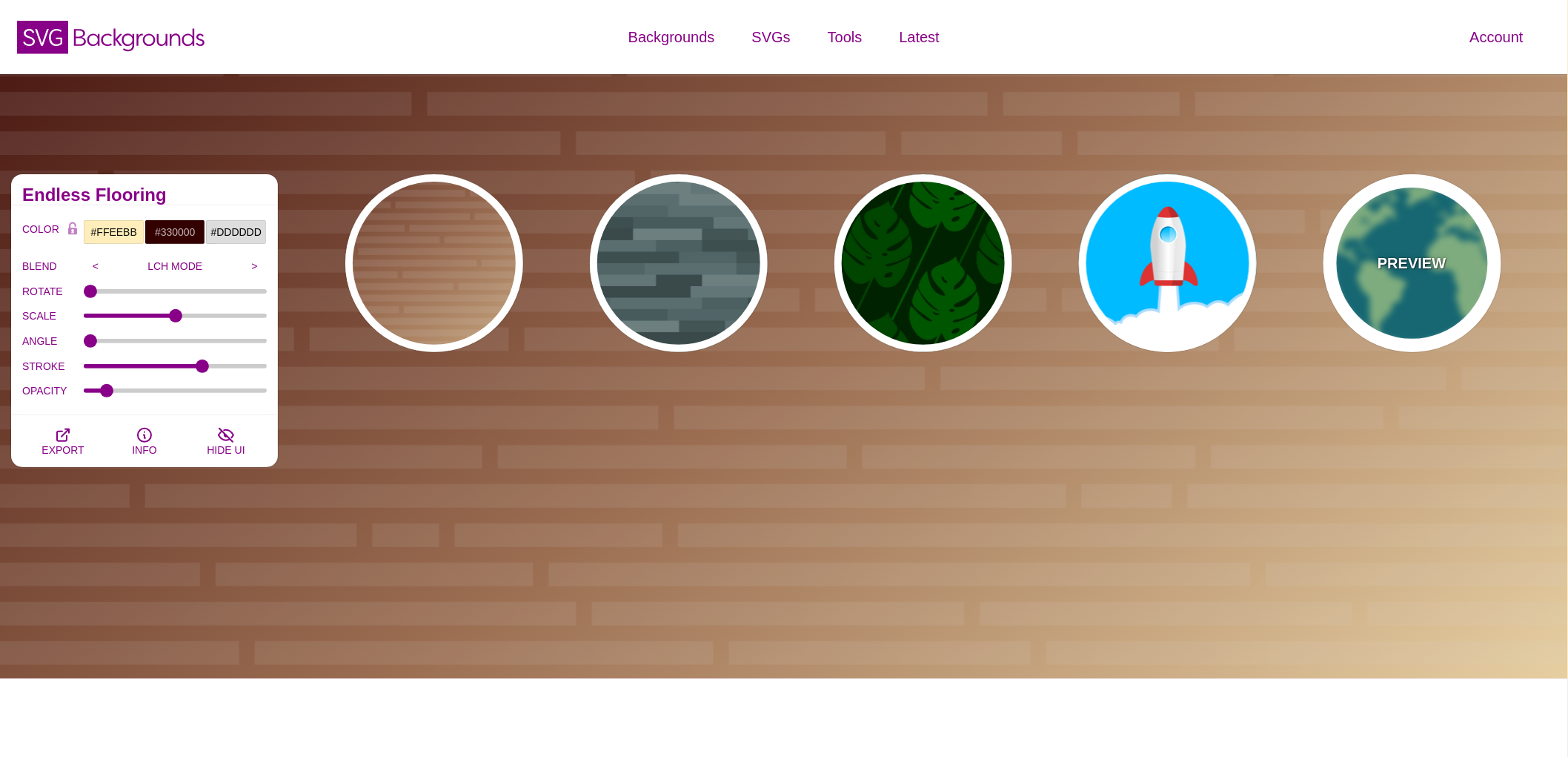
click at [1463, 272] on div "PREVIEW" at bounding box center [1411, 262] width 177 height 178
type input "#007788"
type input "#99DD99"
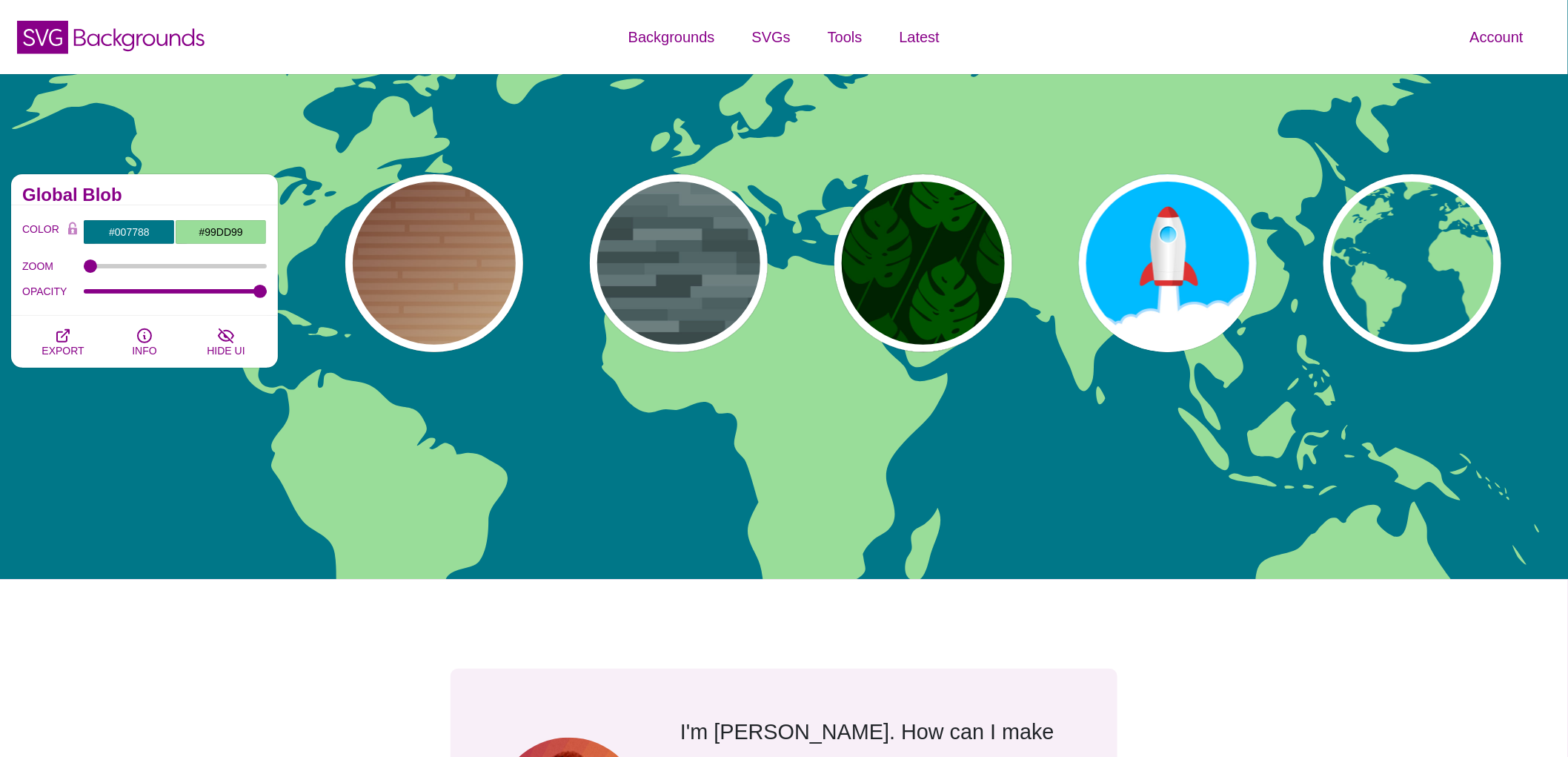
click at [810, 272] on div "PREVIEW PREVIEW PREVIEW PREVIEW PREVIEW" at bounding box center [929, 263] width 1245 height 200
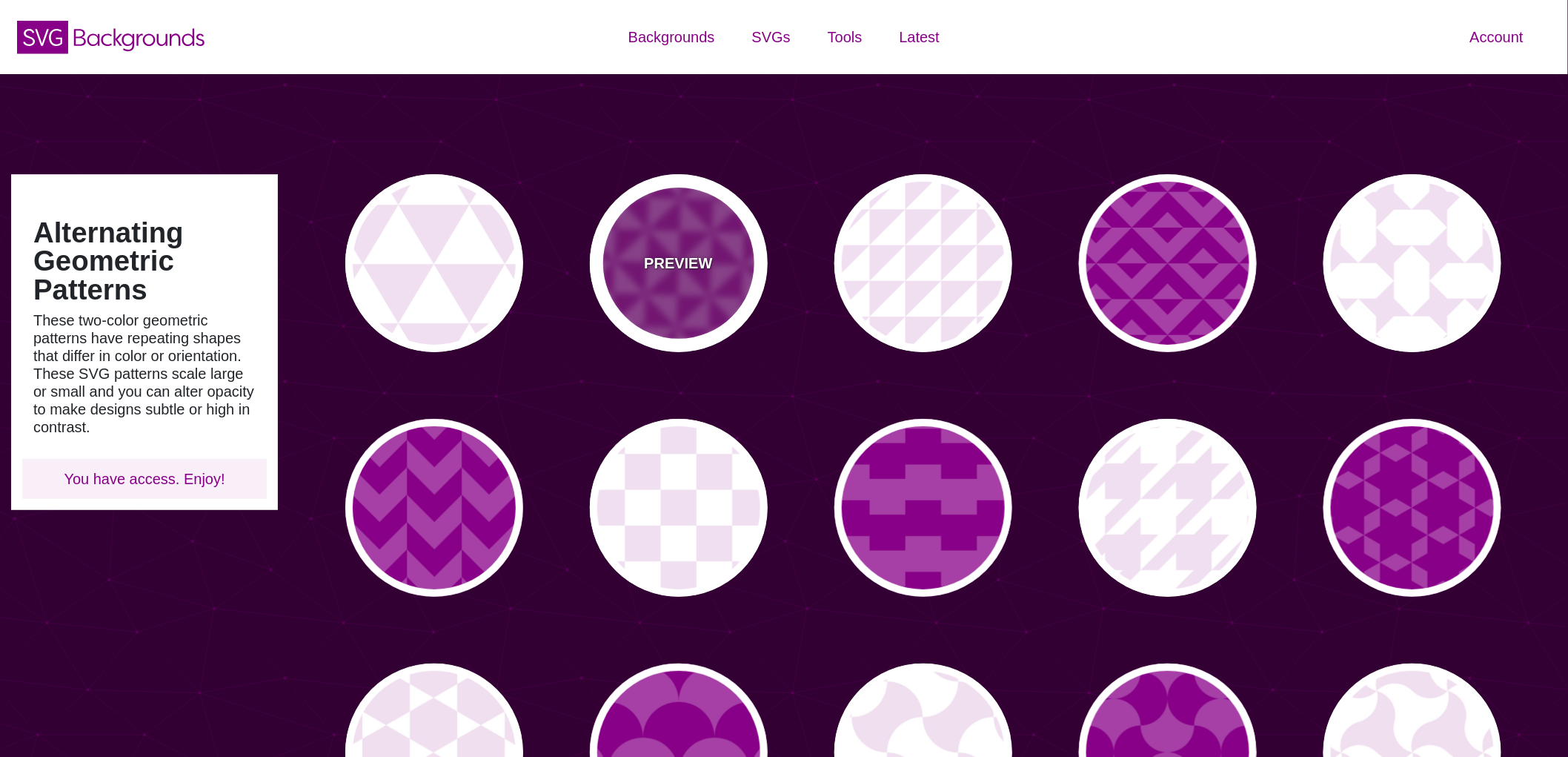
click at [633, 204] on div "PREVIEW" at bounding box center [678, 262] width 177 height 178
type input "#A640A6"
type input "#880088"
type input "0"
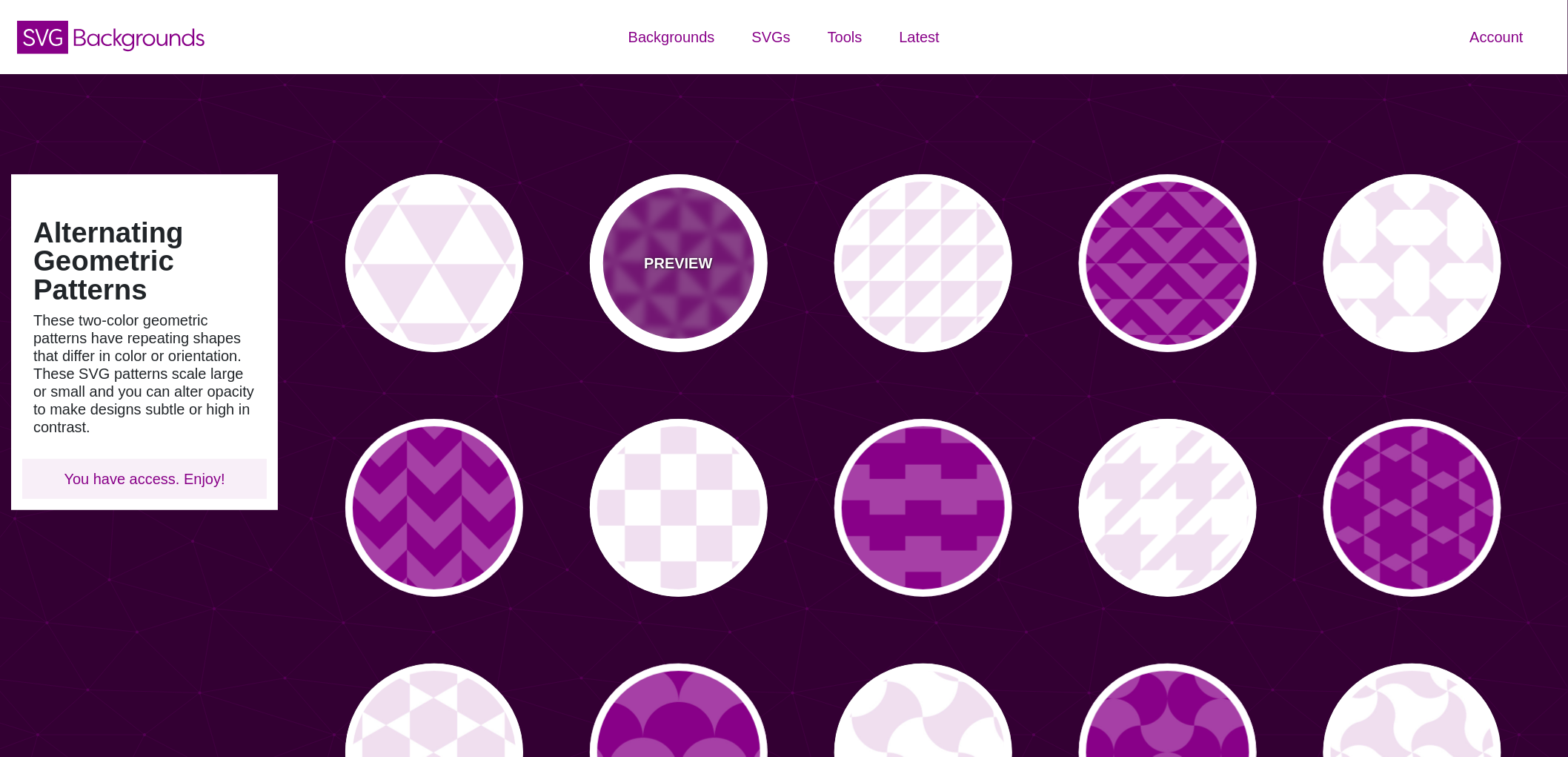
type input "0.2"
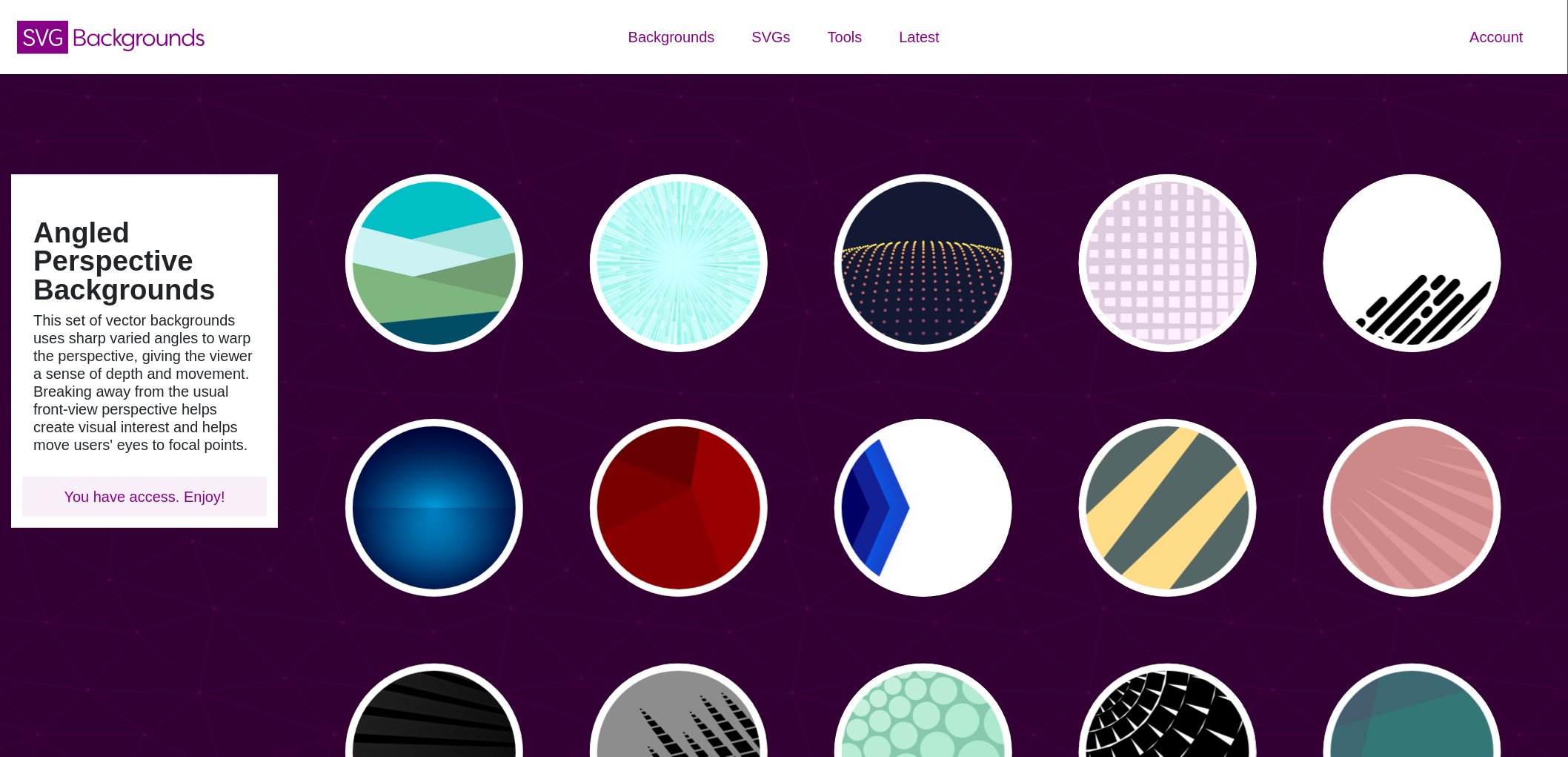
type input "#450057"
type input "#FFFFFF"
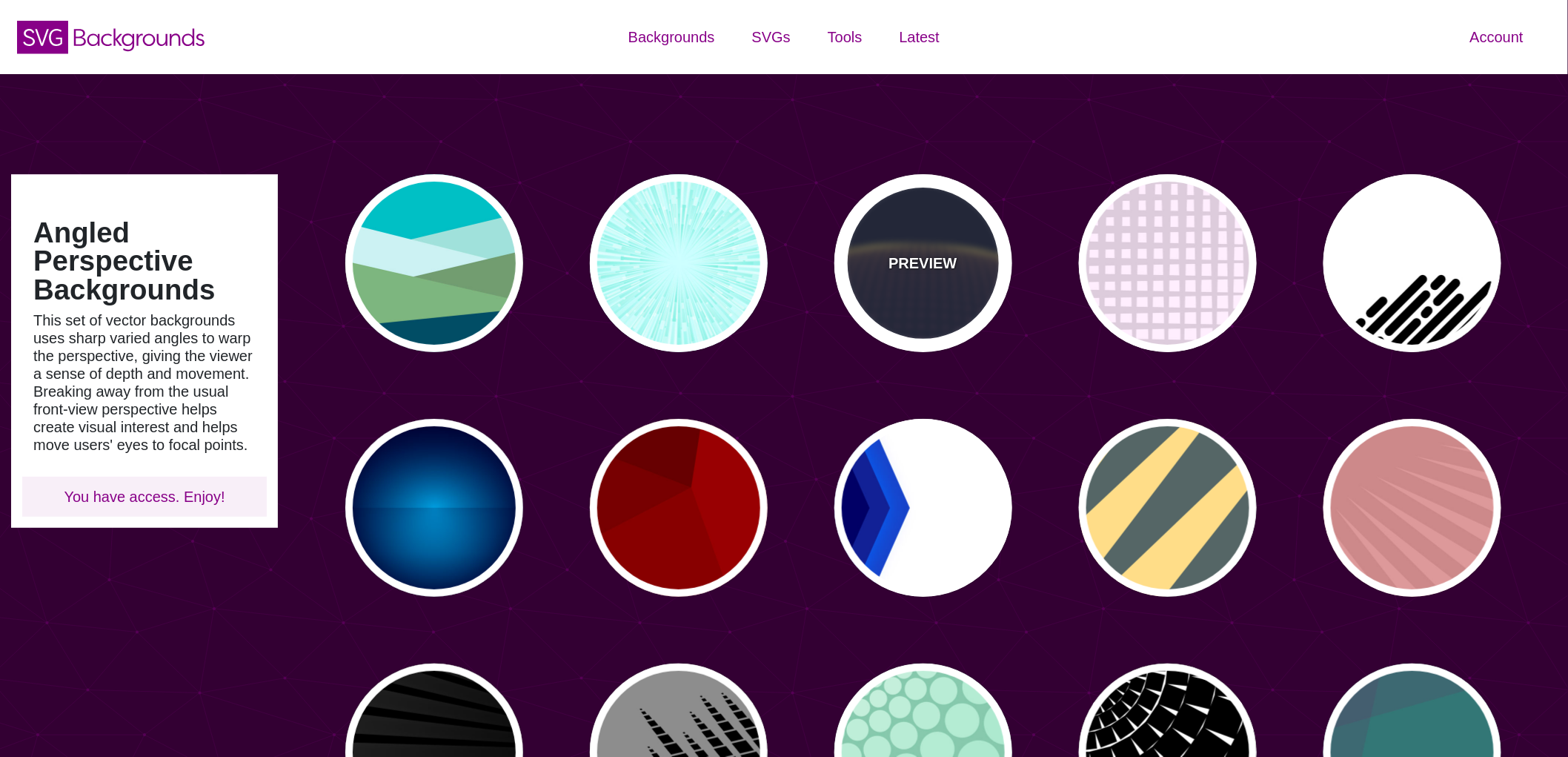
click at [899, 250] on div "PREVIEW" at bounding box center [922, 262] width 177 height 178
type input "#141933"
type input "#FFFF77"
type input "0"
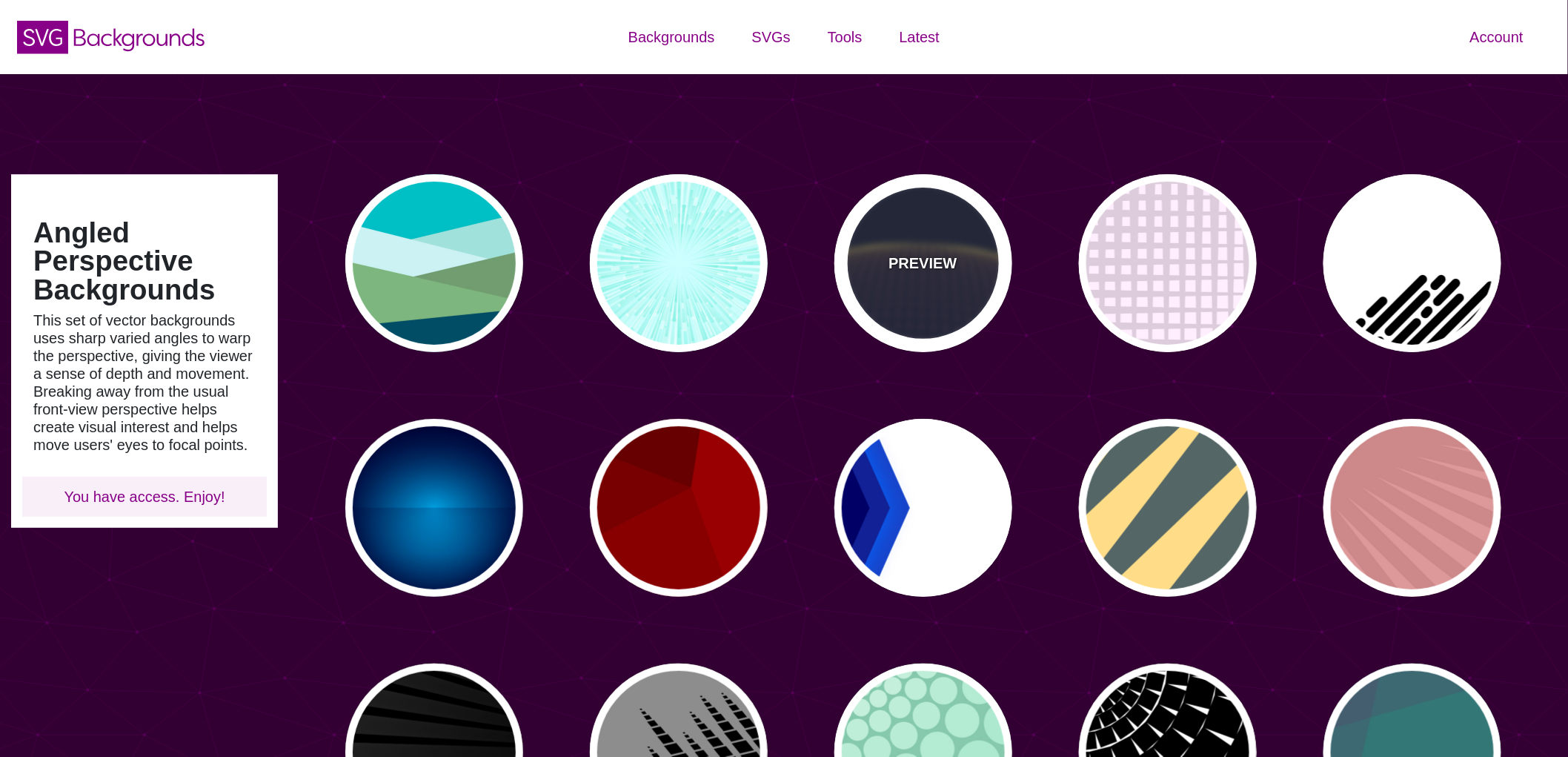
type input "5"
type input "0"
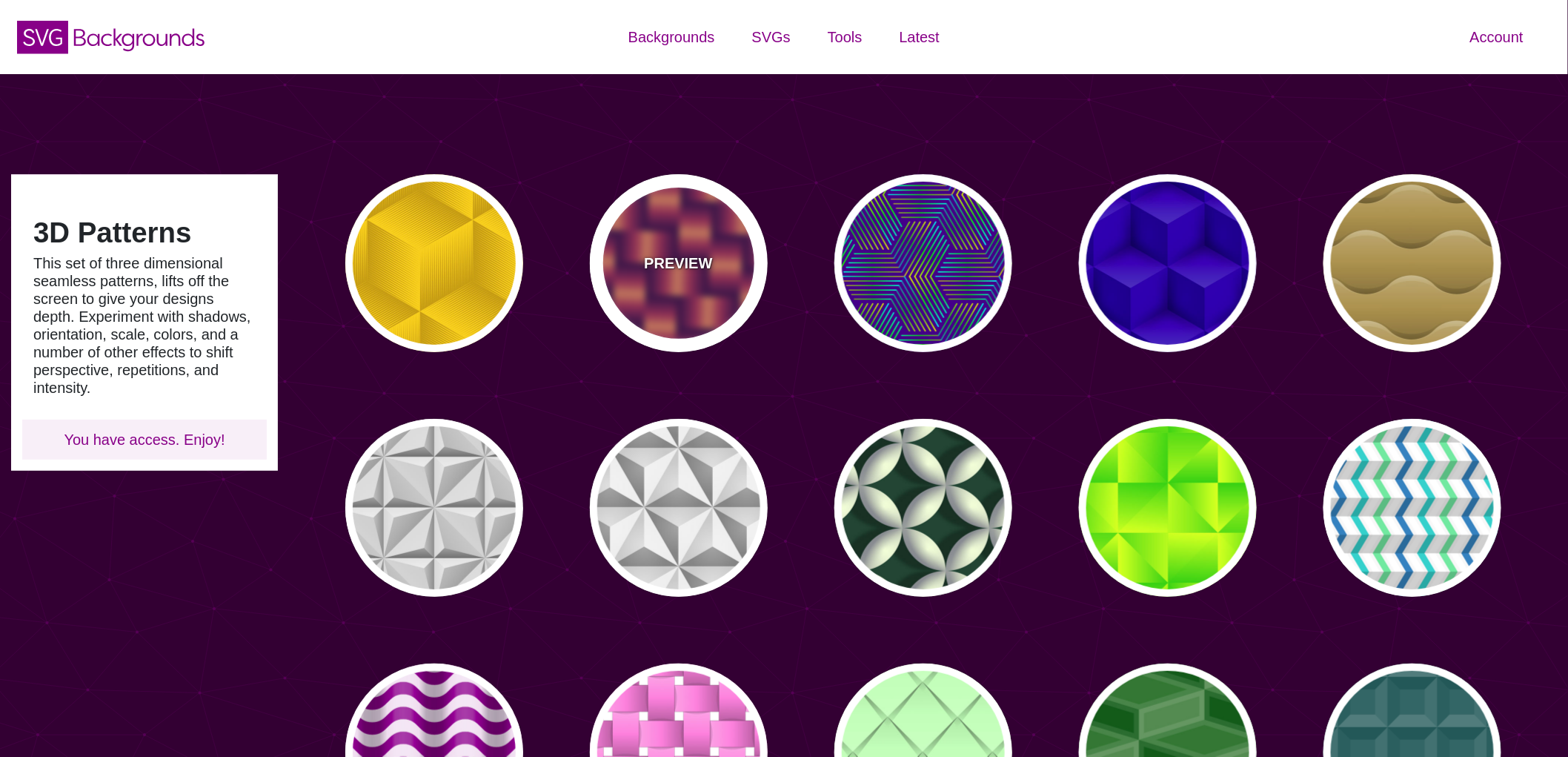
click at [700, 280] on div "PREVIEW" at bounding box center [678, 262] width 177 height 178
type input "#7700AA"
type input "#FF9966"
type input "#EE00BB"
type input "0"
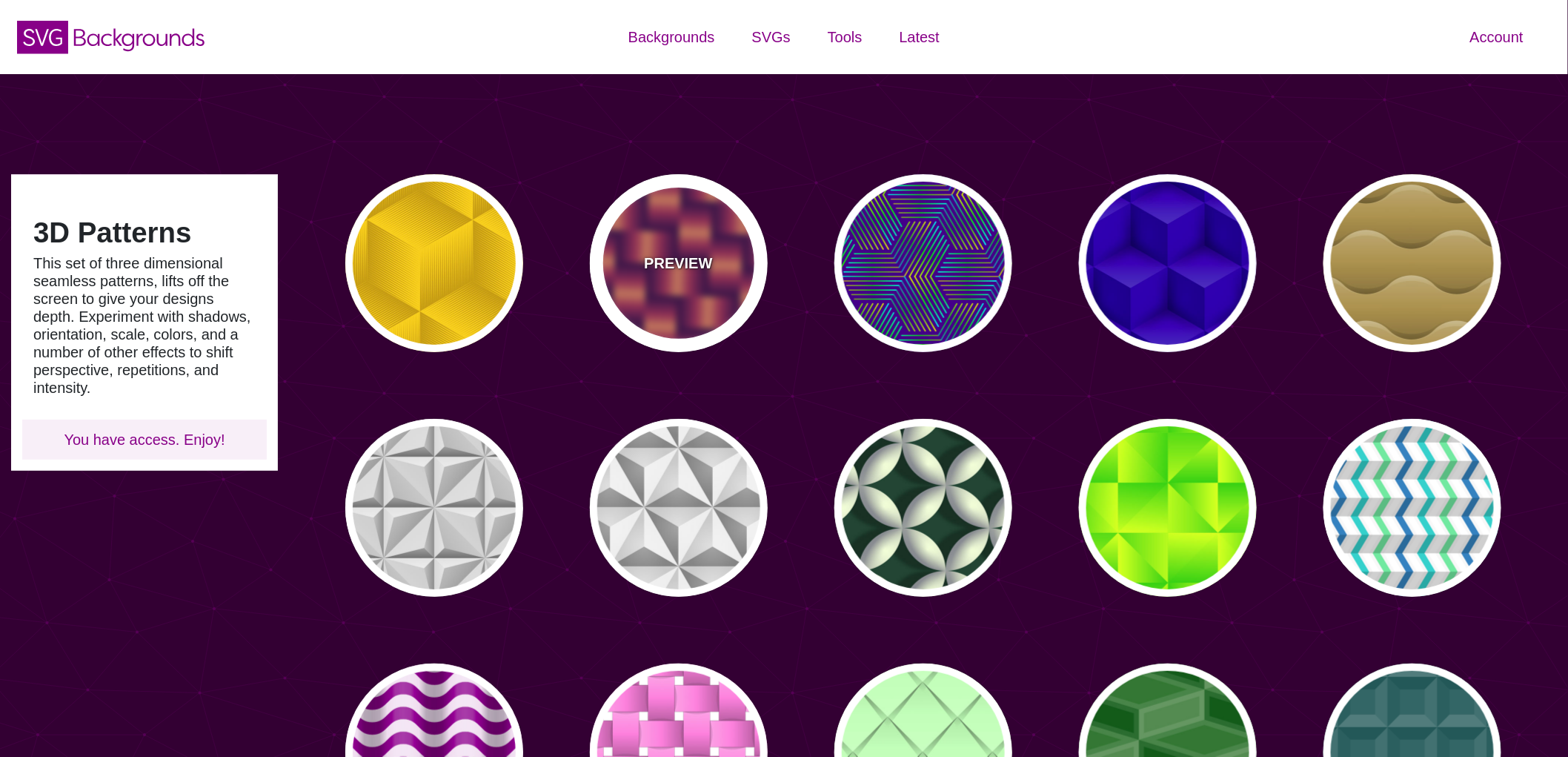
type input "0.2"
type input "2"
type input "0.7"
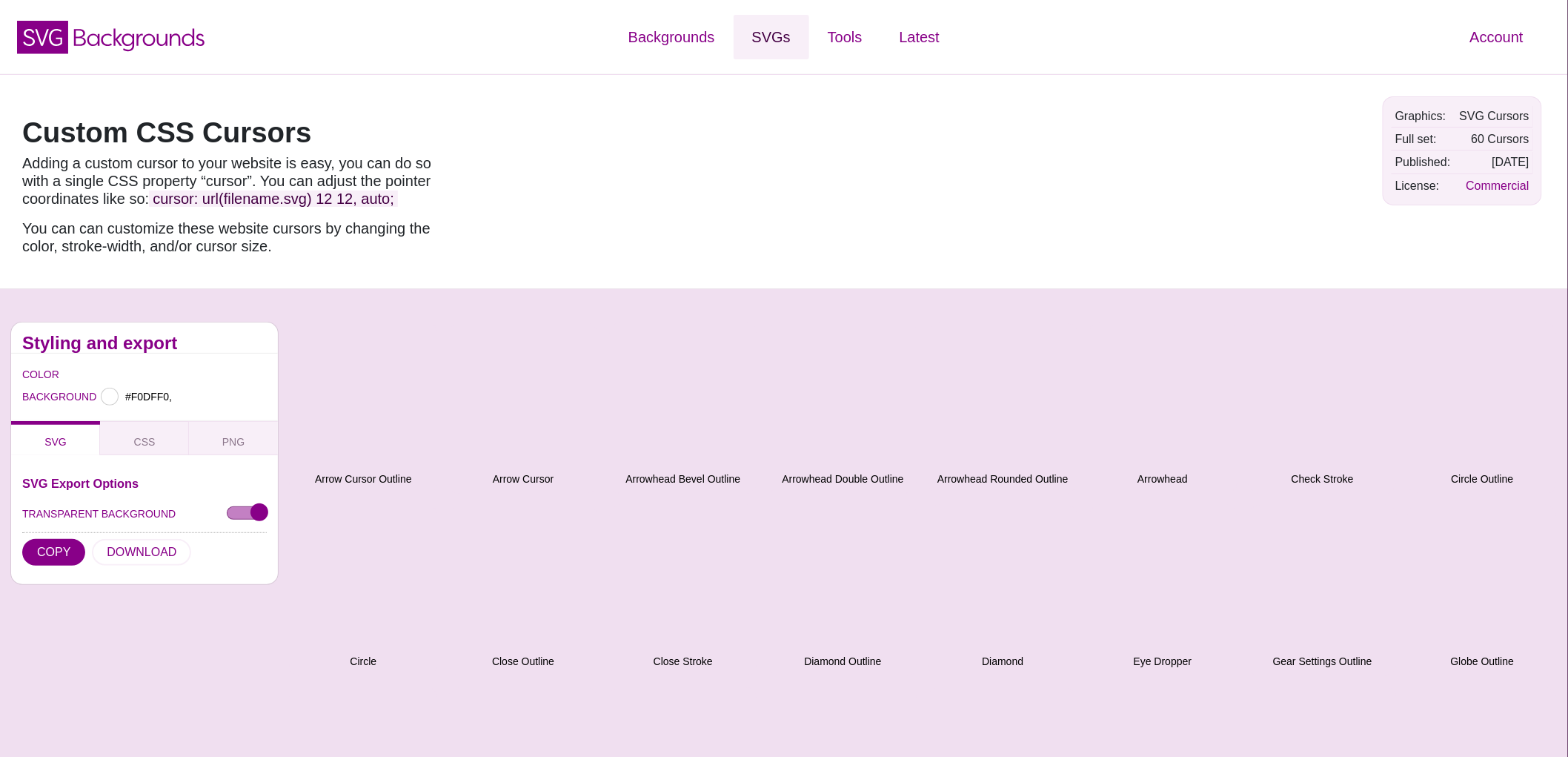
type input "#F0DFF0"
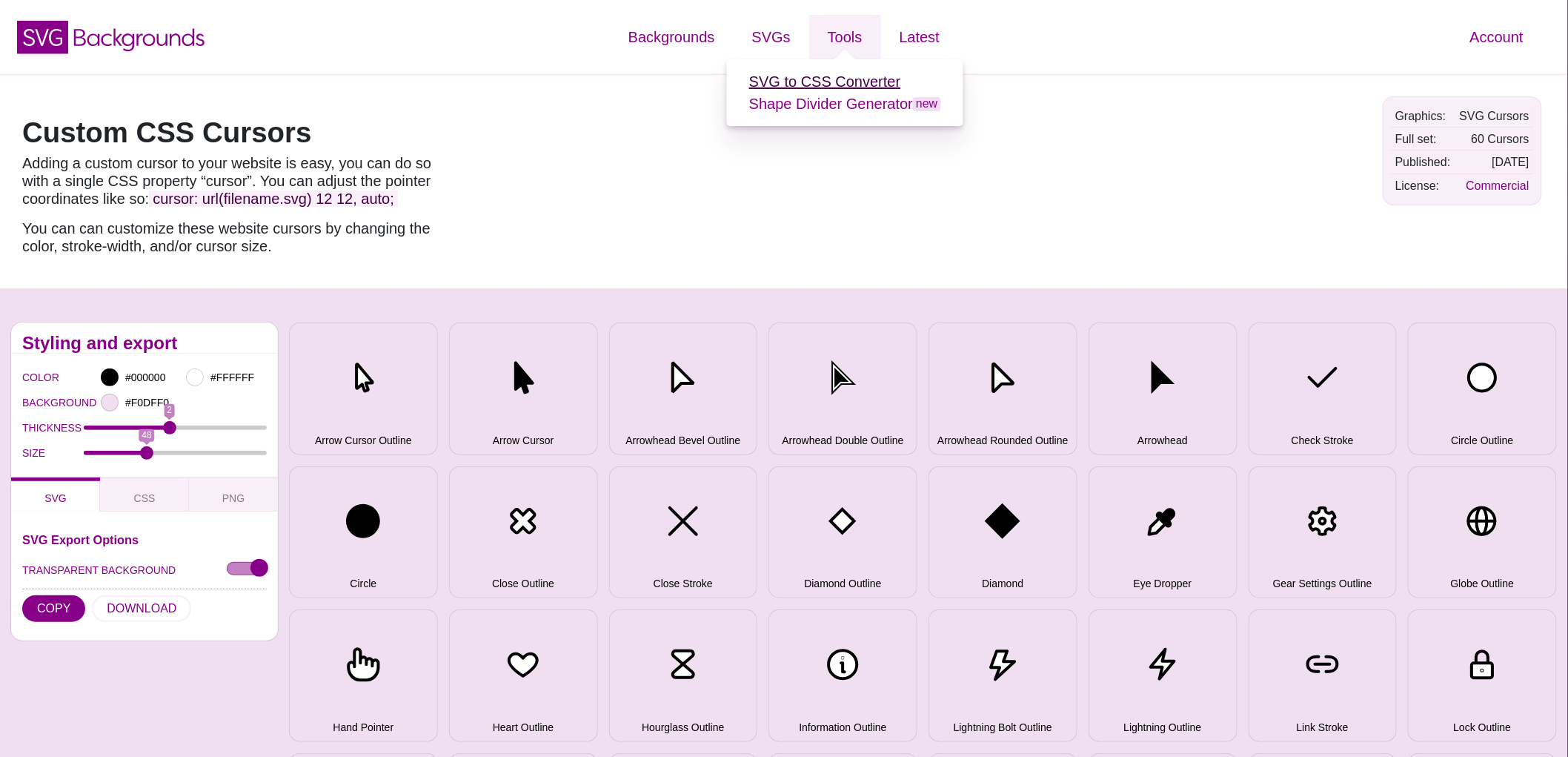
click at [813, 85] on link "SVG to CSS Converter" at bounding box center [825, 81] width 152 height 16
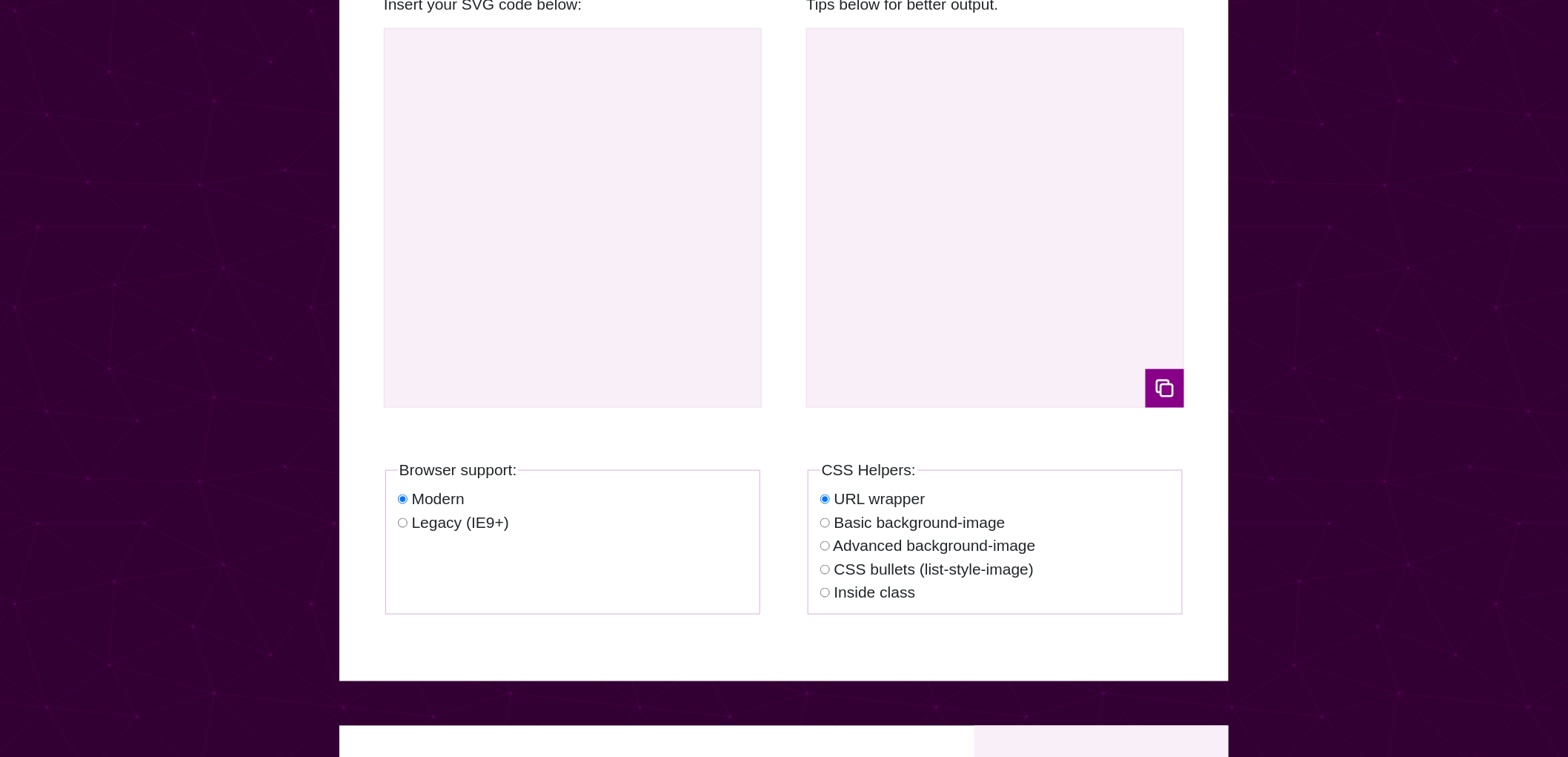
scroll to position [494, 0]
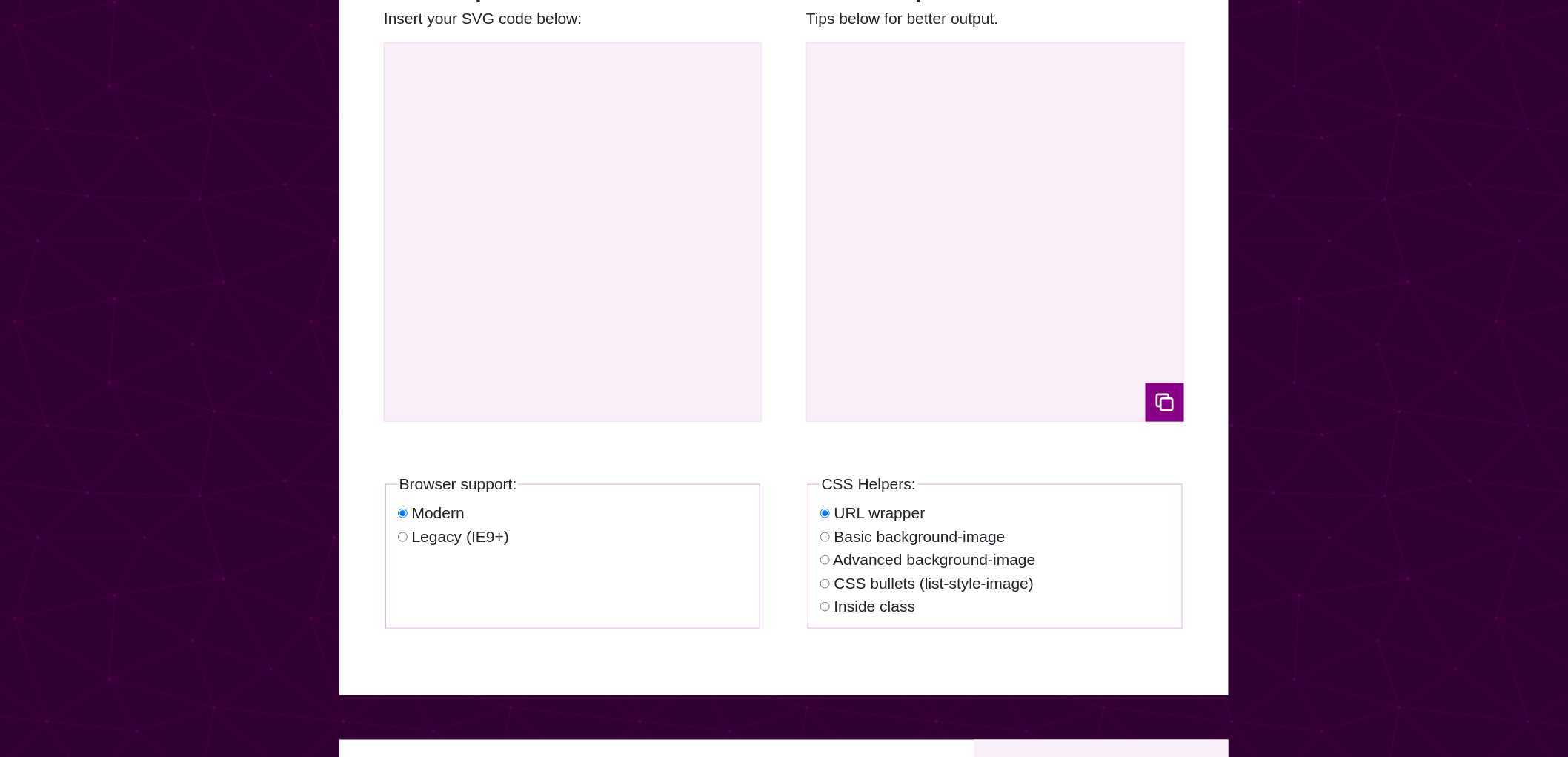
click at [880, 538] on label "Basic background-image" at bounding box center [919, 536] width 171 height 17
click at [830, 538] on input "Basic background-image" at bounding box center [824, 537] width 9 height 9
radio input "true"
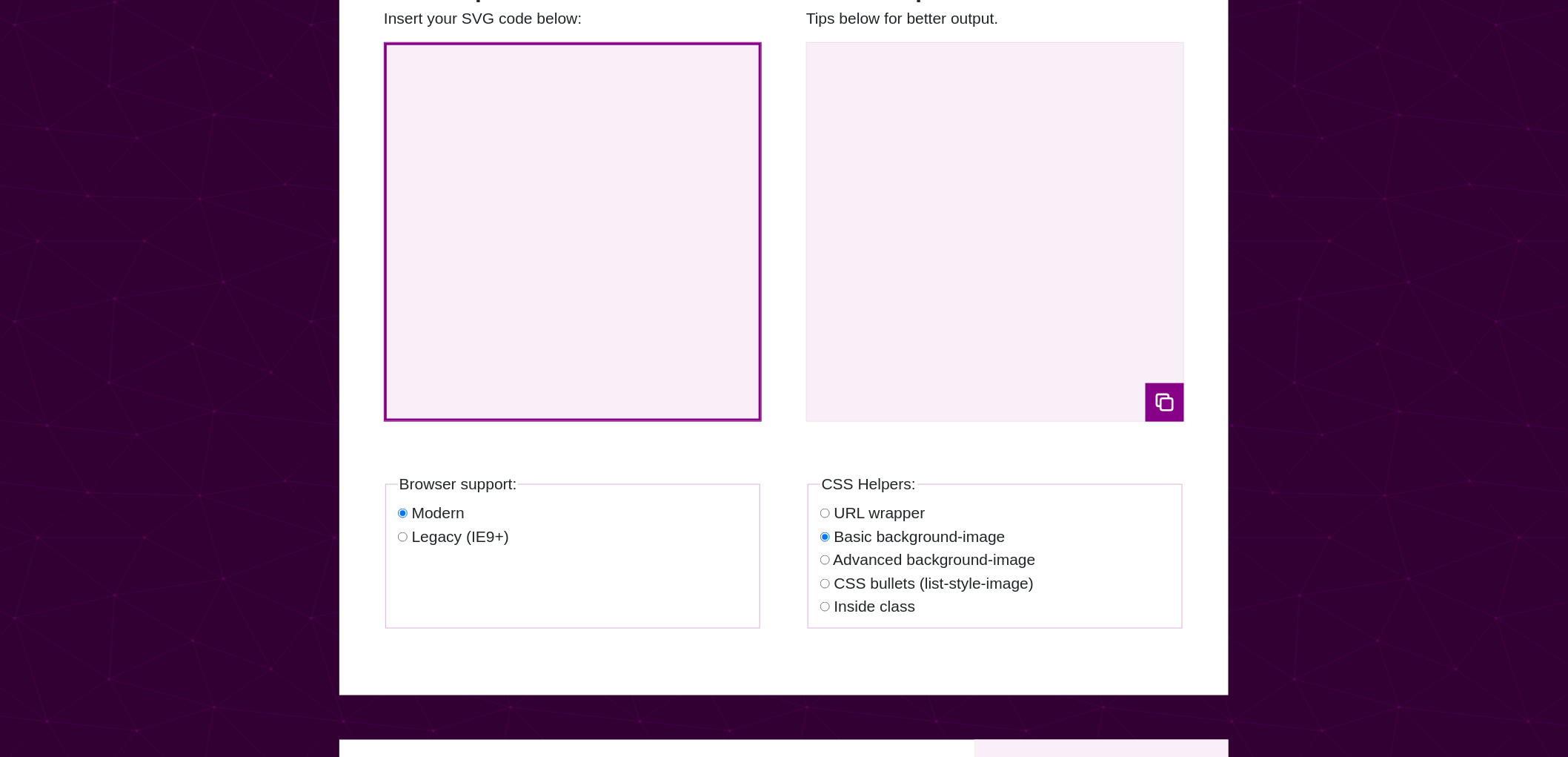
click at [636, 216] on textarea at bounding box center [573, 232] width 377 height 379
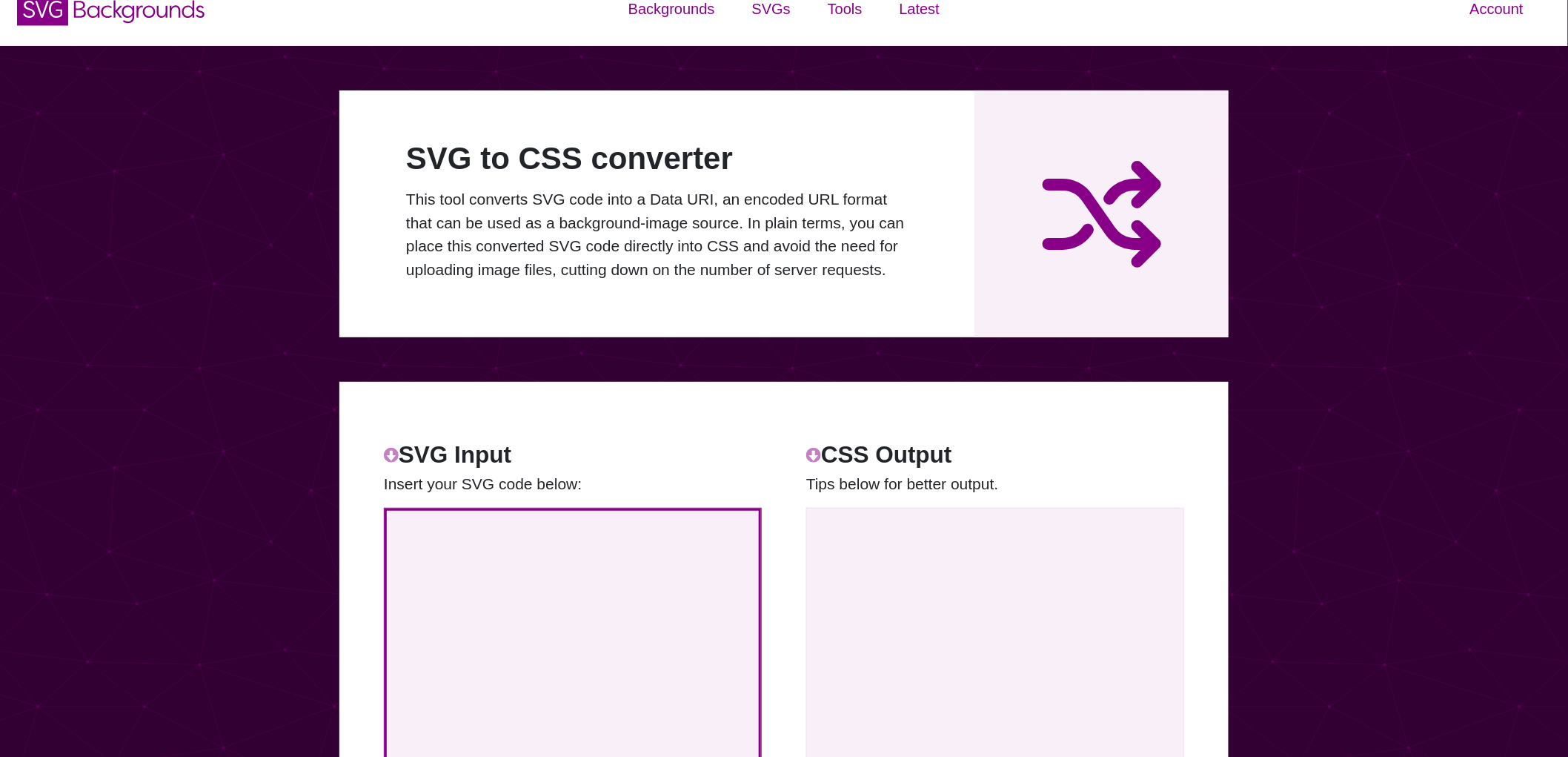
scroll to position [0, 0]
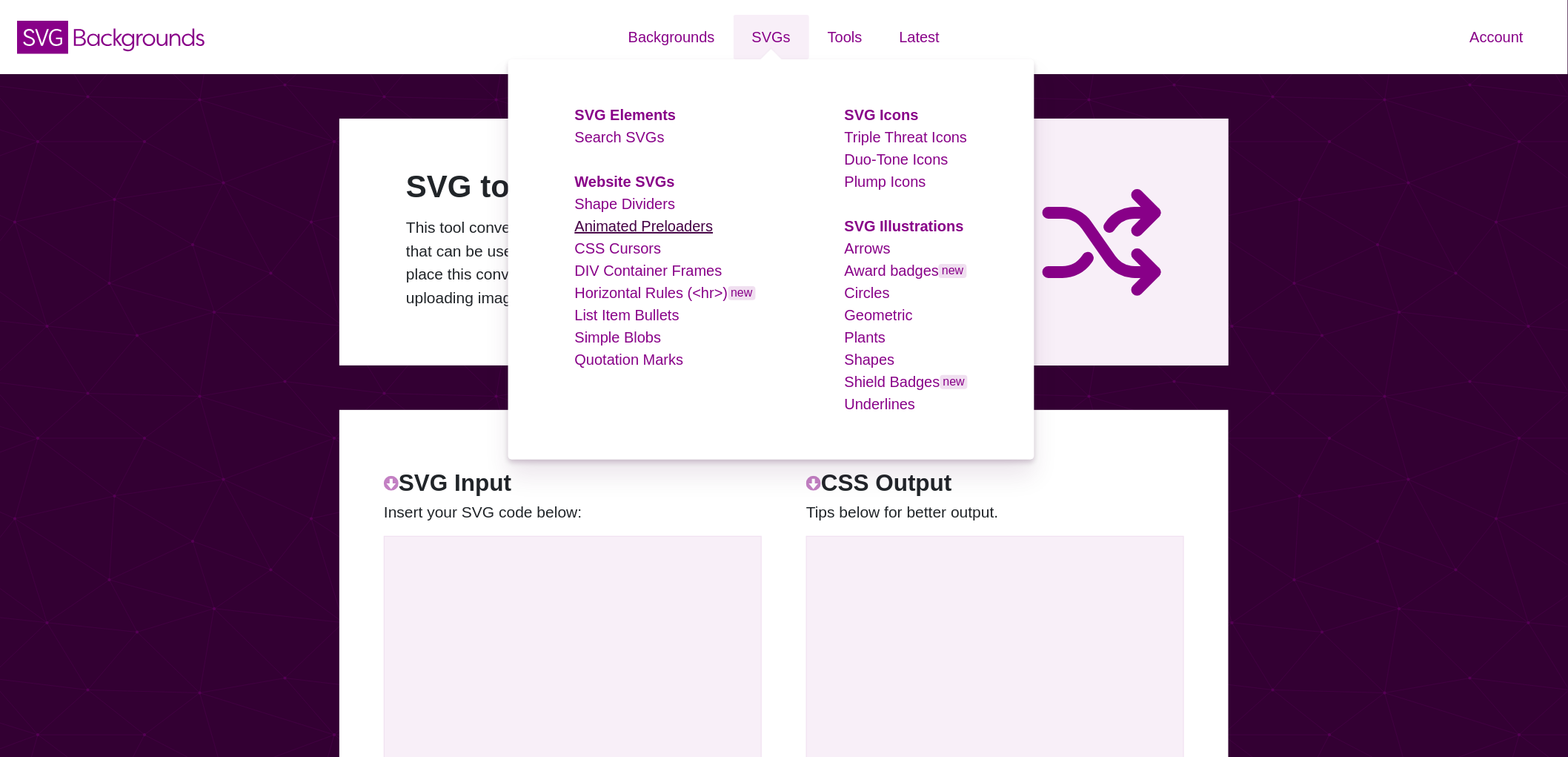
click at [644, 228] on link "Animated Preloaders" at bounding box center [644, 225] width 139 height 16
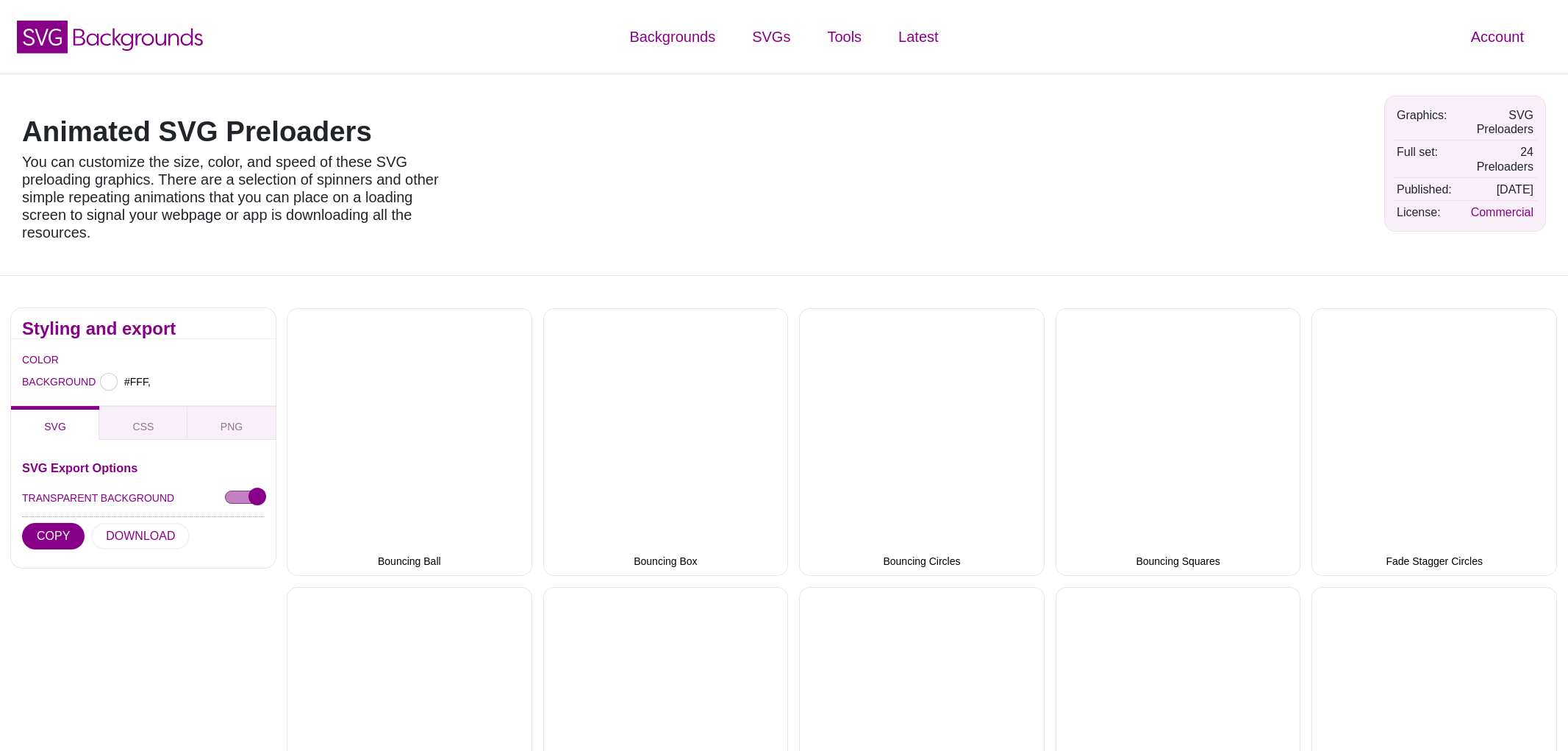
type input "#FFFFFF"
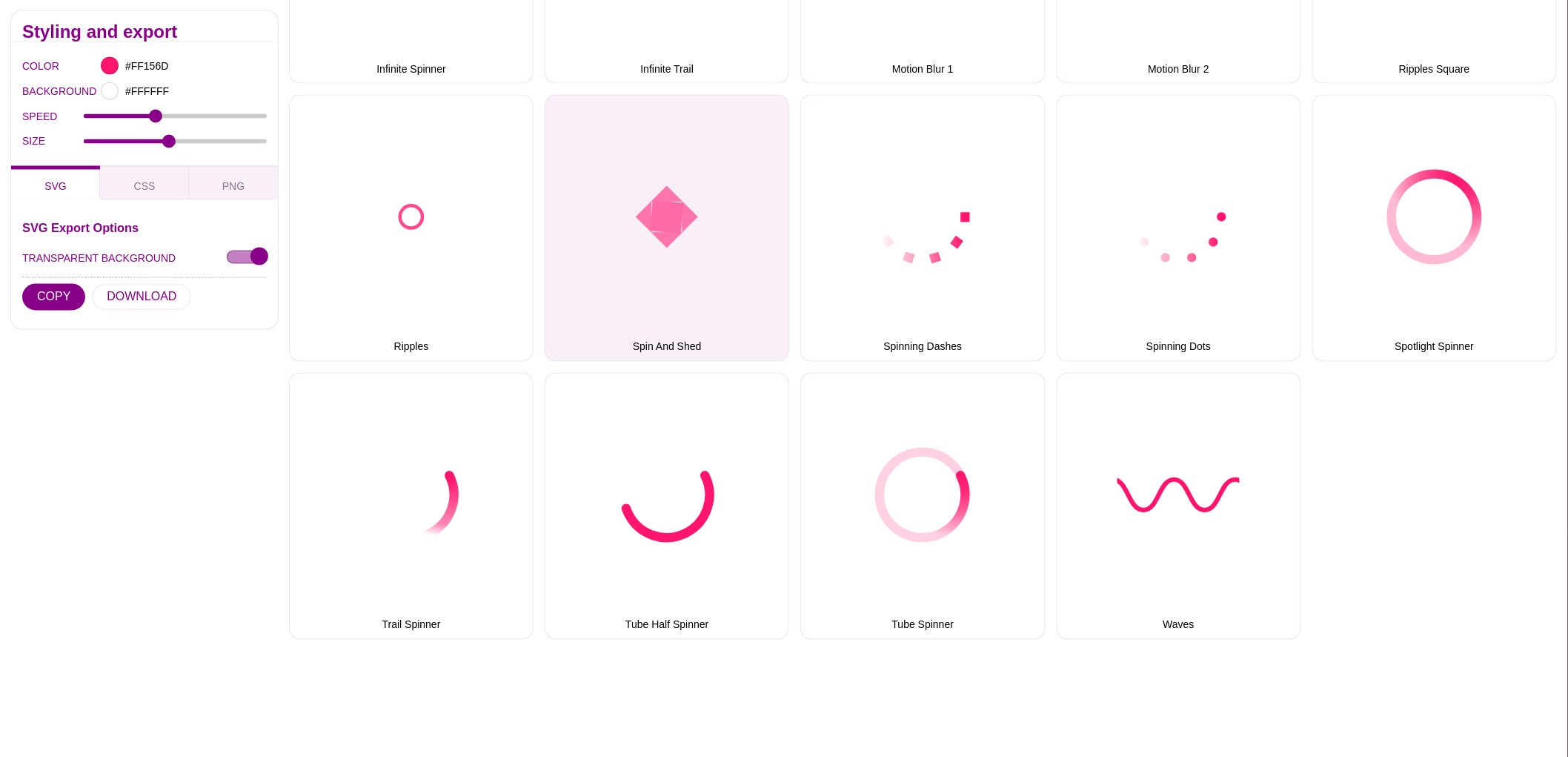
scroll to position [824, 0]
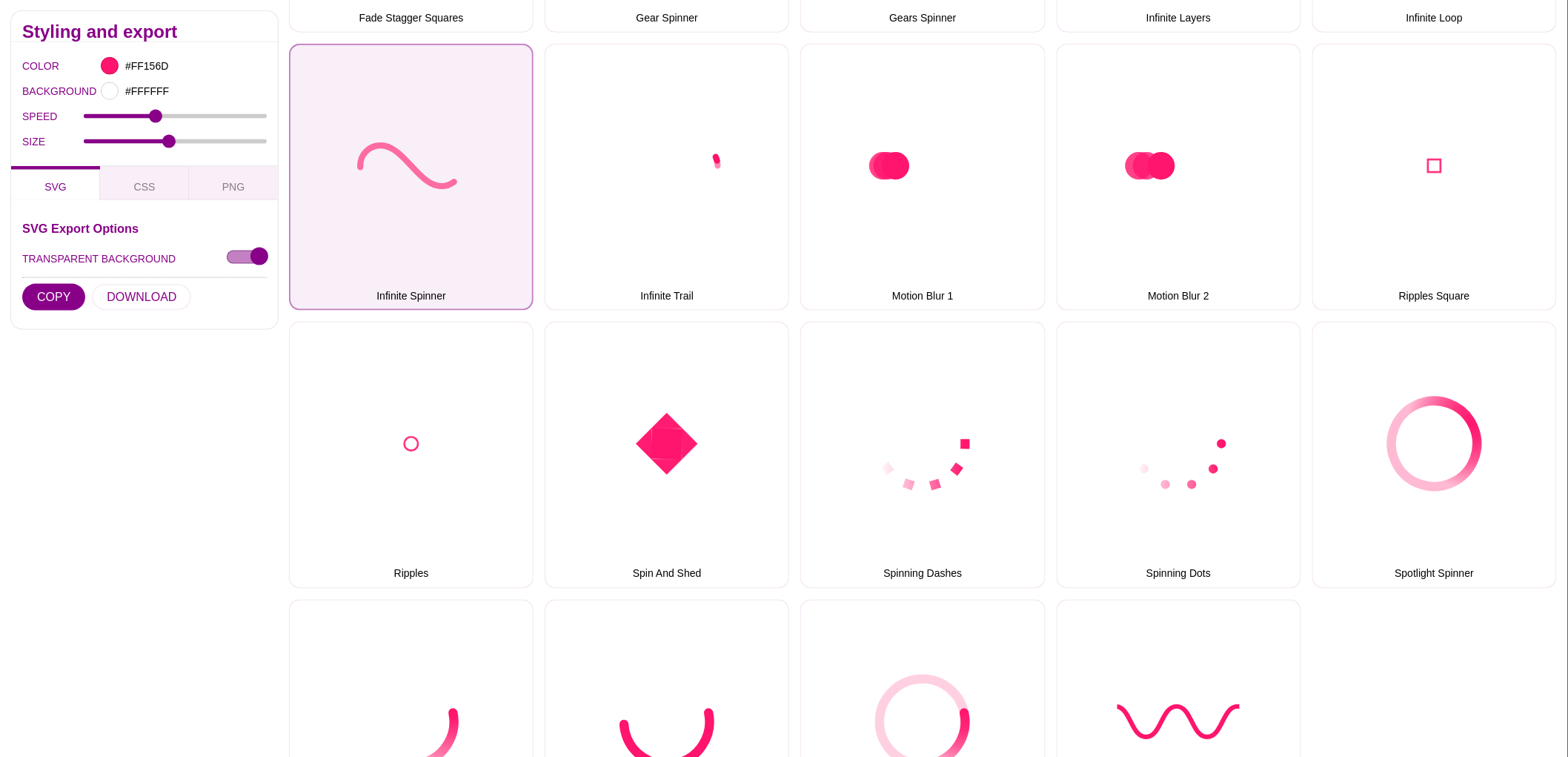
click at [476, 226] on button "Infinite Spinner" at bounding box center [411, 178] width 244 height 267
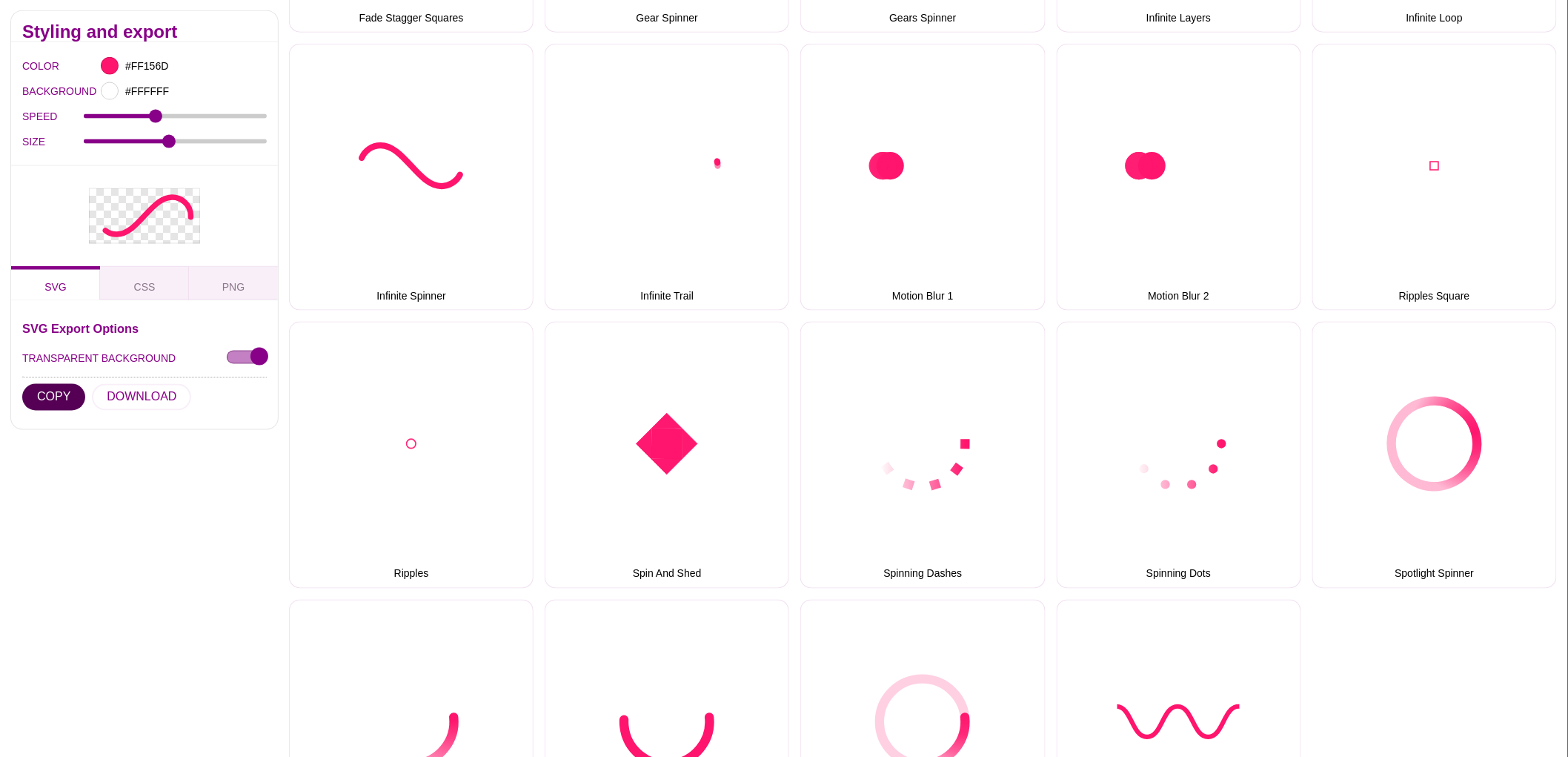
click at [69, 406] on button "COPY" at bounding box center [54, 396] width 63 height 26
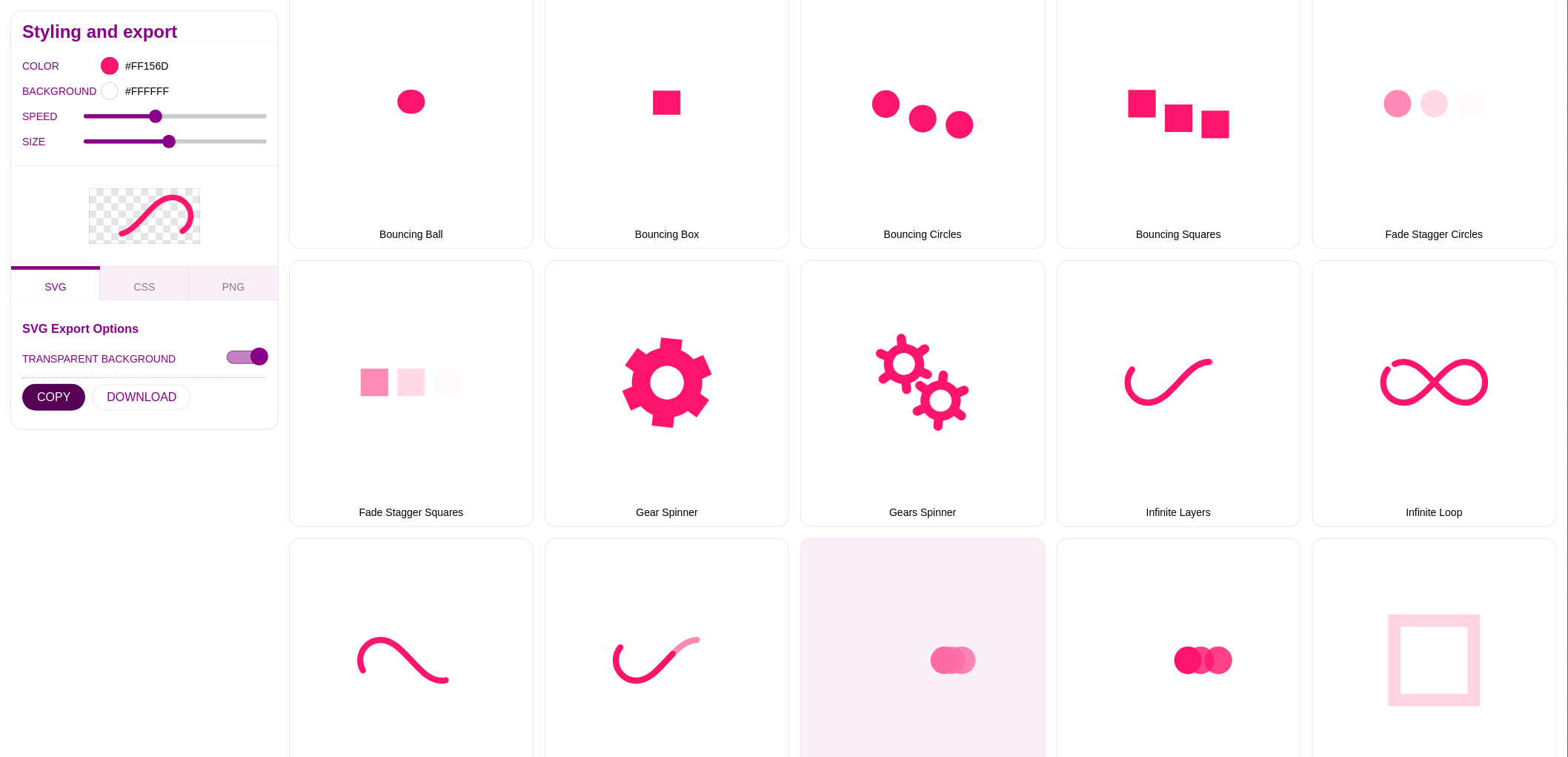
scroll to position [0, 0]
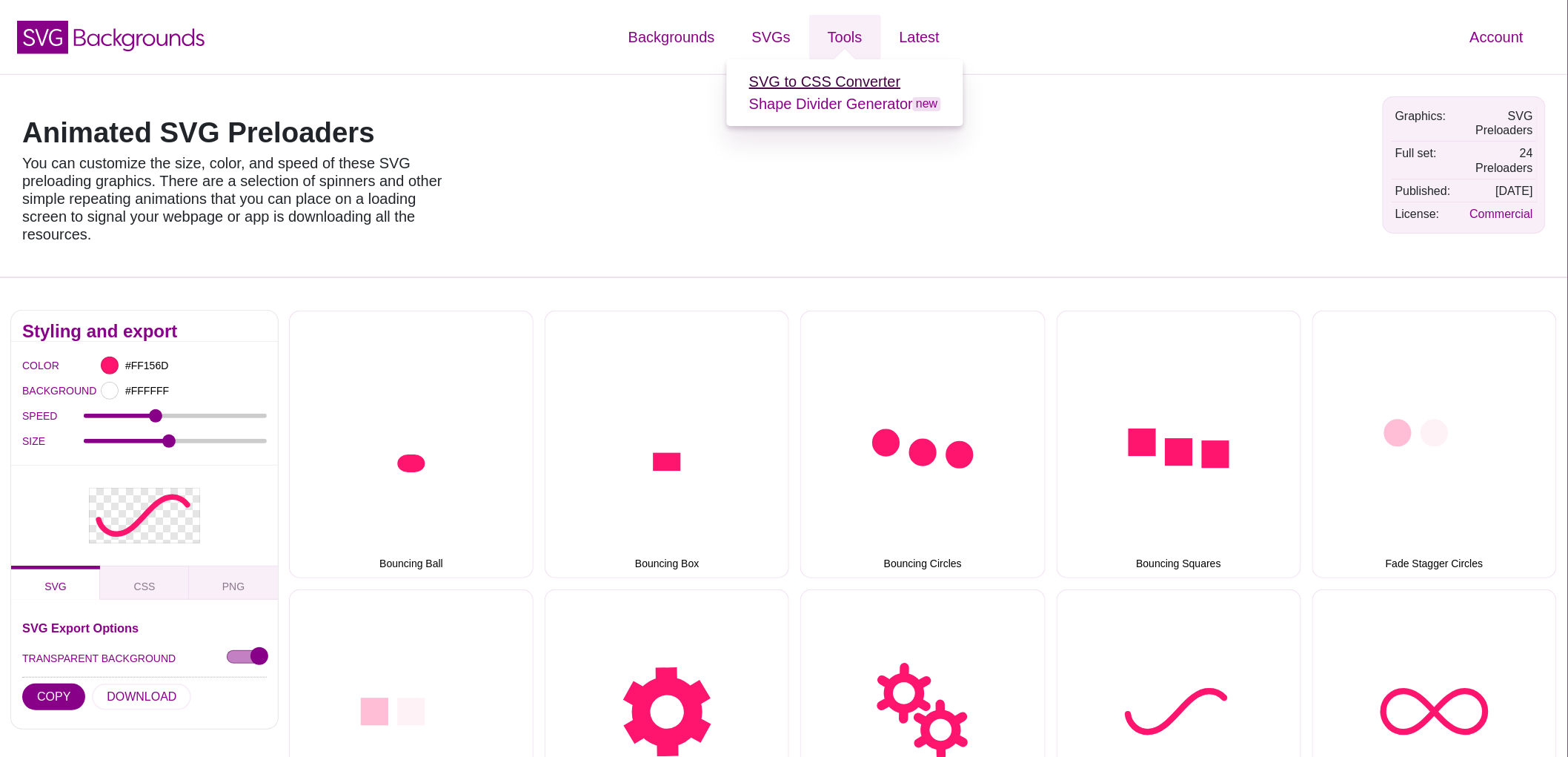
click at [849, 77] on link "SVG to CSS Converter" at bounding box center [825, 81] width 152 height 16
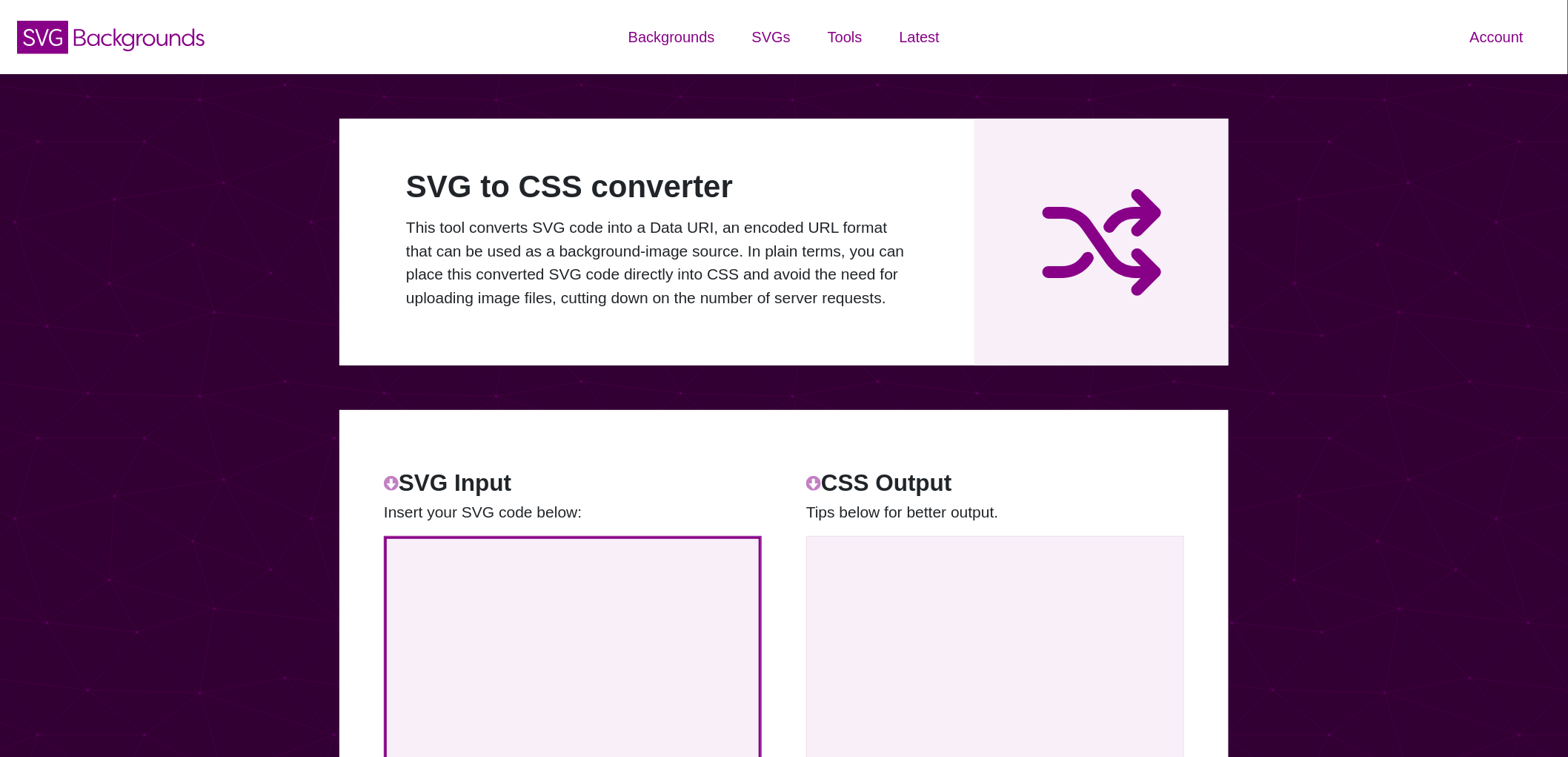
click at [529, 593] on textarea at bounding box center [573, 725] width 377 height 379
paste textarea "<svg xmlns="[URL][DOMAIN_NAME]" viewBox="0 0 300 150"><path fill="none" stroke=…"
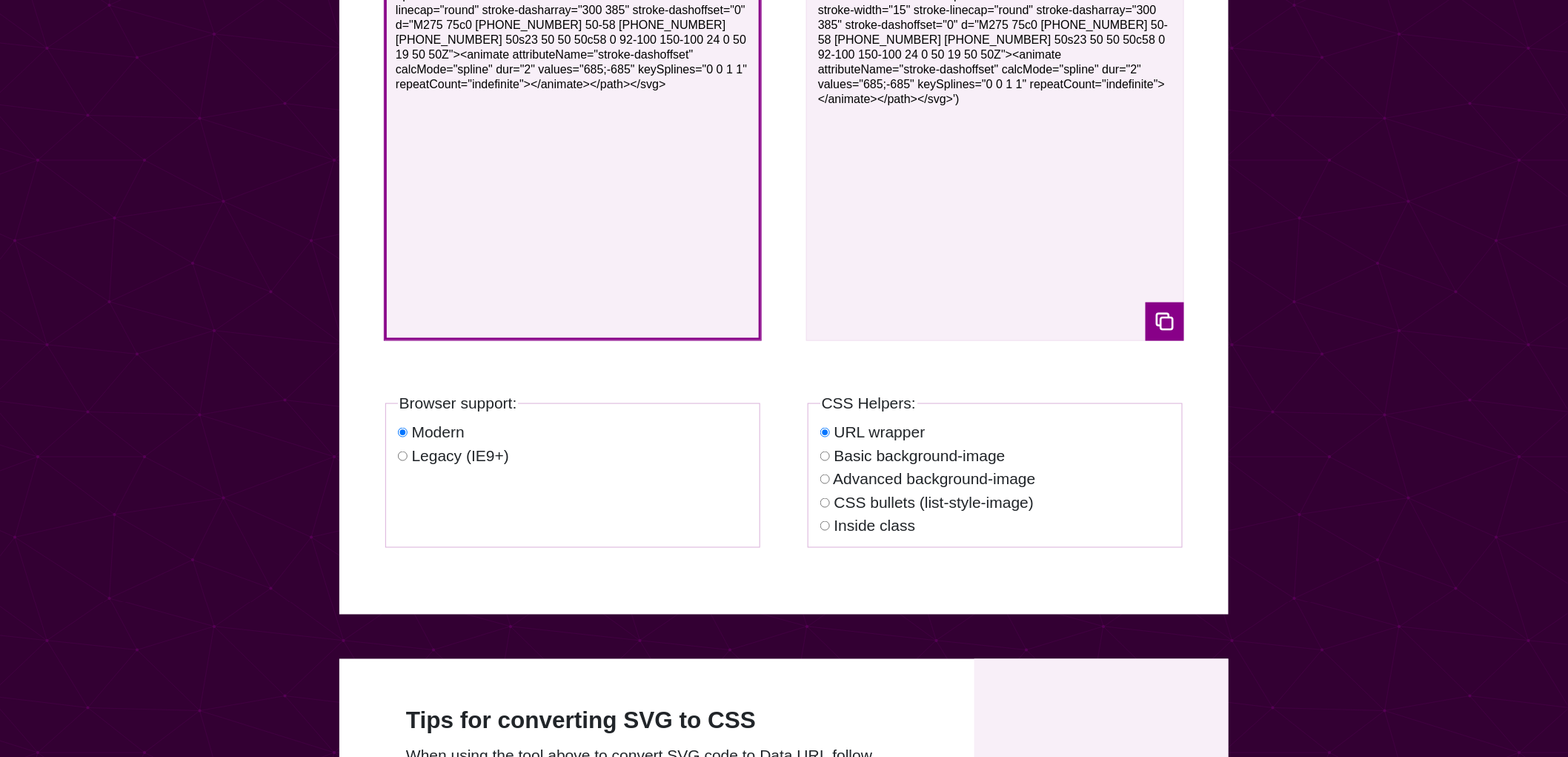
scroll to position [576, 0]
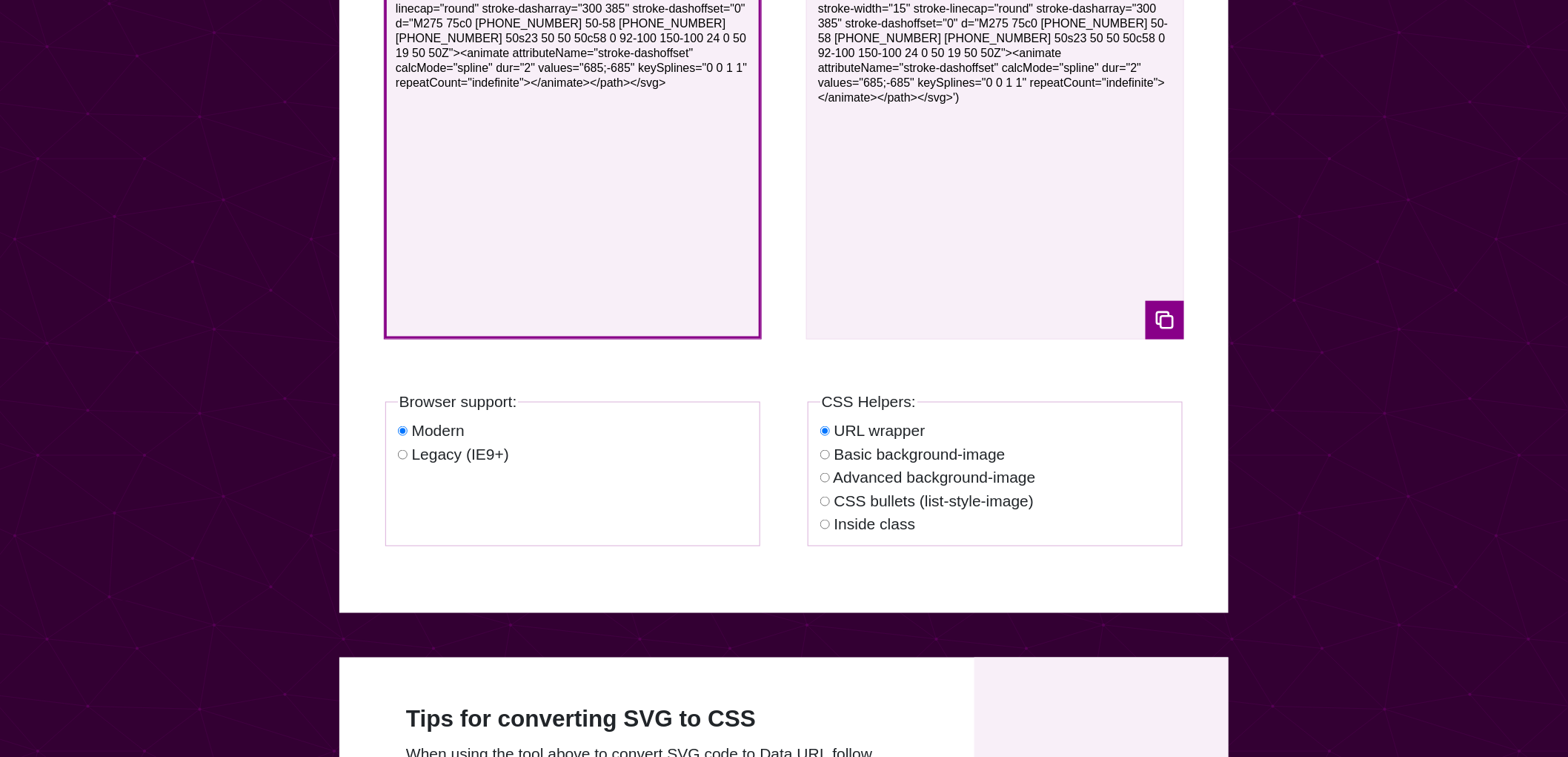
type textarea "<svg xmlns="[URL][DOMAIN_NAME]" viewBox="0 0 300 150"><path fill="none" stroke=…"
click at [856, 457] on label "Basic background-image" at bounding box center [919, 454] width 171 height 17
click at [830, 457] on input "Basic background-image" at bounding box center [824, 455] width 9 height 9
radio input "true"
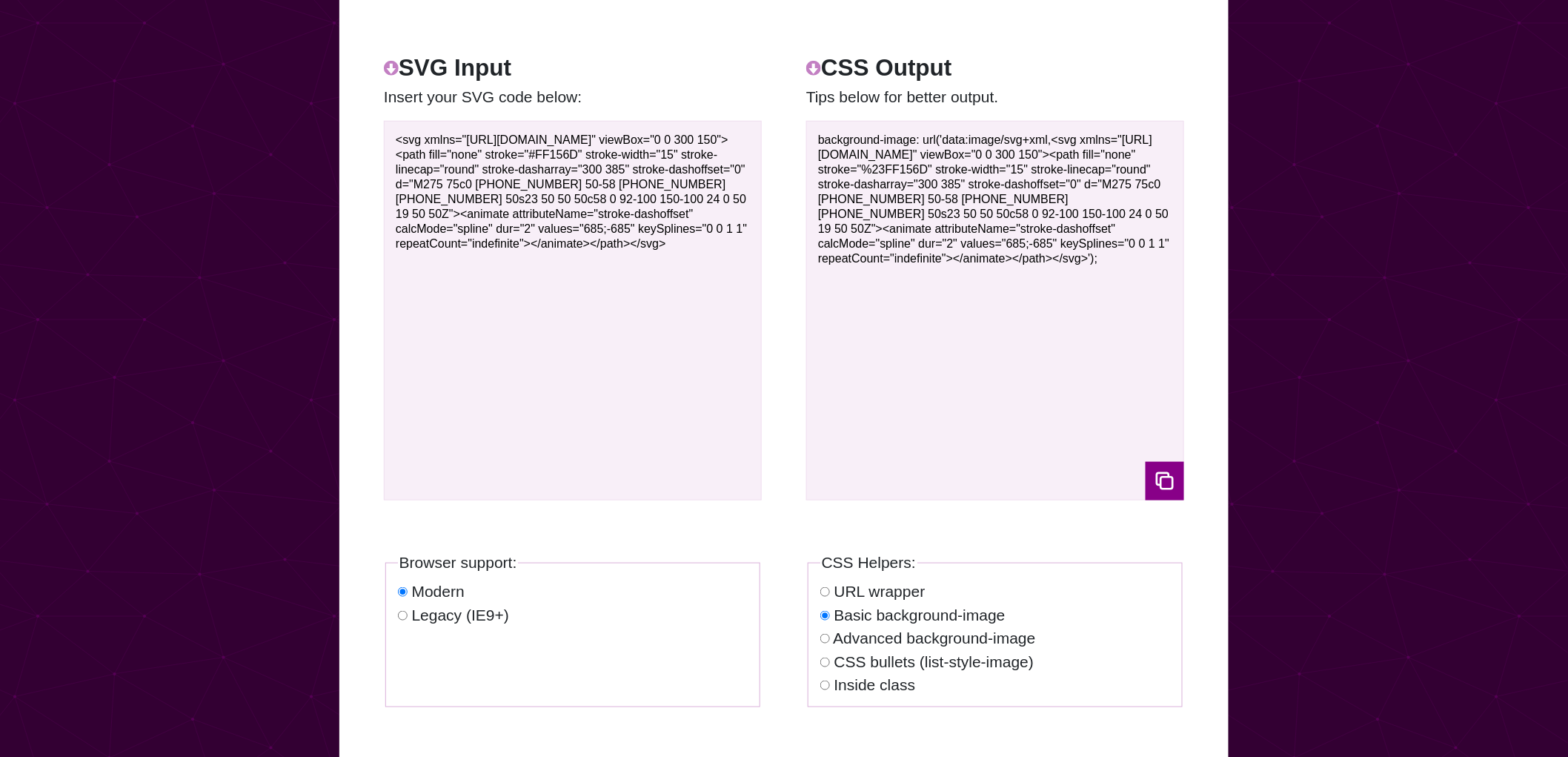
scroll to position [411, 0]
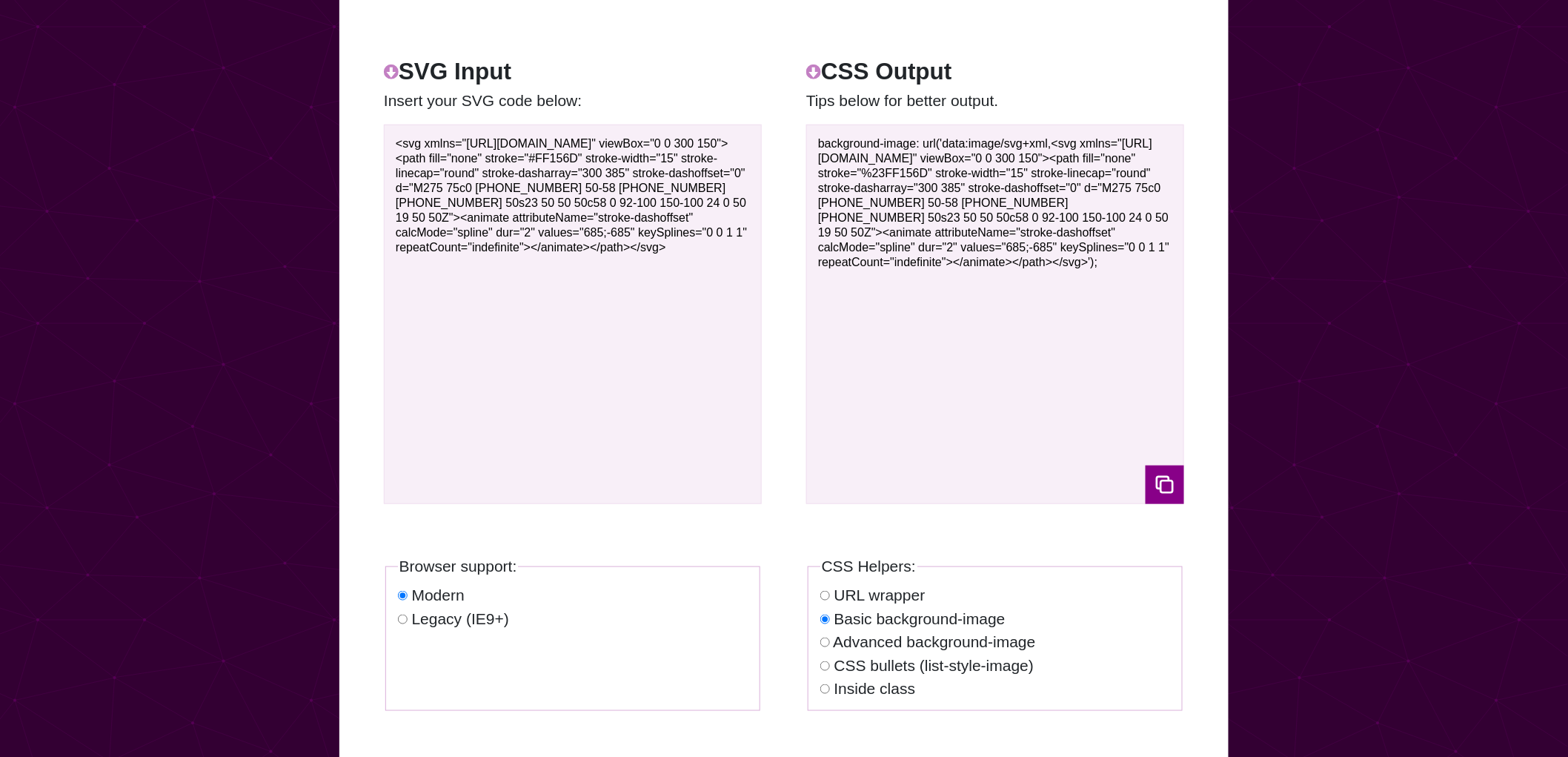
click at [855, 638] on label "Advanced background-image" at bounding box center [933, 641] width 202 height 17
click at [830, 638] on input "Advanced background-image" at bounding box center [824, 642] width 9 height 9
radio input "true"
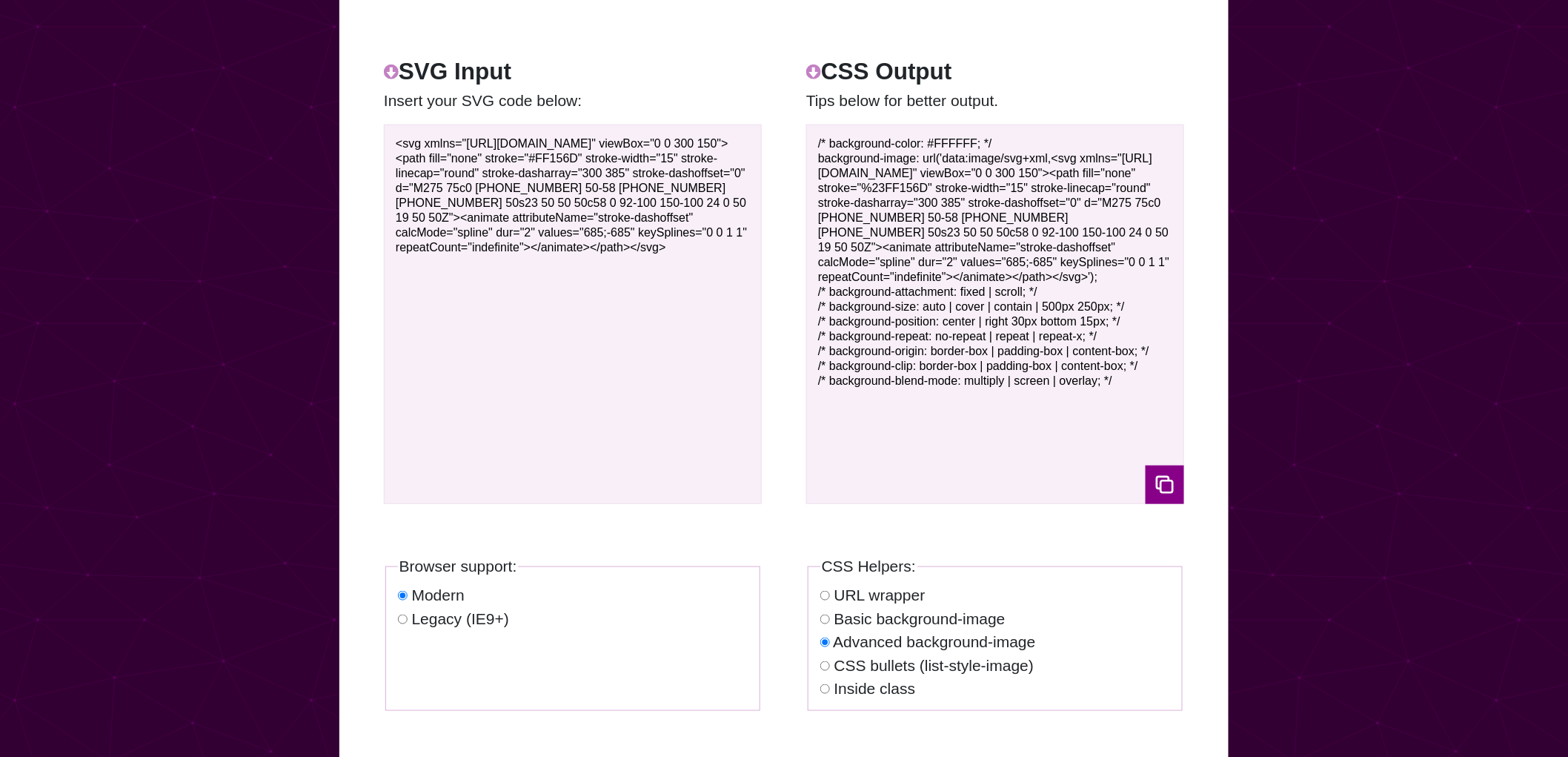
click at [862, 633] on label "Advanced background-image" at bounding box center [933, 641] width 202 height 17
click at [830, 638] on input "Advanced background-image" at bounding box center [824, 642] width 9 height 9
click at [869, 620] on label "Basic background-image" at bounding box center [919, 618] width 171 height 17
click at [830, 620] on input "Basic background-image" at bounding box center [824, 619] width 9 height 9
radio input "true"
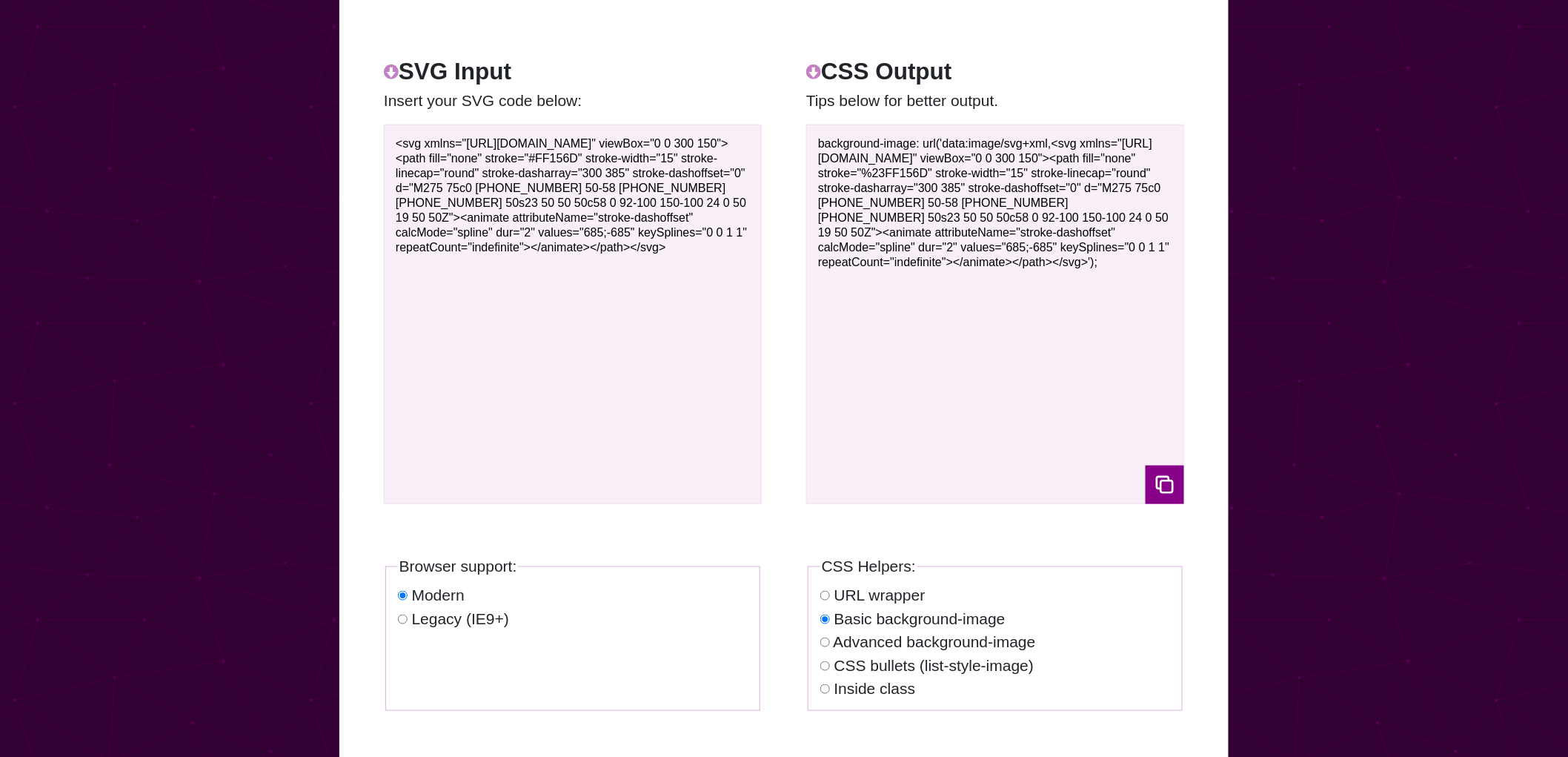
click at [876, 686] on label "Inside class" at bounding box center [874, 688] width 82 height 17
click at [830, 686] on input "Inside class" at bounding box center [824, 688] width 9 height 9
radio input "true"
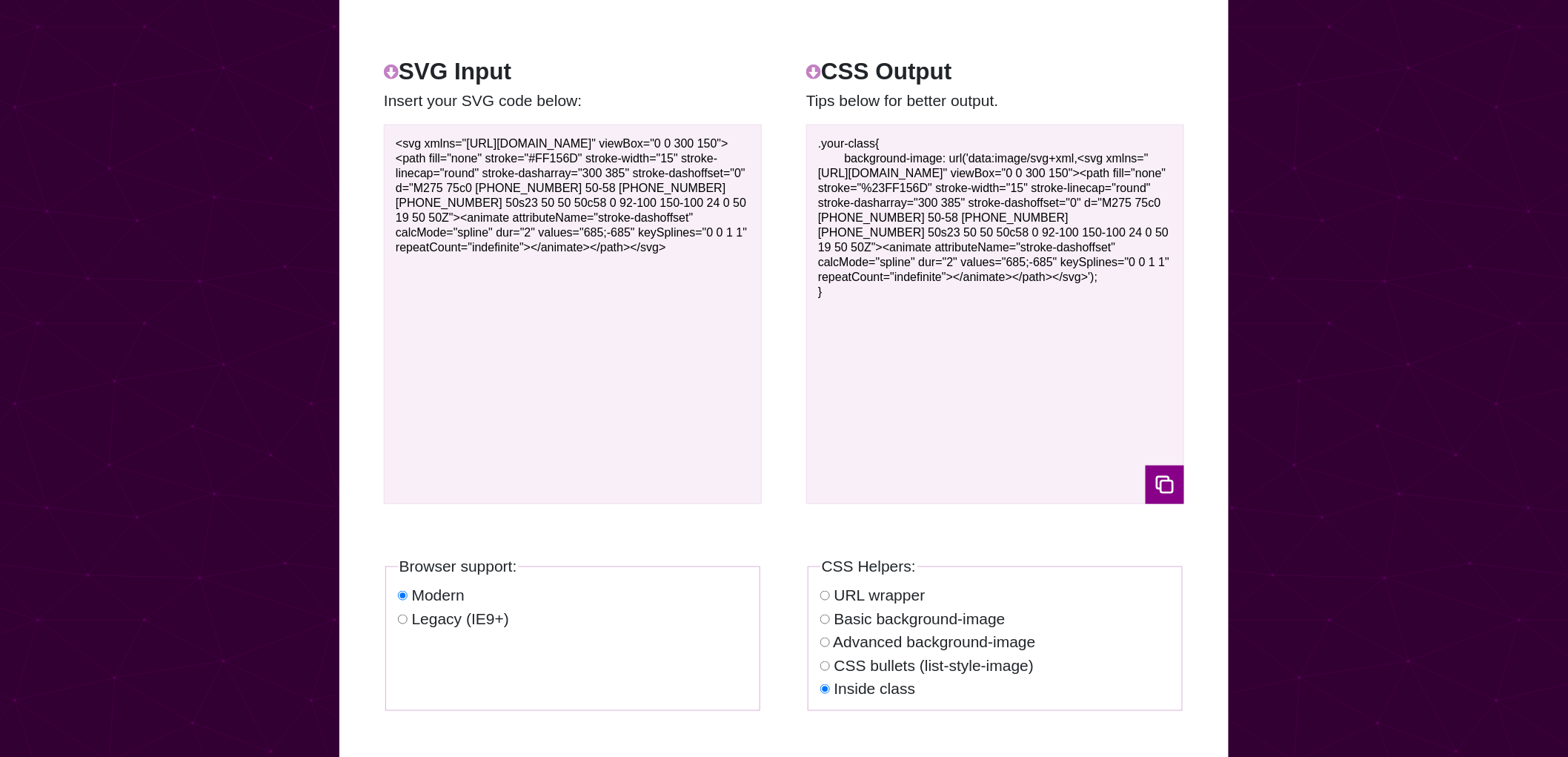
click at [884, 666] on label "CSS bullets (list-style-image)" at bounding box center [933, 665] width 200 height 17
click at [830, 666] on input "CSS bullets (list-style-image)" at bounding box center [824, 666] width 9 height 9
radio input "true"
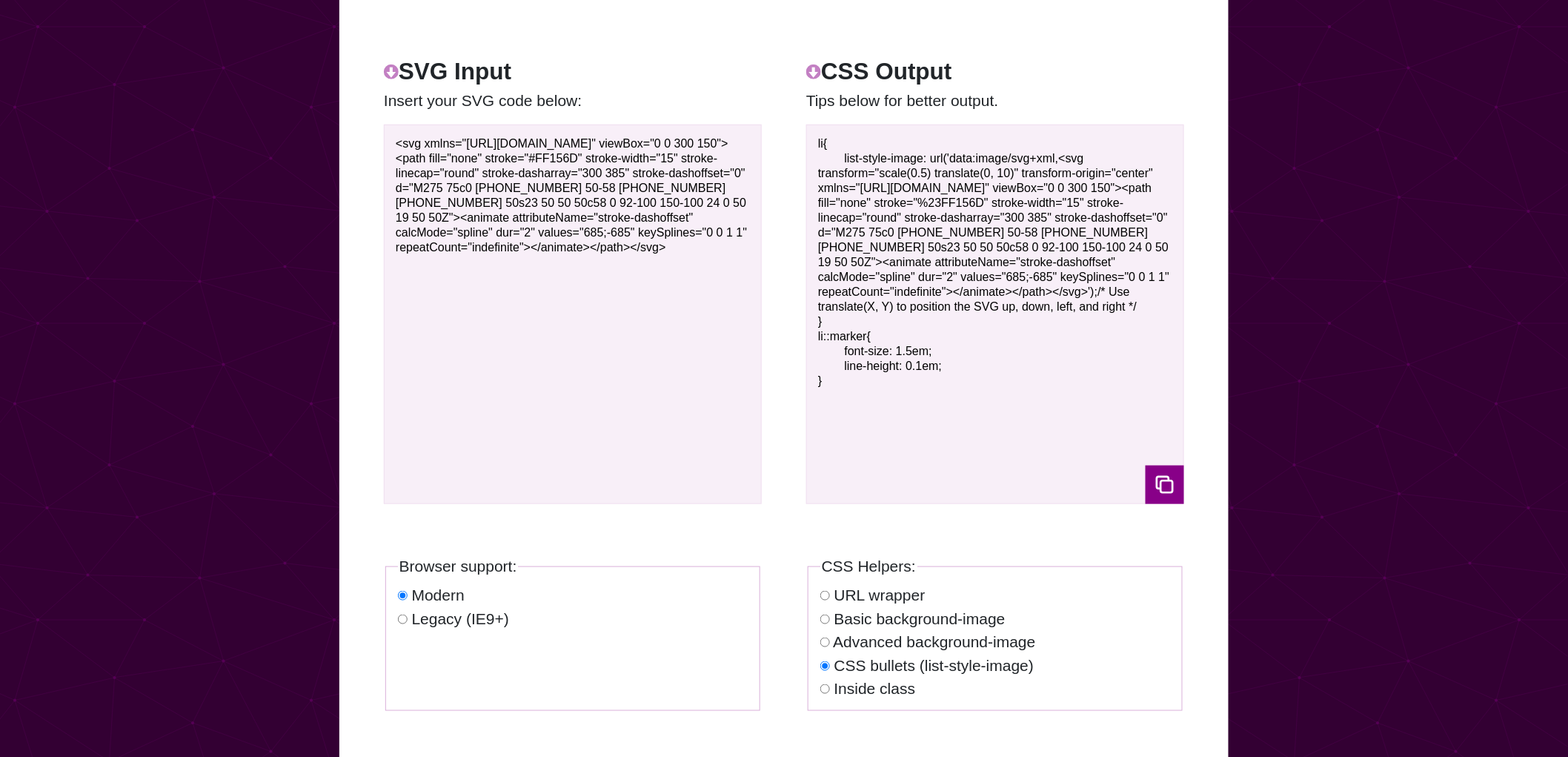
click at [890, 647] on label "Advanced background-image" at bounding box center [933, 641] width 202 height 17
click at [830, 647] on input "Advanced background-image" at bounding box center [824, 642] width 9 height 9
radio input "true"
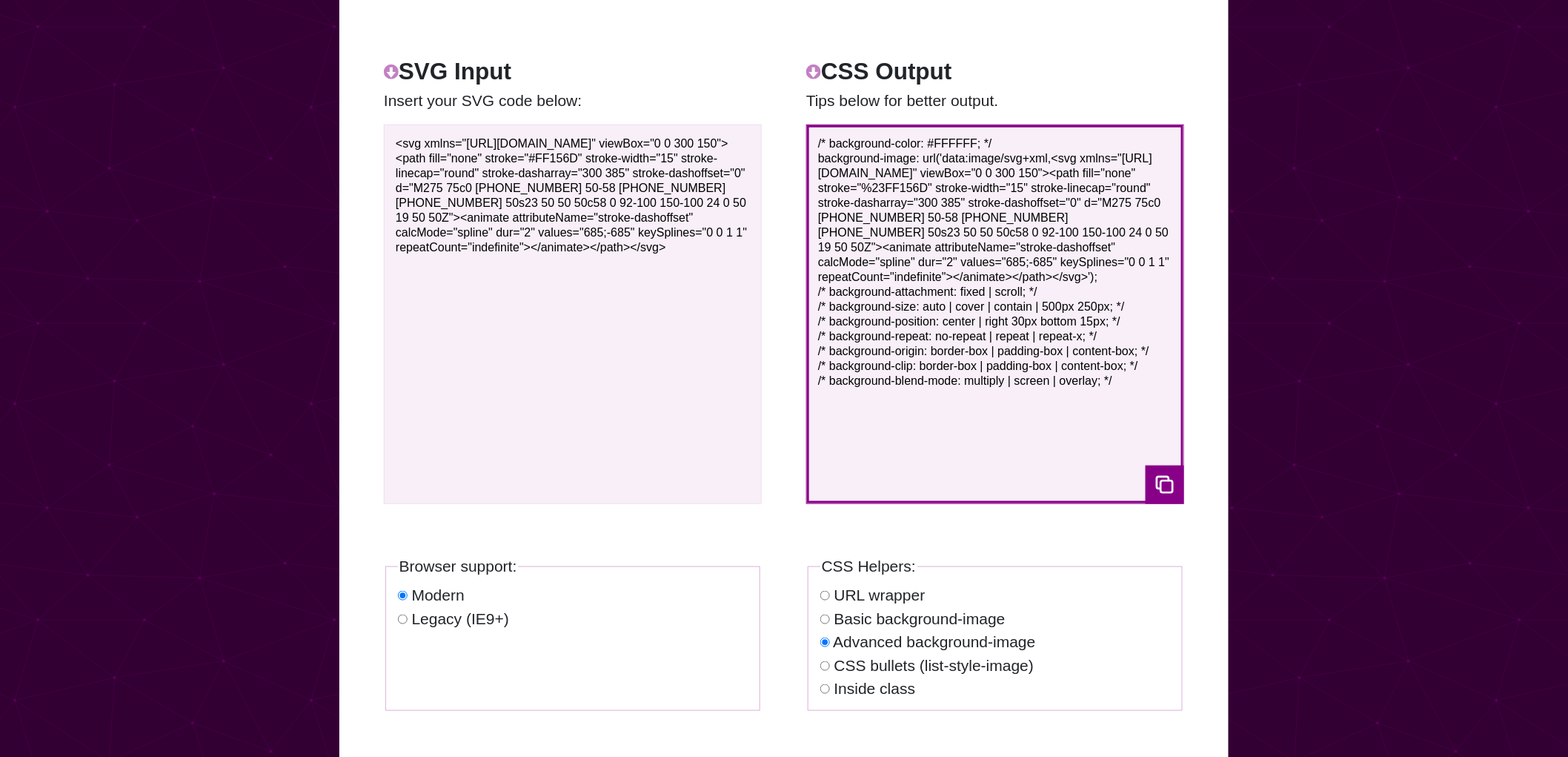
drag, startPoint x: 1122, startPoint y: 378, endPoint x: 724, endPoint y: 99, distance: 486.1
click at [724, 99] on div "SVG Input Insert your SVG code below: <svg xmlns="[URL][DOMAIN_NAME]" viewBox="…" at bounding box center [783, 282] width 889 height 522
type textarea "/* background-color: #FFFFFF; */ background-image: url('data:image/svg+xml,<svg…"
